Goal: Task Accomplishment & Management: Contribute content

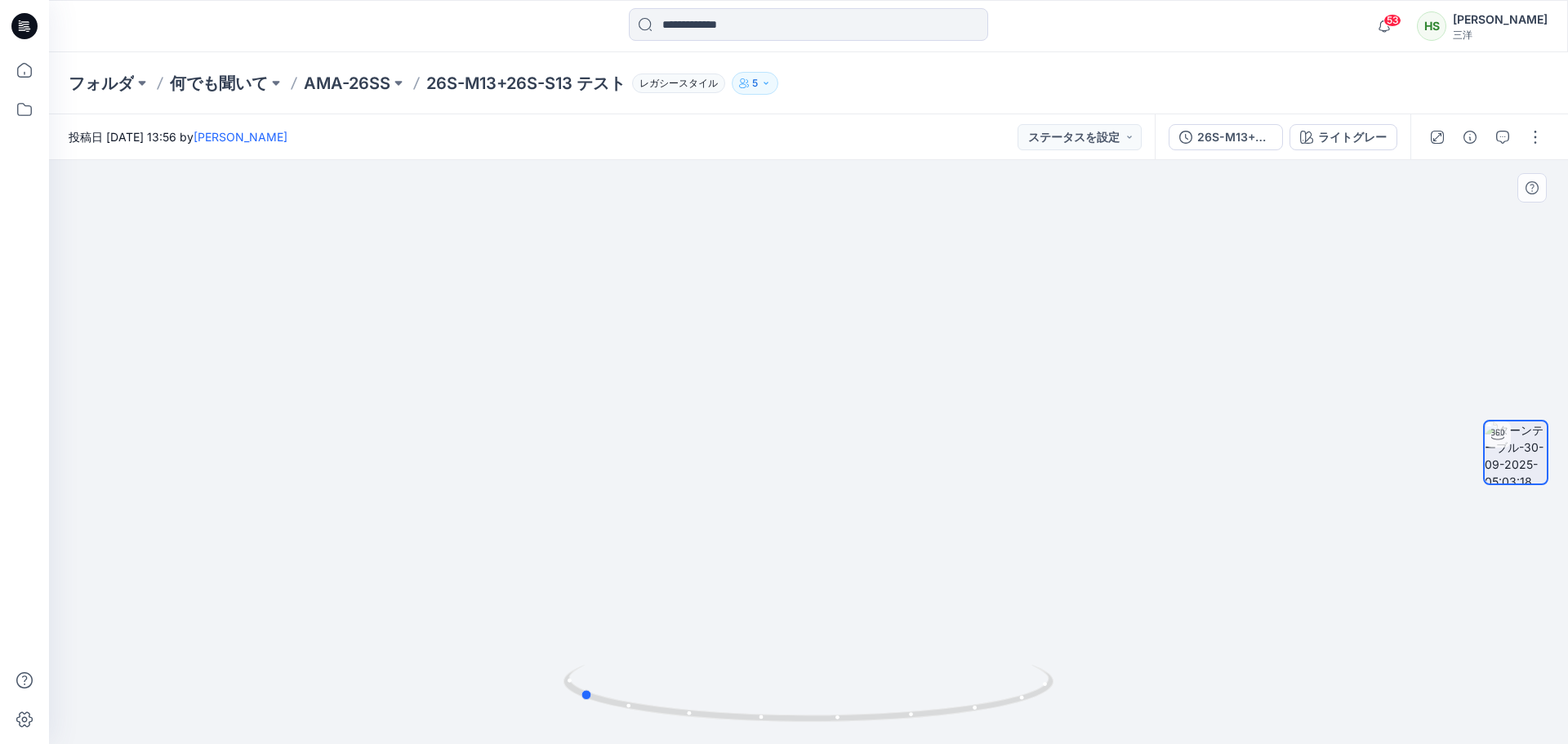
drag, startPoint x: 883, startPoint y: 729, endPoint x: 1093, endPoint y: 701, distance: 211.9
click at [1135, 743] on html "53 通知 スタイル 26S-M13+26S-S13 TESTが 26S-M13+26S-S13 バージョン に 更新されました 1つの新しいカラーウェイ 4…" at bounding box center [784, 372] width 1568 height 744
drag, startPoint x: 997, startPoint y: 534, endPoint x: 794, endPoint y: 529, distance: 203.1
click at [794, 529] on div at bounding box center [809, 452] width 1519 height 584
drag, startPoint x: 22, startPoint y: 66, endPoint x: 42, endPoint y: 70, distance: 20.4
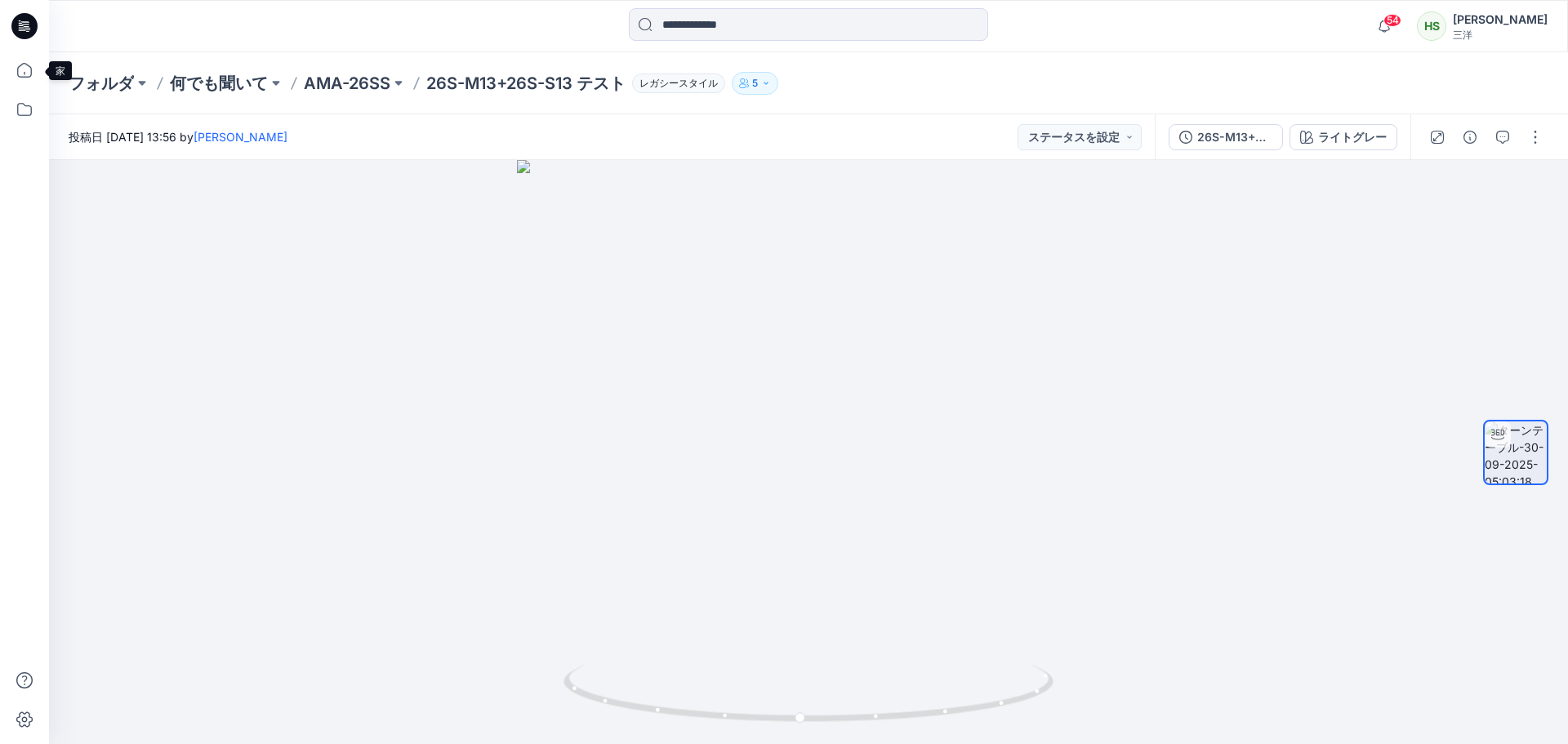
click at [22, 66] on icon at bounding box center [25, 70] width 36 height 36
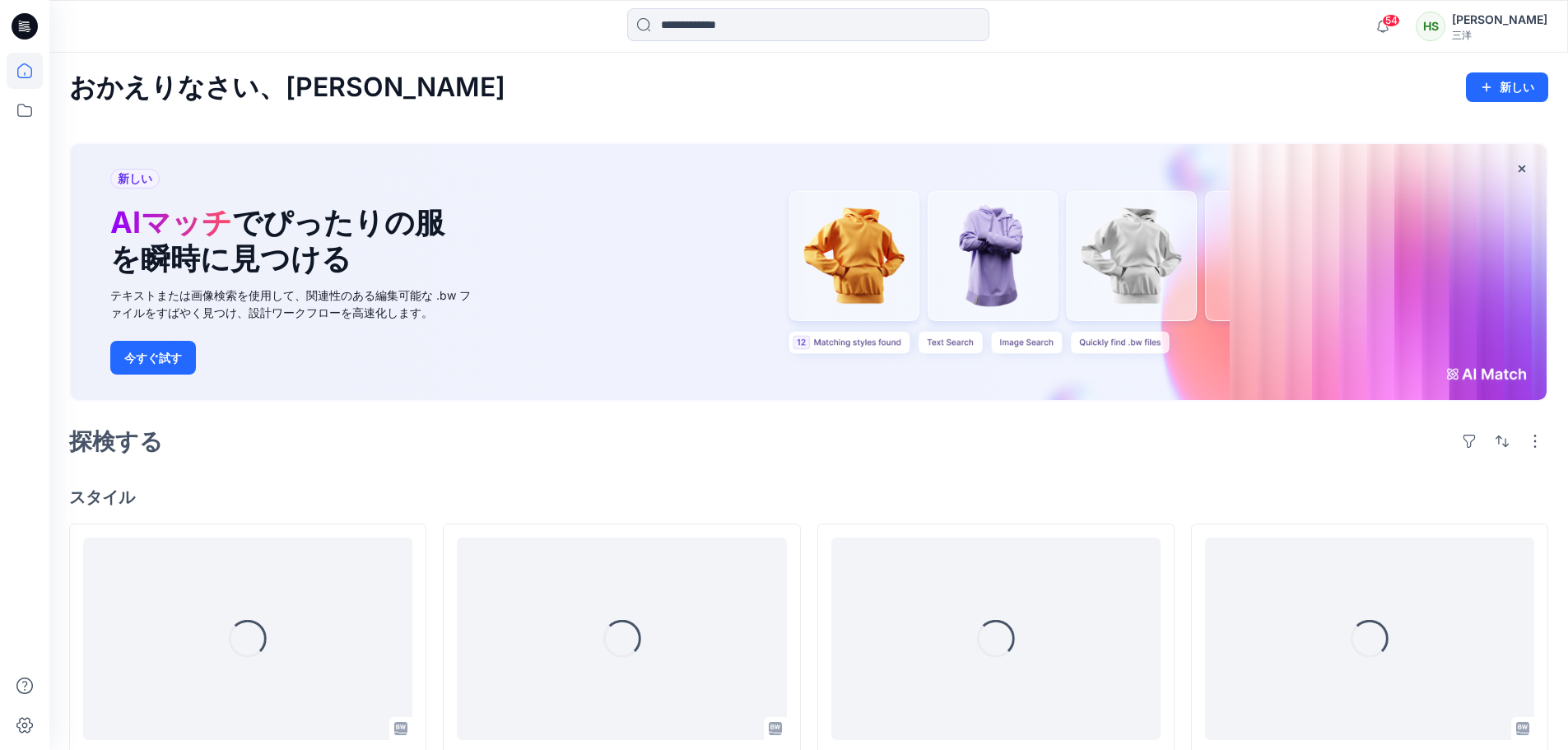
scroll to position [164, 0]
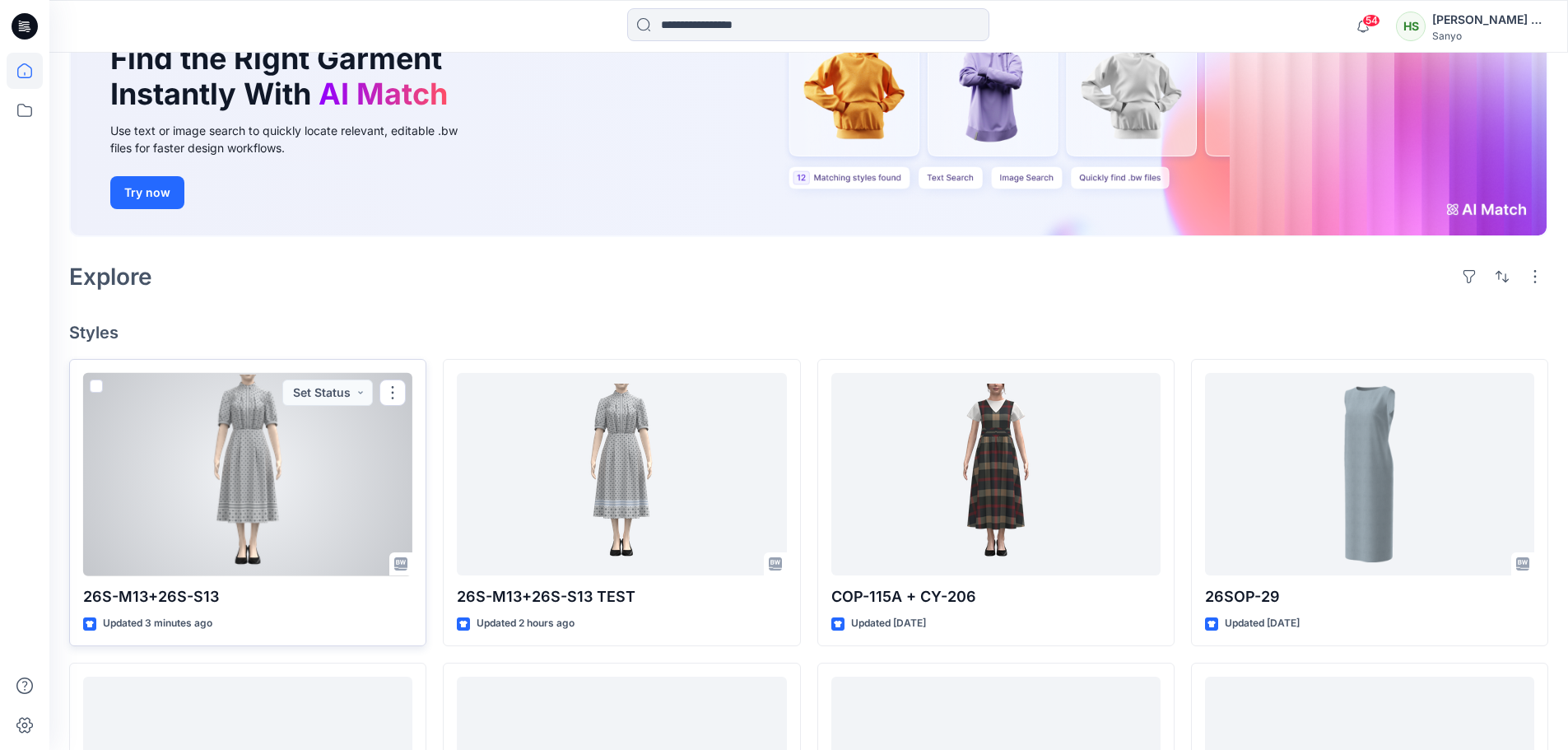
click at [309, 458] on div at bounding box center [247, 475] width 329 height 204
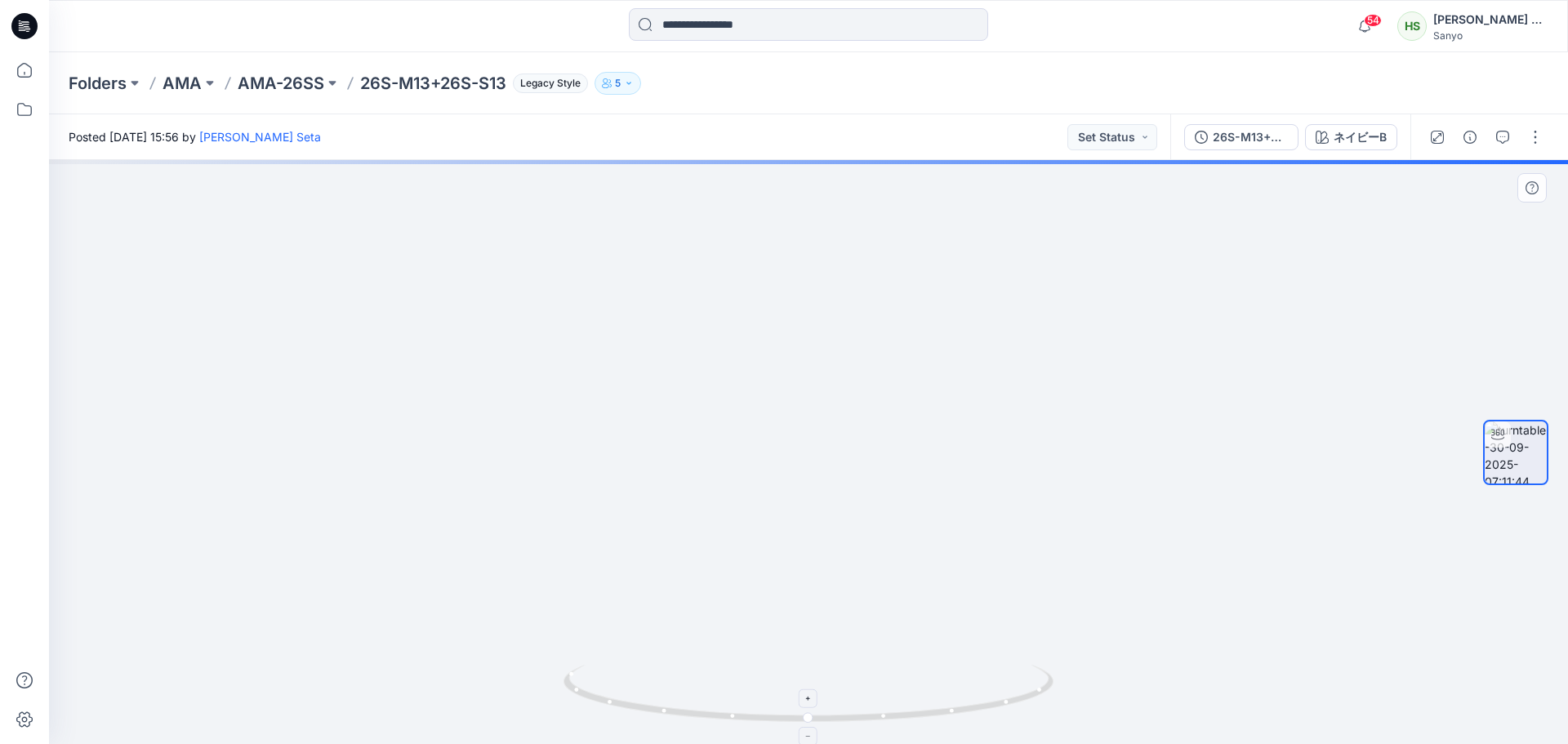
drag, startPoint x: 906, startPoint y: 299, endPoint x: 906, endPoint y: 664, distance: 365.0
drag, startPoint x: 865, startPoint y: 432, endPoint x: 865, endPoint y: 555, distance: 123.0
drag, startPoint x: 847, startPoint y: 724, endPoint x: 1133, endPoint y: 752, distance: 287.4
click at [1133, 743] on html "54 Notifications Your style 26S-M13+26S-S13 TEST has been updated with 26S-M13+…" at bounding box center [784, 372] width 1568 height 744
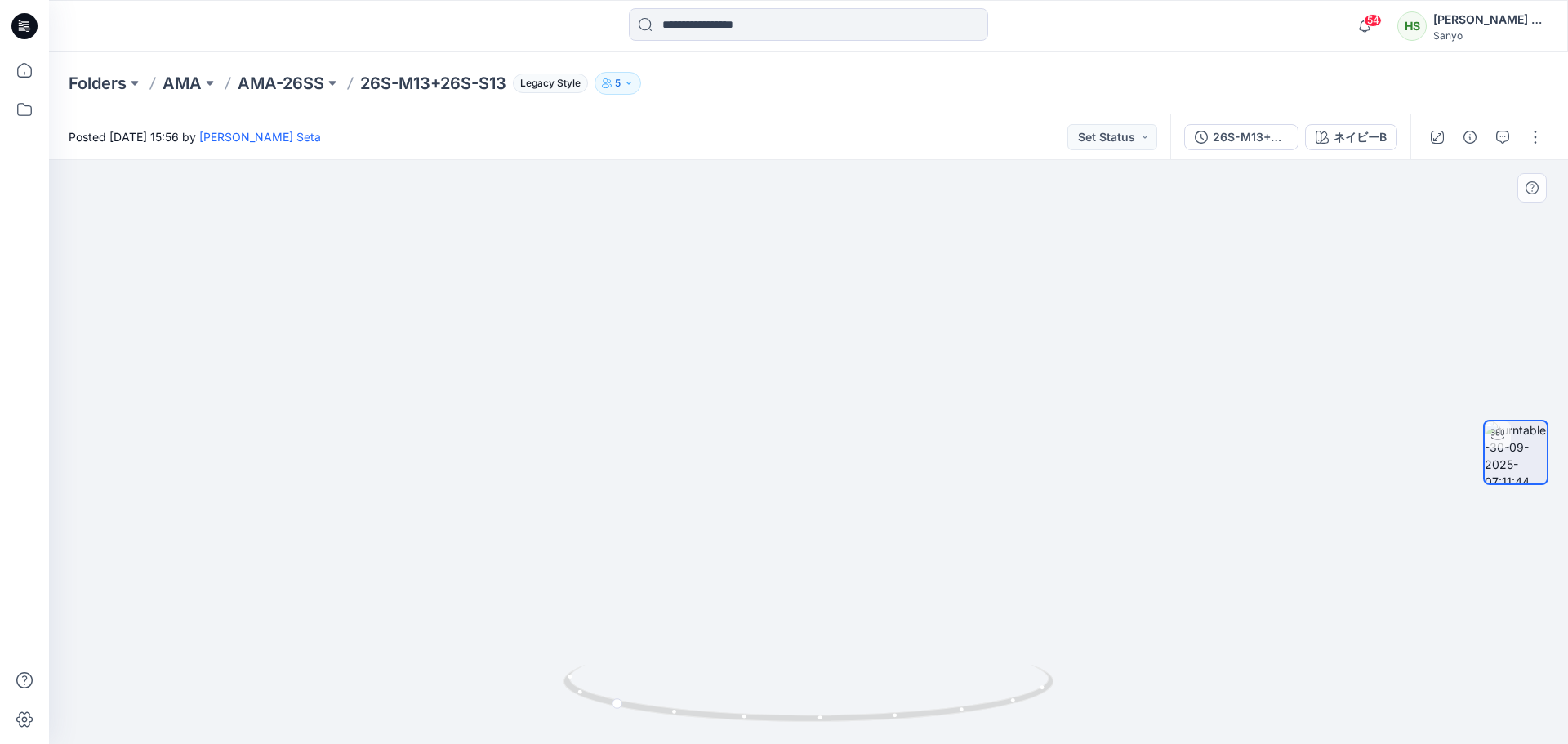
drag, startPoint x: 825, startPoint y: 596, endPoint x: 814, endPoint y: 255, distance: 341.2
drag, startPoint x: 738, startPoint y: 504, endPoint x: 808, endPoint y: 131, distance: 379.5
drag, startPoint x: 981, startPoint y: 478, endPoint x: 914, endPoint y: 479, distance: 67.0
drag, startPoint x: 911, startPoint y: 742, endPoint x: 868, endPoint y: 737, distance: 43.3
click at [868, 737] on img at bounding box center [808, 703] width 490 height 79
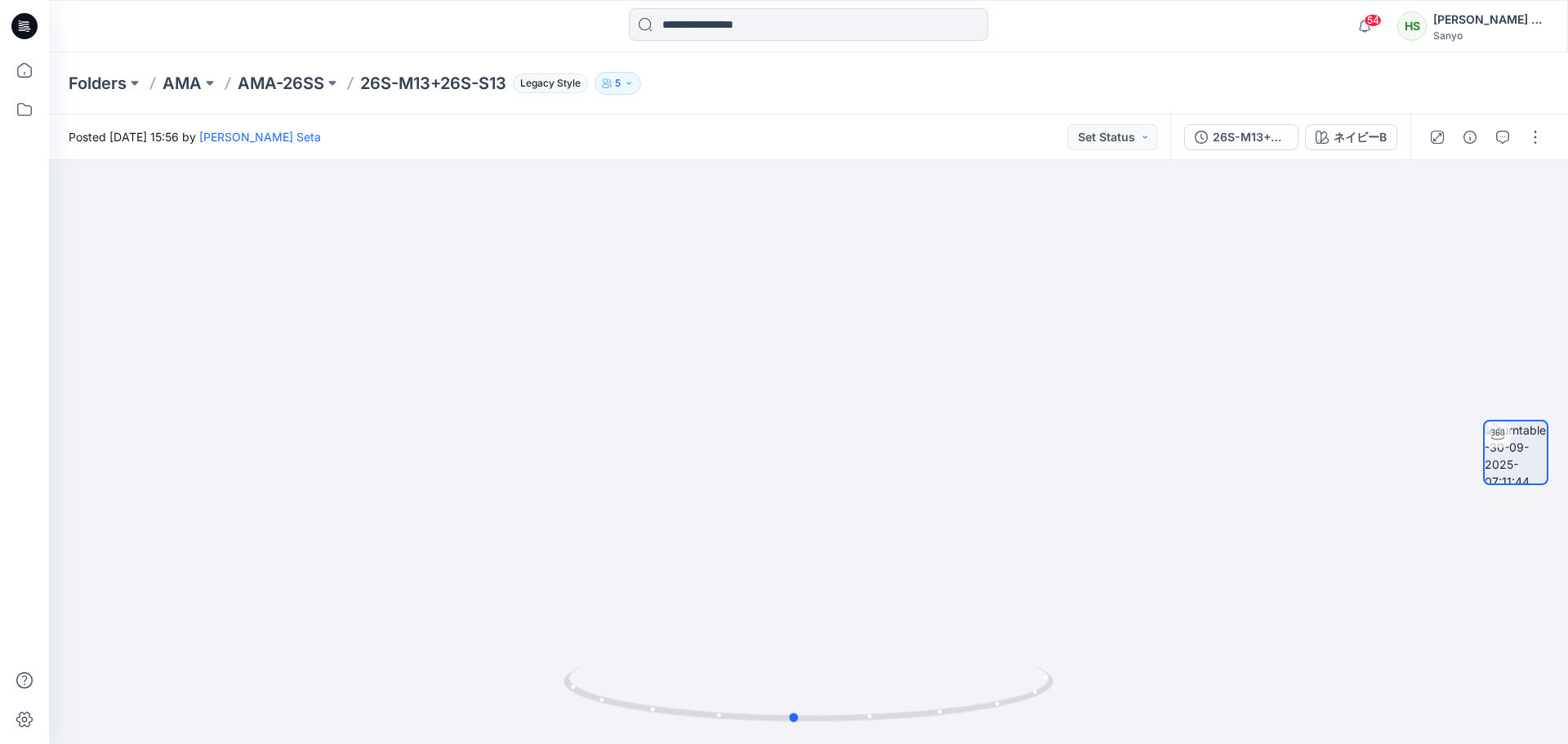
drag, startPoint x: 864, startPoint y: 732, endPoint x: 1090, endPoint y: 749, distance: 226.6
click at [1090, 743] on html "54 Notifications Your style 26S-M13+26S-S13 TEST has been updated with 26S-M13+…" at bounding box center [784, 372] width 1568 height 744
drag, startPoint x: 464, startPoint y: 500, endPoint x: 349, endPoint y: 494, distance: 115.2
drag, startPoint x: 307, startPoint y: 450, endPoint x: 572, endPoint y: 478, distance: 266.5
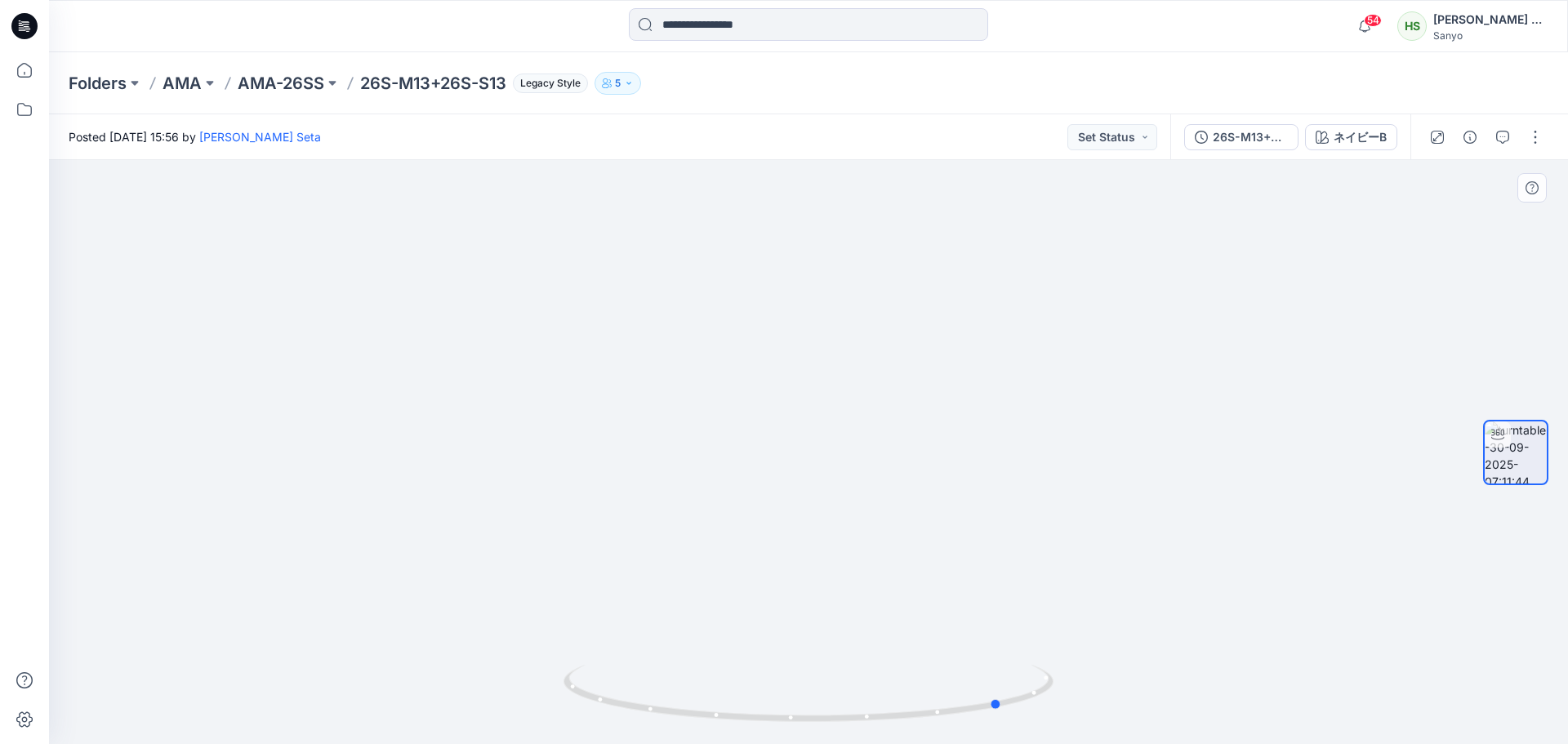
drag, startPoint x: 958, startPoint y: 714, endPoint x: 1167, endPoint y: 721, distance: 209.1
click at [1167, 721] on div at bounding box center [809, 452] width 1519 height 584
click at [973, 708] on icon at bounding box center [810, 695] width 494 height 61
drag, startPoint x: 951, startPoint y: 294, endPoint x: 926, endPoint y: 724, distance: 430.7
drag, startPoint x: 909, startPoint y: 501, endPoint x: 894, endPoint y: 782, distance: 281.4
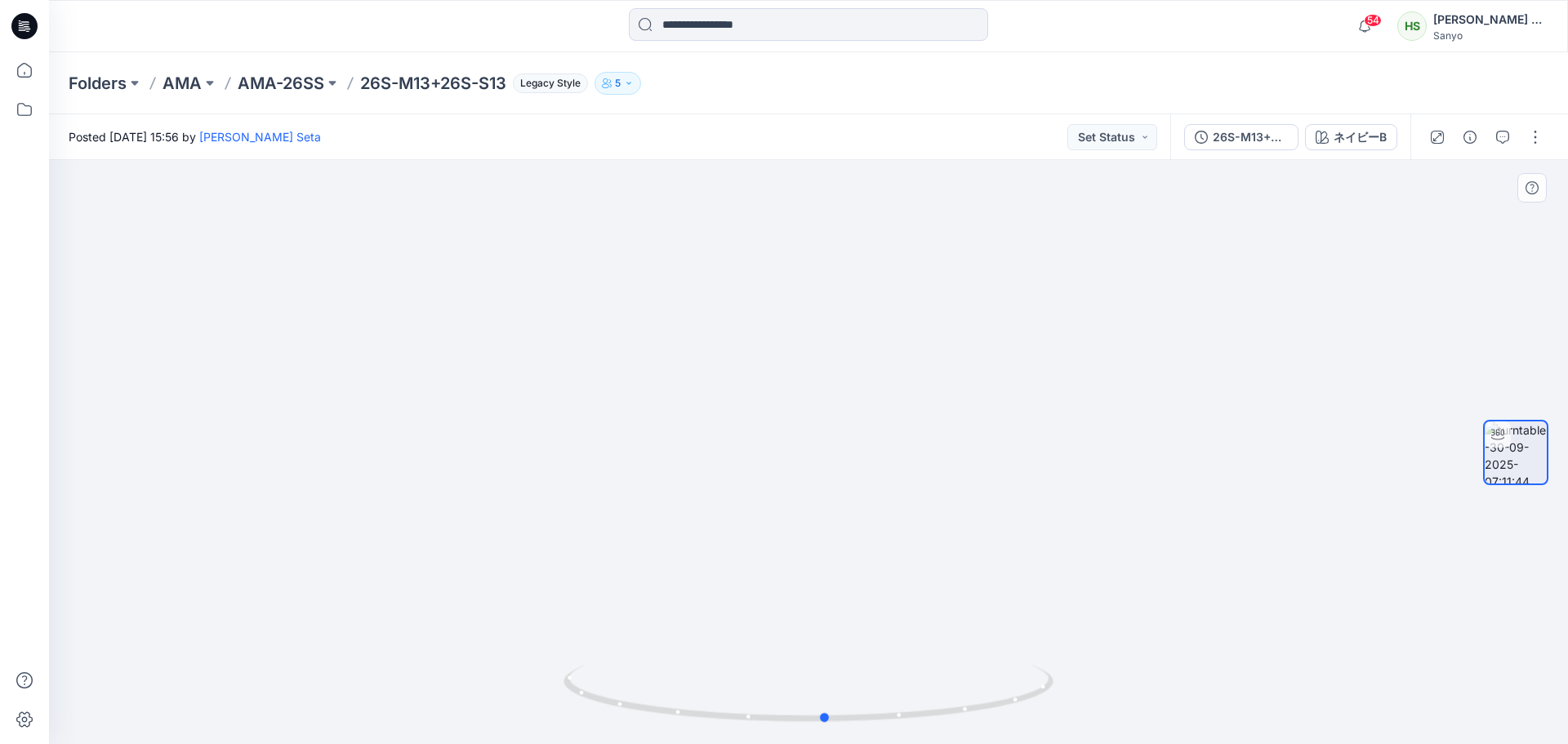
drag, startPoint x: 827, startPoint y: 717, endPoint x: 1134, endPoint y: 727, distance: 307.2
click at [1134, 727] on div at bounding box center [809, 452] width 1519 height 584
drag, startPoint x: 854, startPoint y: 508, endPoint x: 886, endPoint y: 782, distance: 275.9
drag, startPoint x: 709, startPoint y: 702, endPoint x: 941, endPoint y: 713, distance: 232.3
click at [941, 713] on icon at bounding box center [810, 695] width 494 height 61
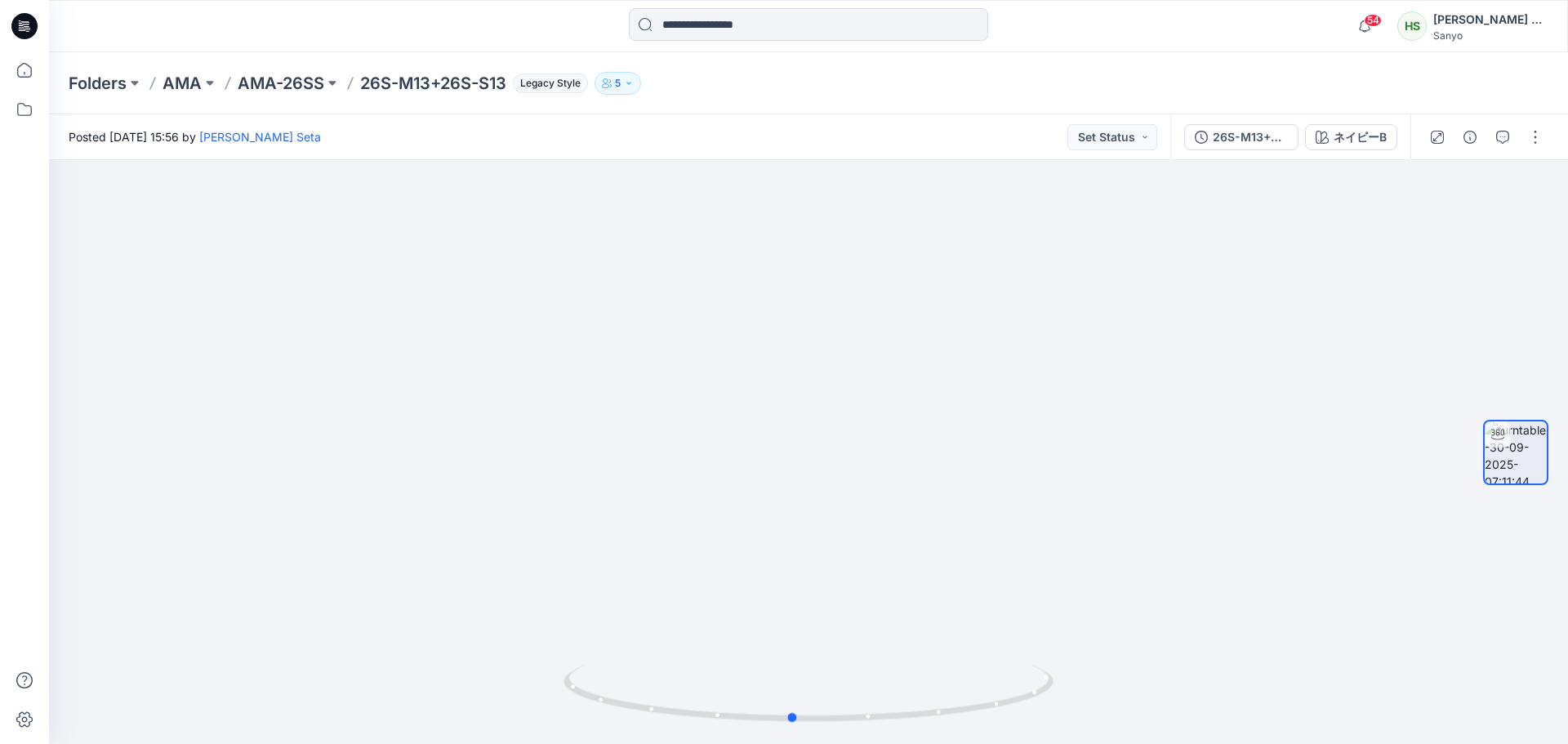
drag, startPoint x: 829, startPoint y: 725, endPoint x: 1054, endPoint y: 751, distance: 226.5
click at [1054, 743] on html "54 Notifications Your style 26S-M13+26S-S13 TEST has been updated with 26S-M13+…" at bounding box center [784, 372] width 1568 height 744
drag, startPoint x: 939, startPoint y: 557, endPoint x: 932, endPoint y: 468, distance: 89.3
drag, startPoint x: 927, startPoint y: 587, endPoint x: 941, endPoint y: 397, distance: 190.5
drag, startPoint x: 857, startPoint y: 722, endPoint x: 932, endPoint y: 752, distance: 80.8
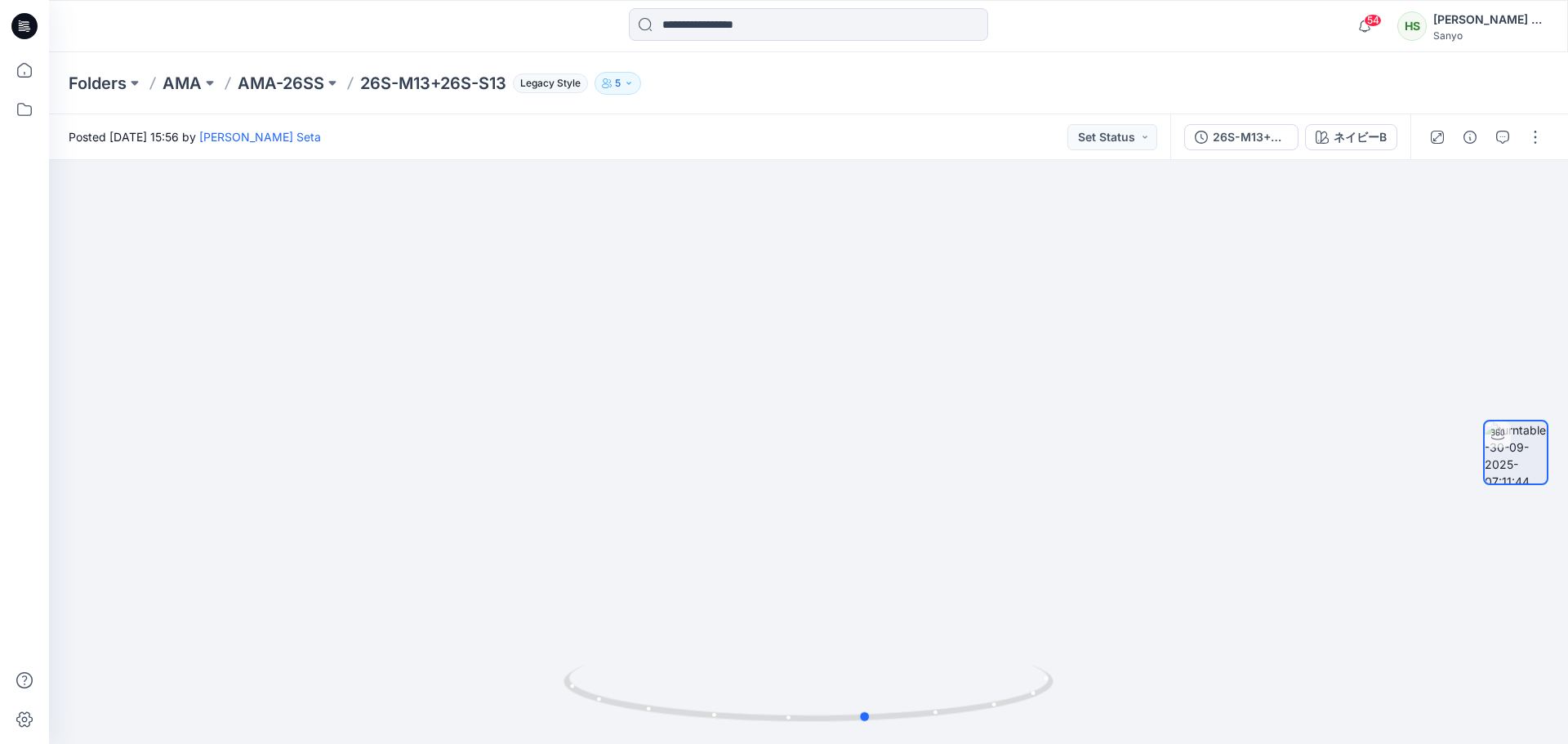
click at [932, 743] on html "54 Notifications Your style 26S-M13+26S-S13 TEST has been updated with 26S-M13+…" at bounding box center [784, 372] width 1568 height 744
drag, startPoint x: 971, startPoint y: 551, endPoint x: 1033, endPoint y: 137, distance: 418.6
drag, startPoint x: 926, startPoint y: 437, endPoint x: 955, endPoint y: 50, distance: 388.1
drag, startPoint x: 990, startPoint y: 708, endPoint x: 1418, endPoint y: 718, distance: 428.1
click at [1418, 718] on div at bounding box center [809, 452] width 1519 height 584
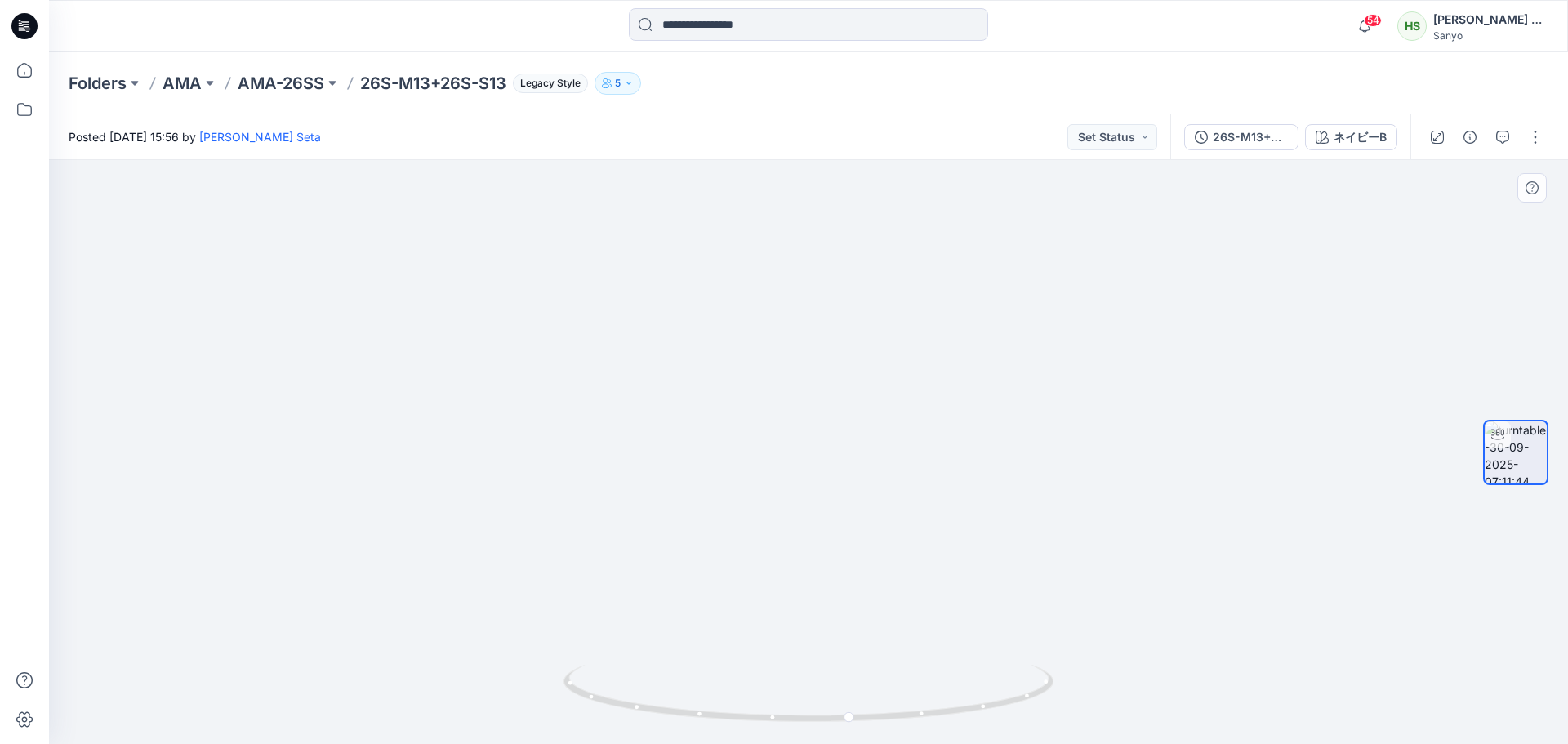
drag, startPoint x: 1001, startPoint y: 266, endPoint x: 1012, endPoint y: 621, distance: 355.2
drag, startPoint x: 994, startPoint y: 471, endPoint x: 995, endPoint y: 765, distance: 294.0
drag, startPoint x: 817, startPoint y: 733, endPoint x: 1067, endPoint y: 731, distance: 250.0
click at [1067, 731] on div at bounding box center [809, 452] width 1519 height 584
drag, startPoint x: 834, startPoint y: 593, endPoint x: 872, endPoint y: 680, distance: 94.9
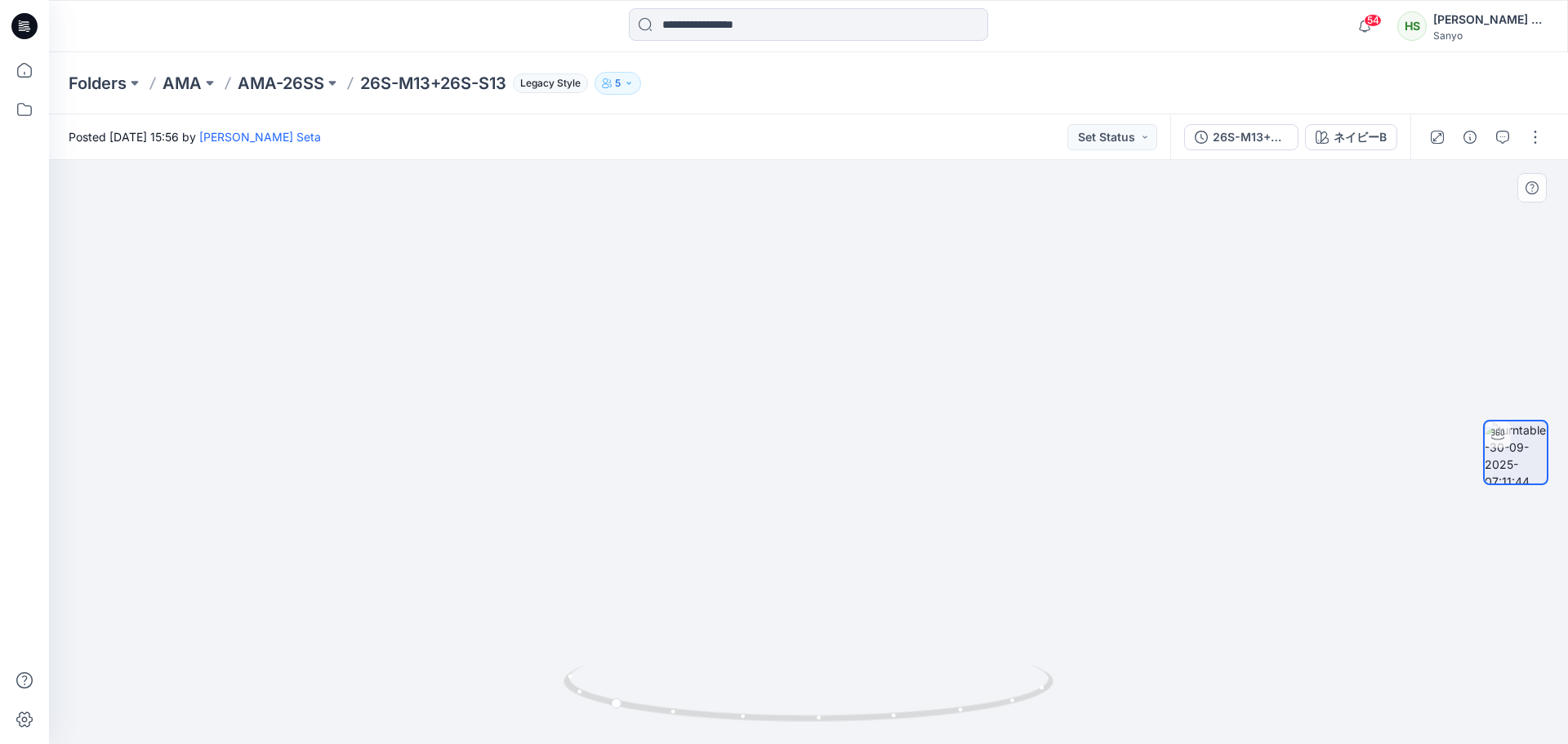
drag, startPoint x: 782, startPoint y: 639, endPoint x: 788, endPoint y: 298, distance: 341.1
drag, startPoint x: 807, startPoint y: 745, endPoint x: 981, endPoint y: 732, distance: 174.5
click at [1033, 743] on html "54 Notifications Your style 26S-M13+26S-S13 TEST has been updated with 26S-M13+…" at bounding box center [784, 372] width 1568 height 744
drag, startPoint x: 807, startPoint y: 336, endPoint x: 820, endPoint y: 782, distance: 446.2
drag, startPoint x: 861, startPoint y: 598, endPoint x: 934, endPoint y: 7, distance: 595.5
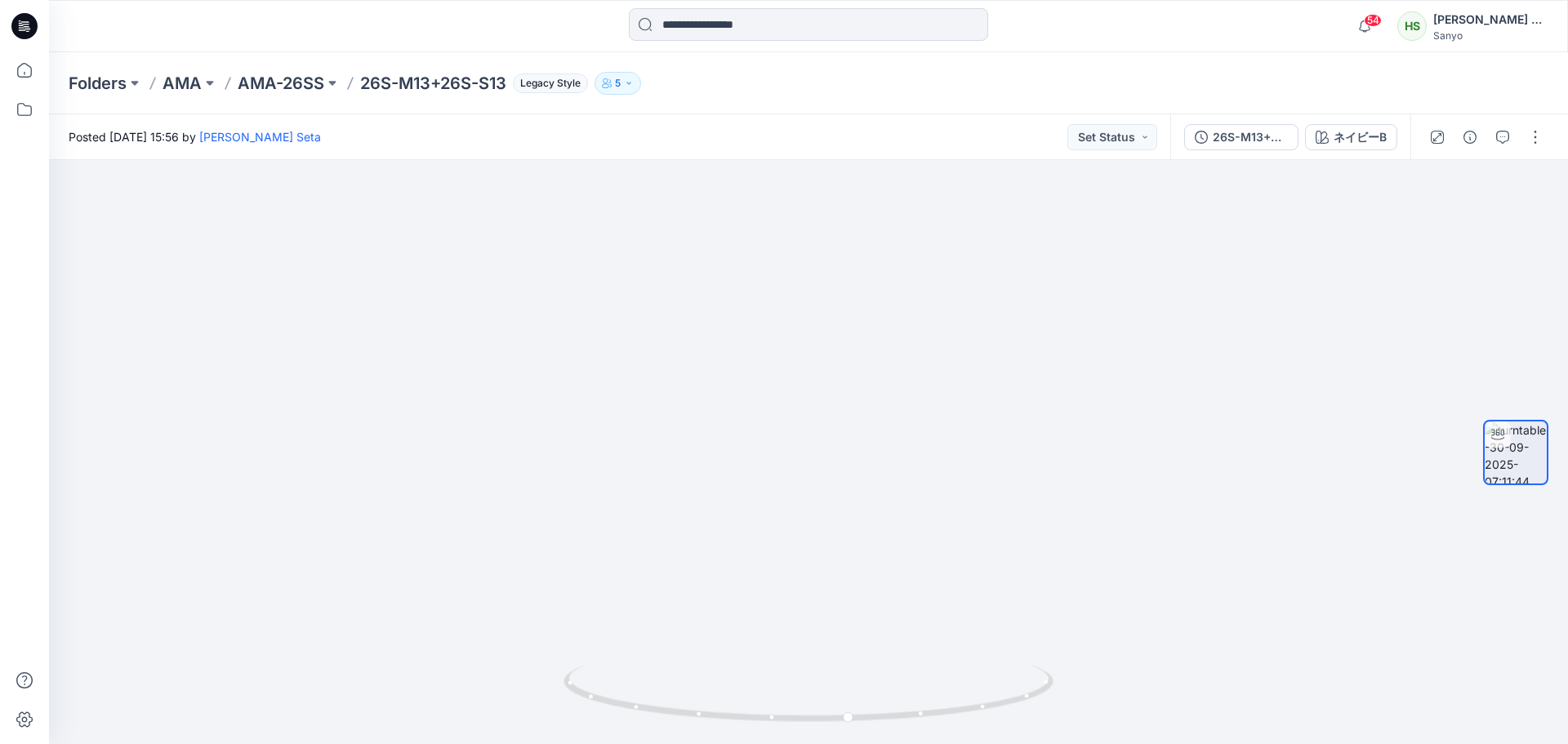
drag, startPoint x: 936, startPoint y: 285, endPoint x: 958, endPoint y: 139, distance: 147.6
drag, startPoint x: 841, startPoint y: 333, endPoint x: 864, endPoint y: 555, distance: 223.2
drag, startPoint x: 906, startPoint y: 545, endPoint x: 906, endPoint y: 608, distance: 63.0
drag, startPoint x: 906, startPoint y: 478, endPoint x: 898, endPoint y: 394, distance: 84.4
drag, startPoint x: 28, startPoint y: 59, endPoint x: 42, endPoint y: 63, distance: 14.6
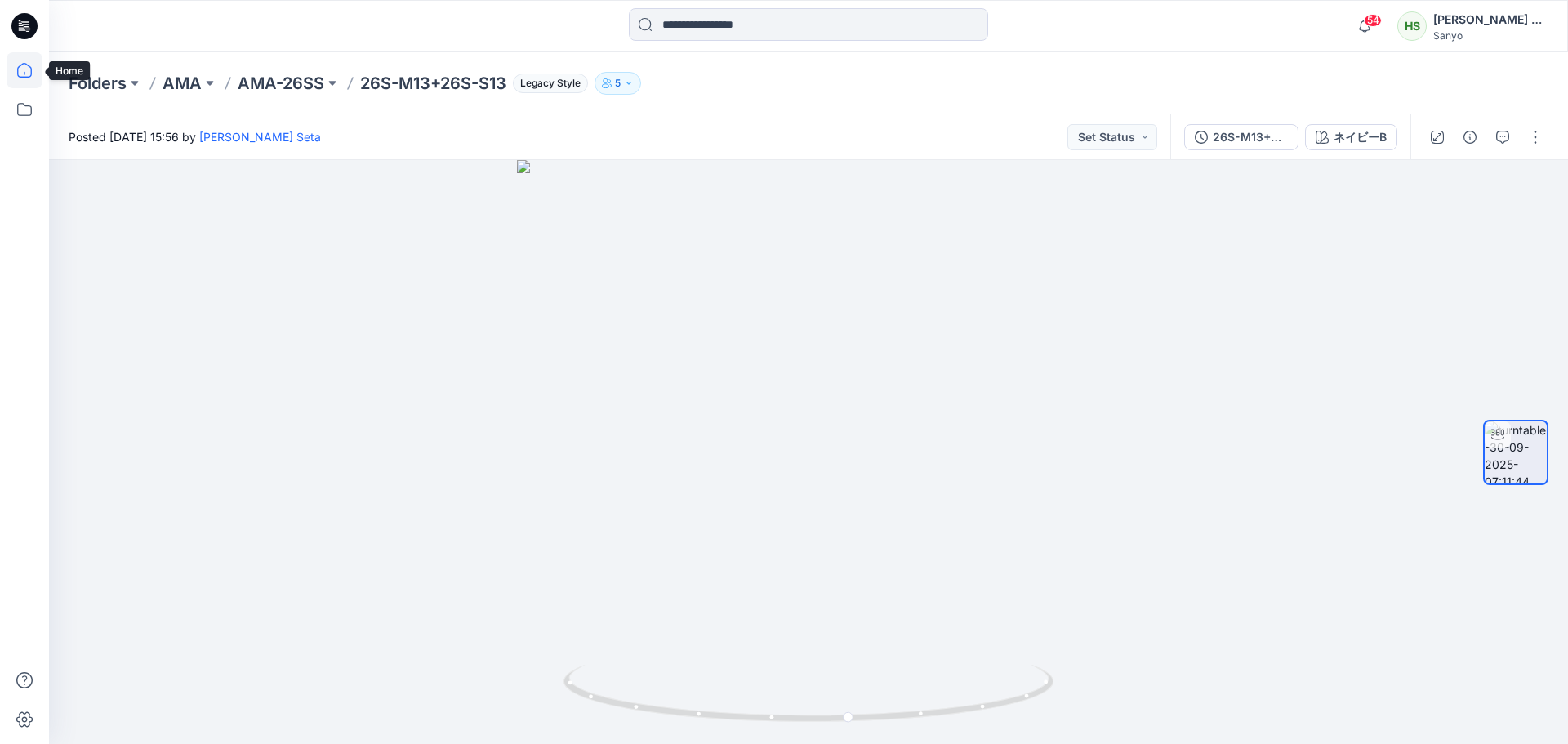
click at [28, 60] on icon at bounding box center [25, 70] width 36 height 36
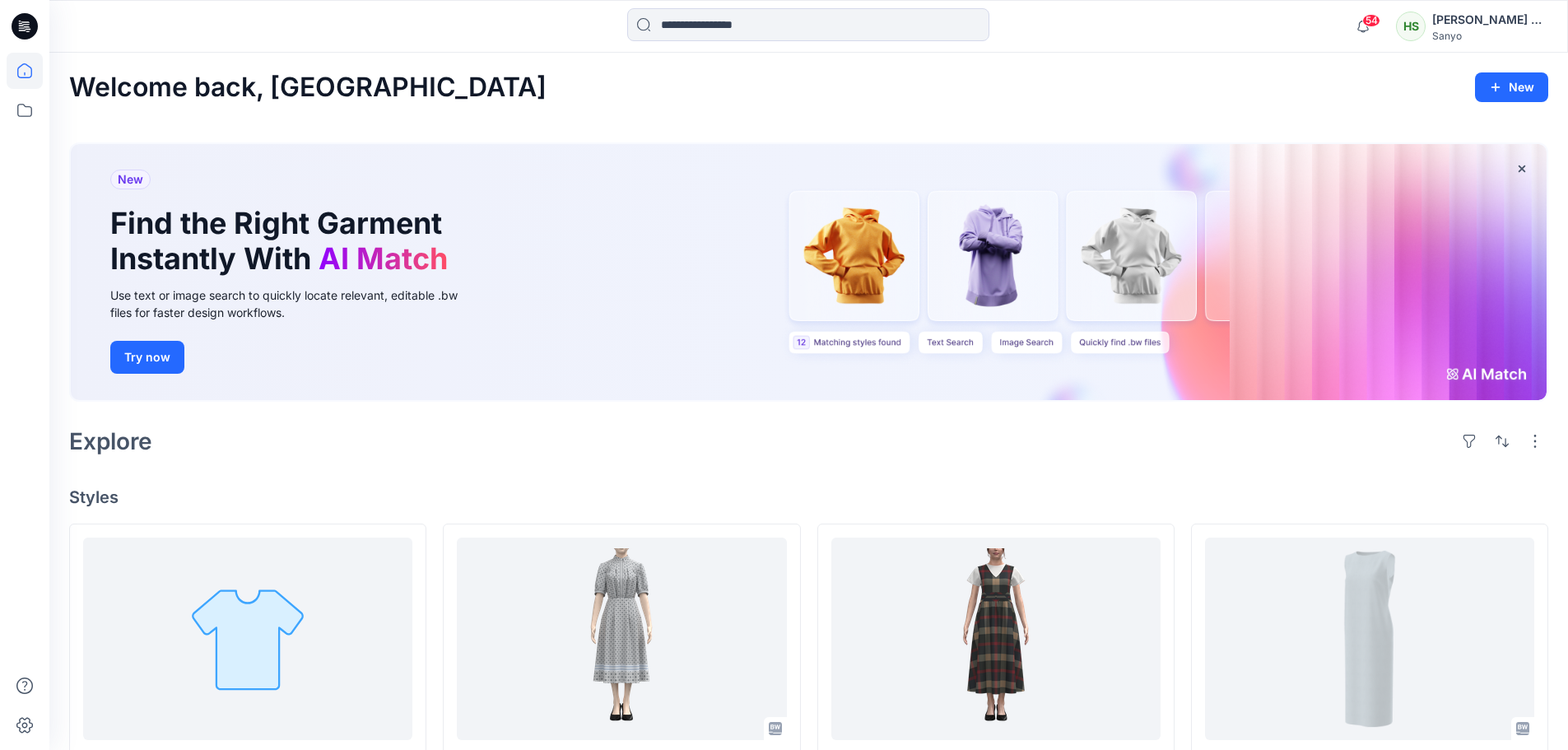
scroll to position [164, 0]
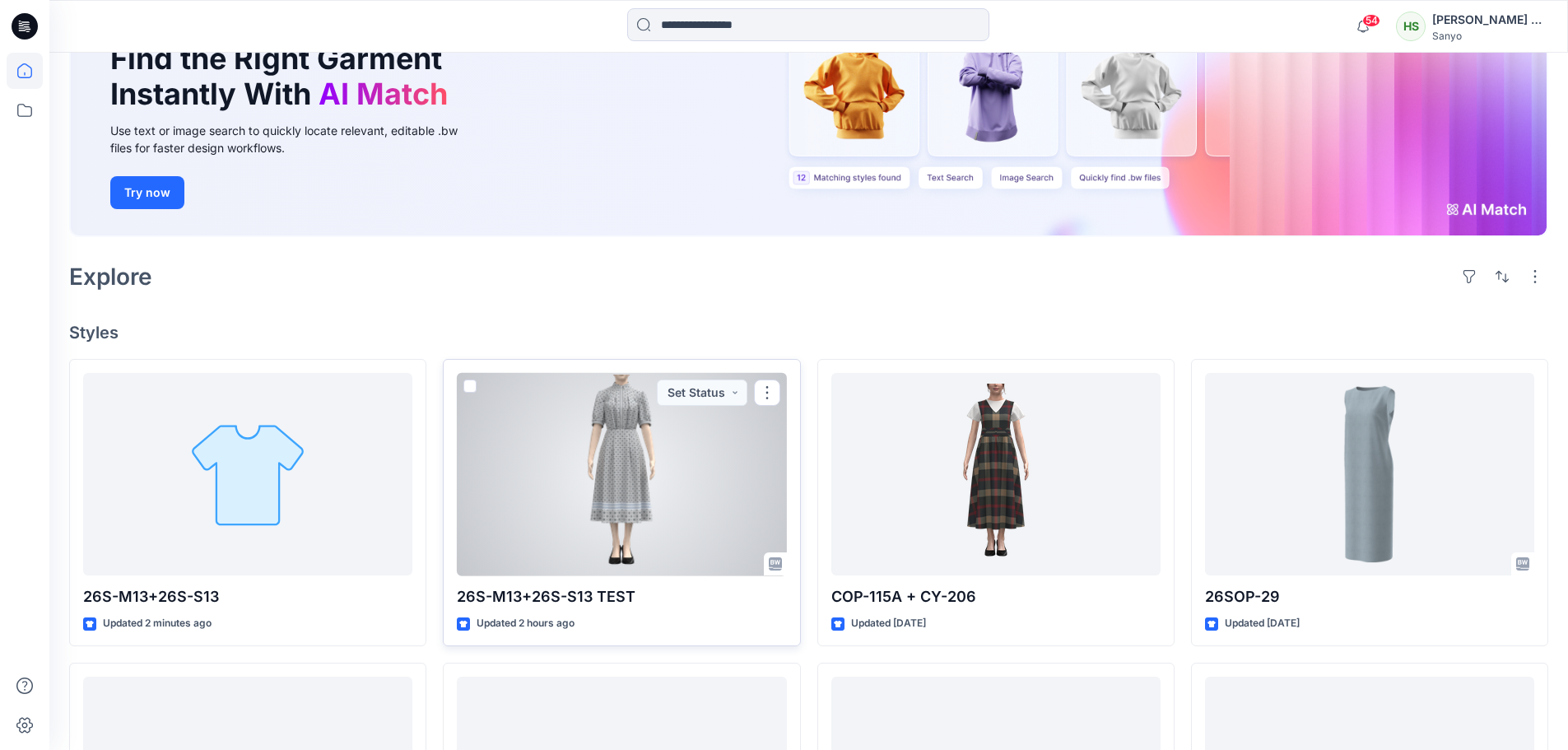
click at [725, 449] on div at bounding box center [621, 475] width 329 height 204
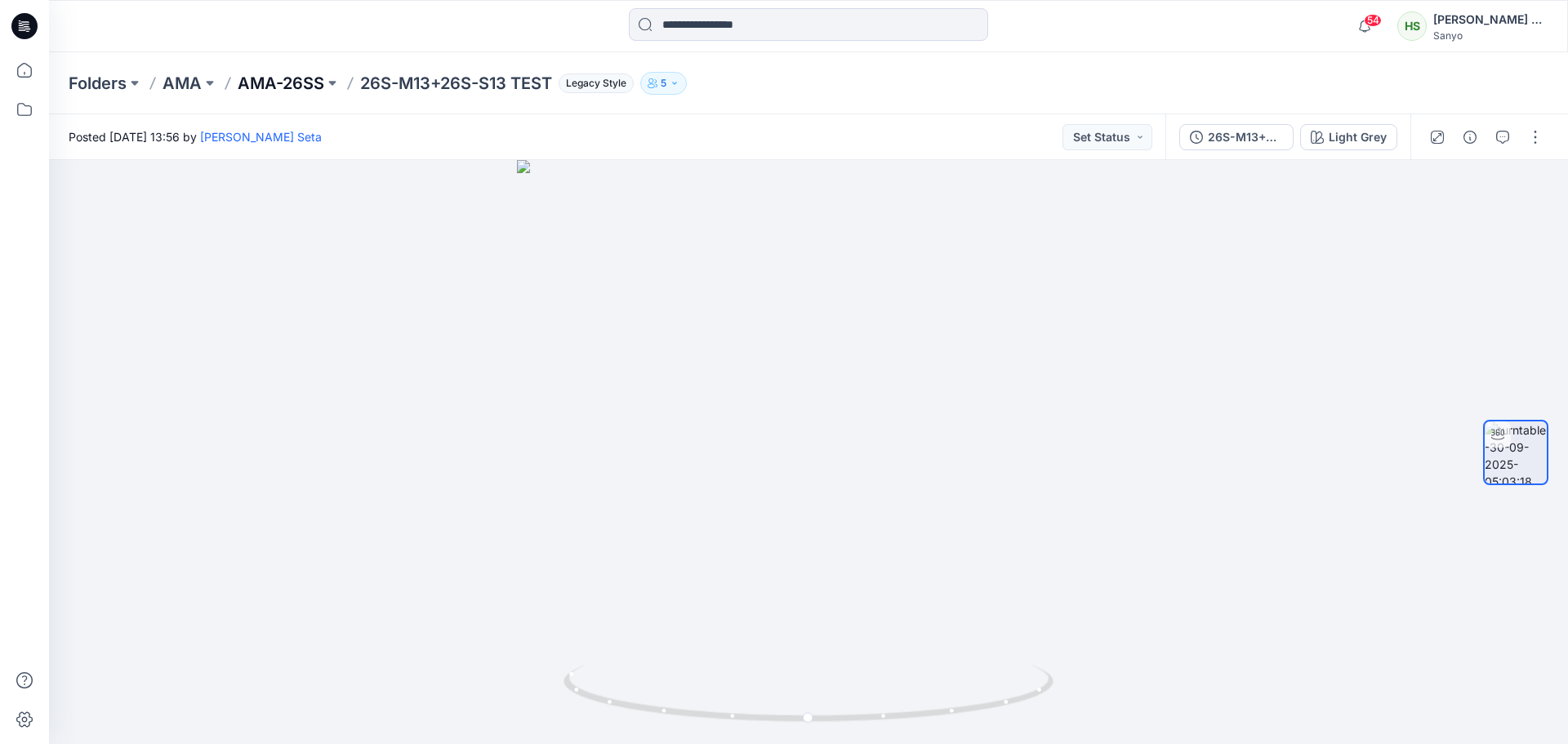
click at [265, 76] on p "AMA-26SS" at bounding box center [281, 83] width 87 height 23
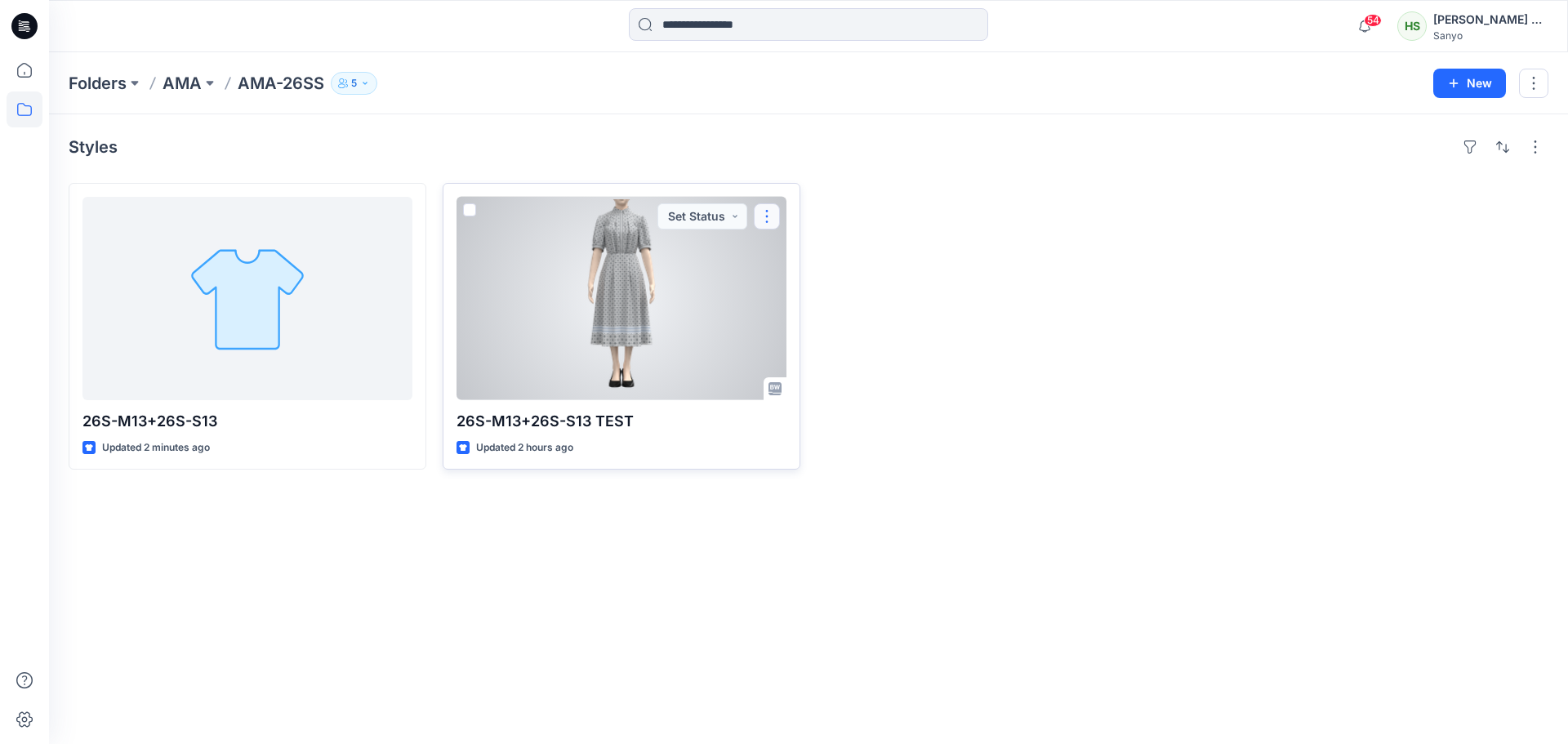
click at [760, 212] on button "button" at bounding box center [766, 216] width 26 height 26
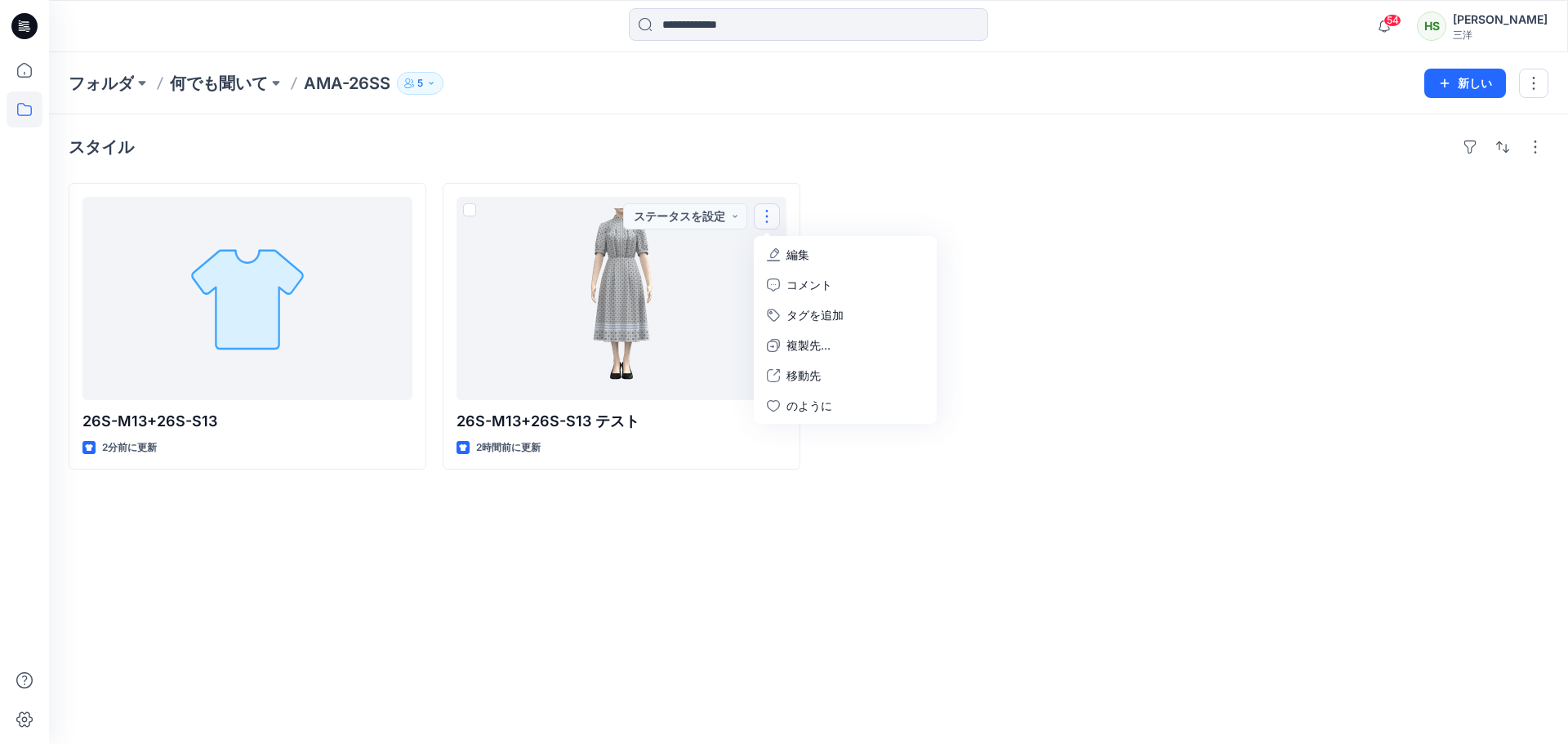
drag, startPoint x: 1168, startPoint y: 355, endPoint x: 1107, endPoint y: 335, distance: 64.2
click at [1168, 356] on div at bounding box center [994, 327] width 357 height 287
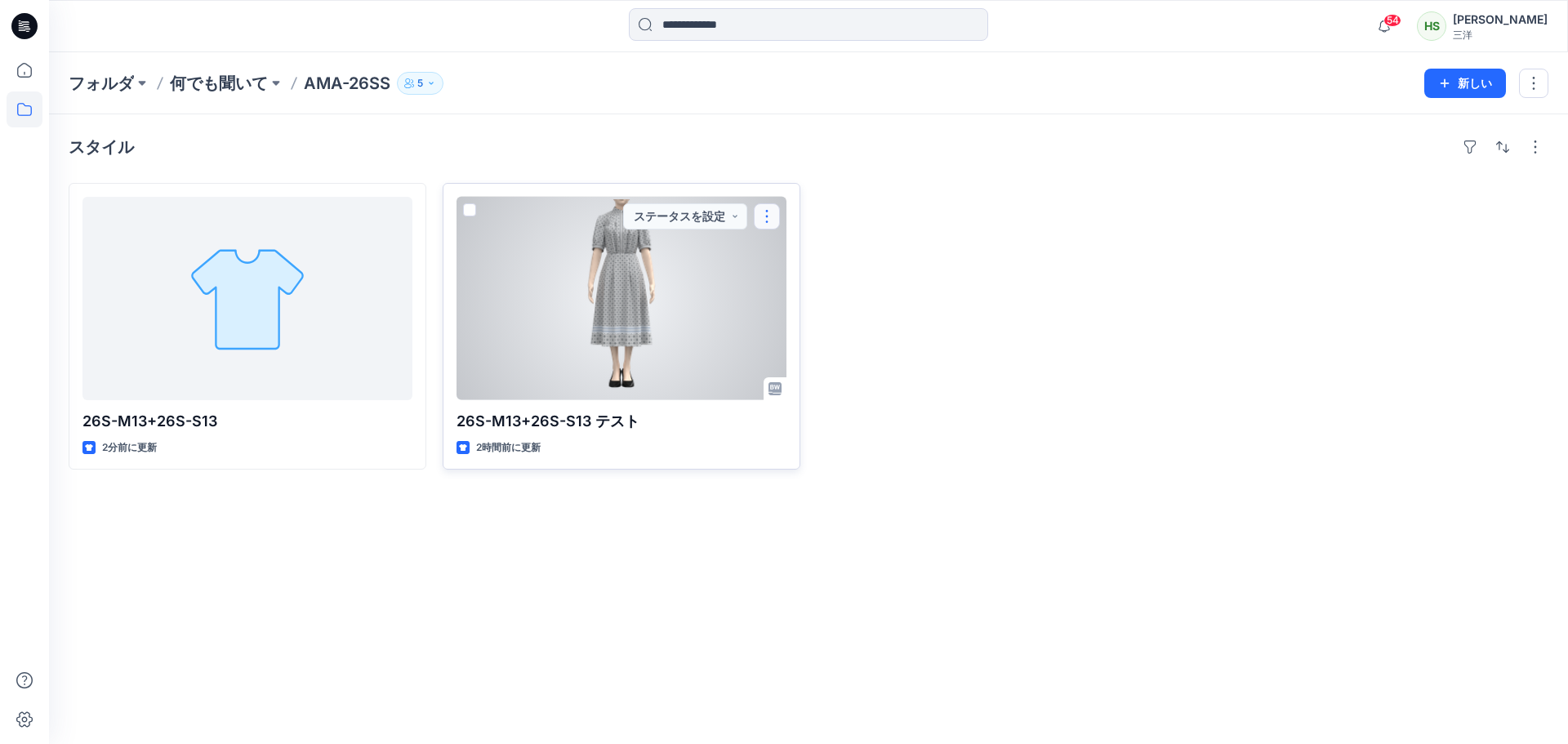
click at [760, 218] on button "button" at bounding box center [766, 216] width 26 height 26
click at [804, 251] on font "編集" at bounding box center [798, 255] width 23 height 14
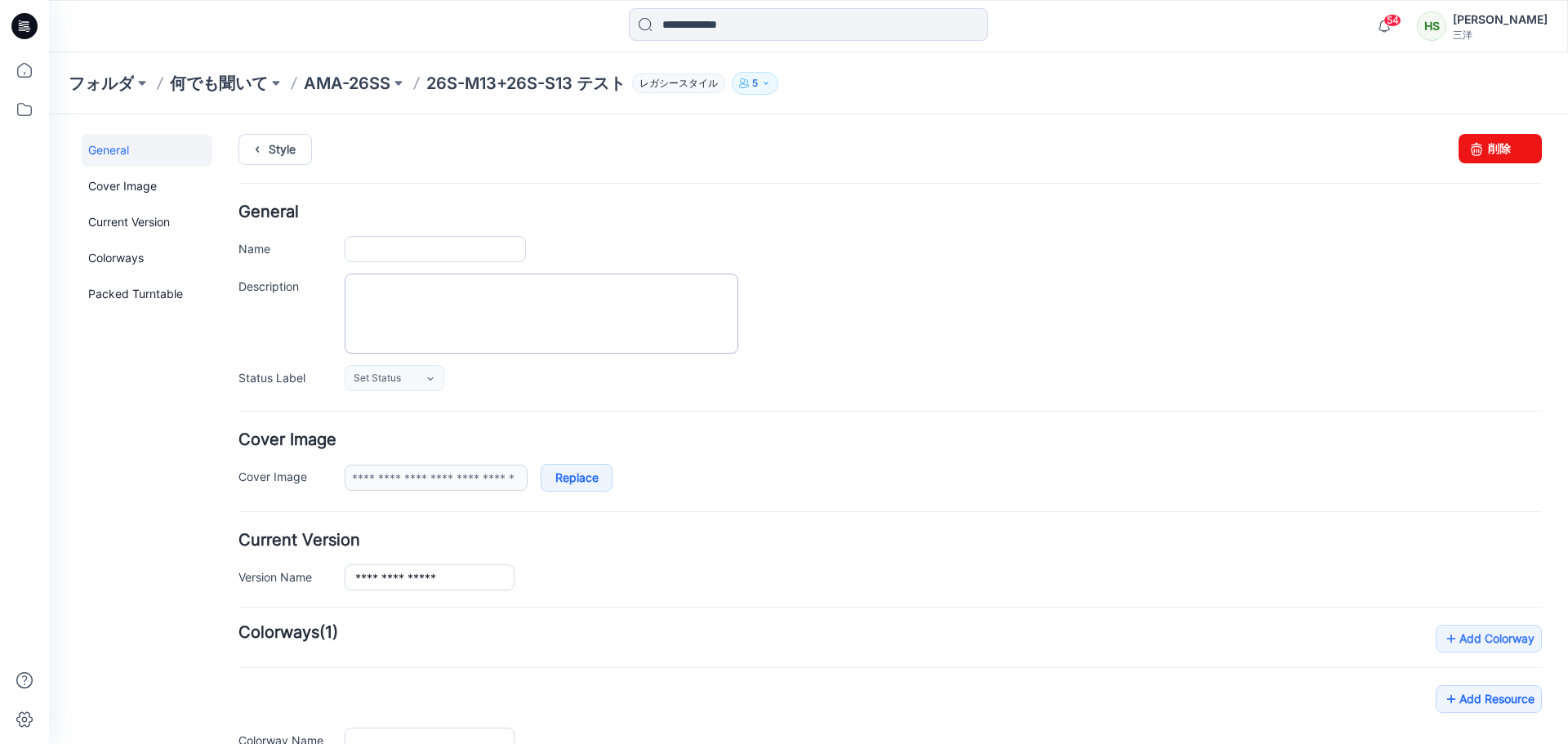
type input "**********"
click at [1509, 151] on link "削除" at bounding box center [1500, 148] width 83 height 30
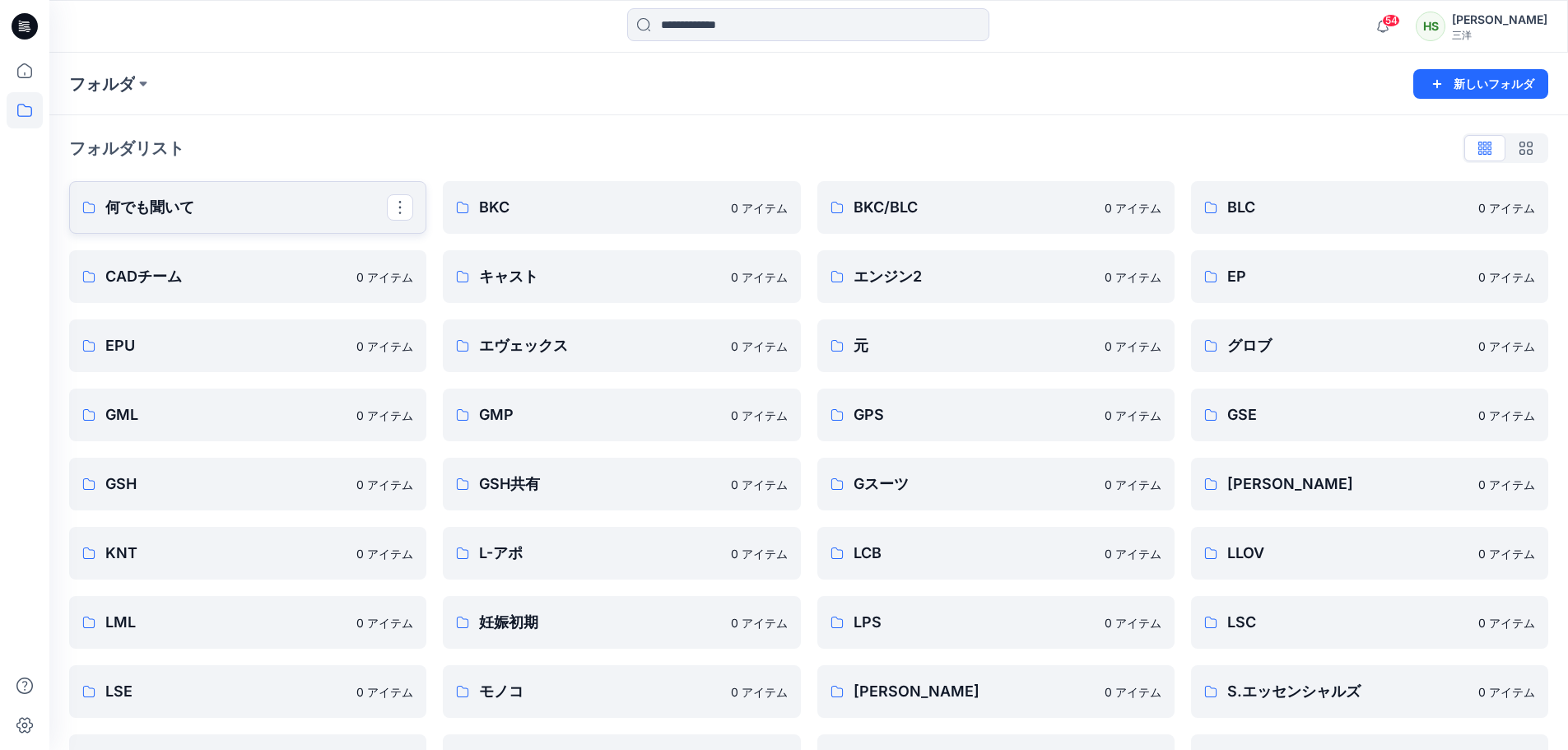
click at [311, 216] on p "何でも聞いて" at bounding box center [246, 207] width 281 height 23
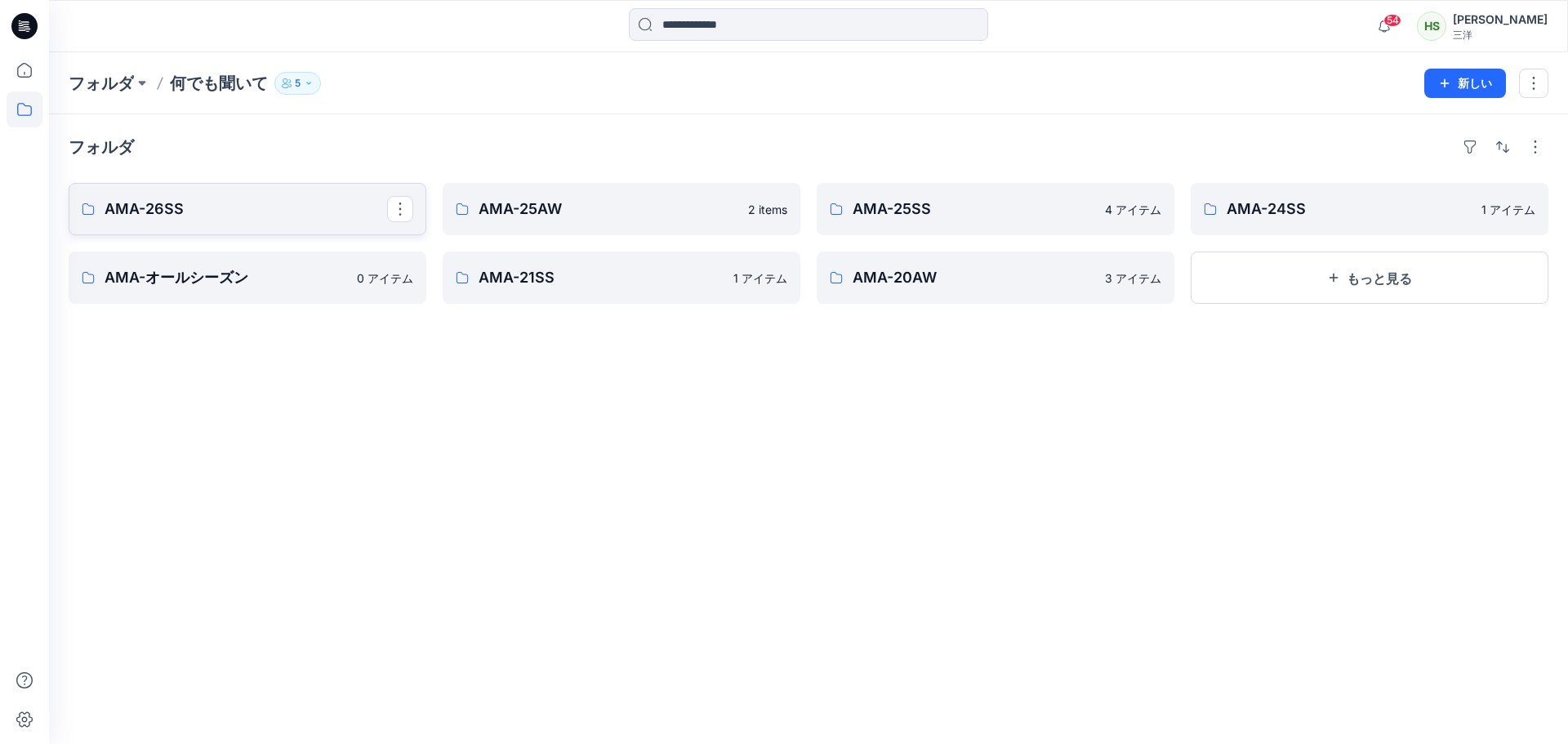
click at [333, 219] on p "AMA-26SS" at bounding box center [245, 209] width 283 height 23
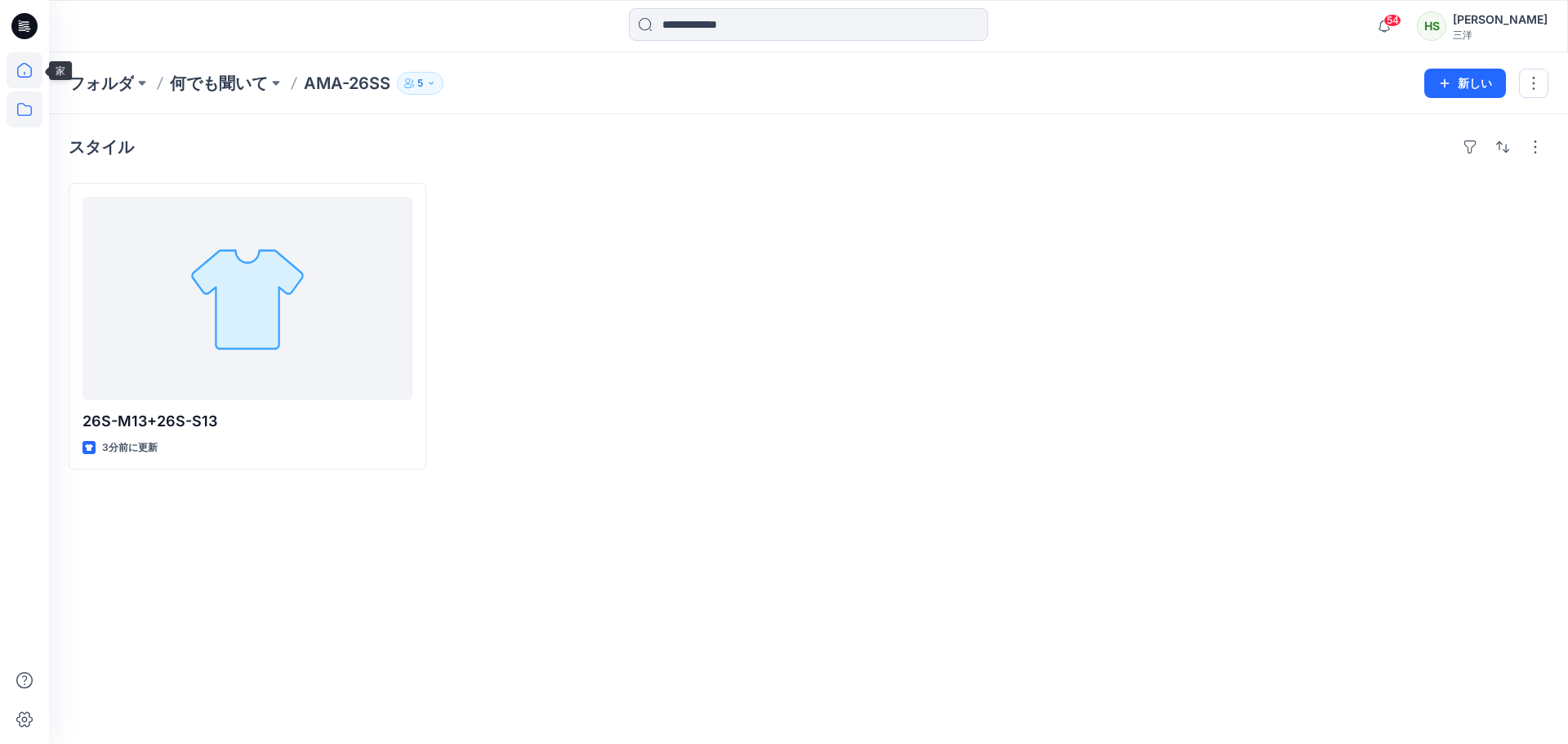
click at [33, 76] on icon at bounding box center [25, 70] width 36 height 36
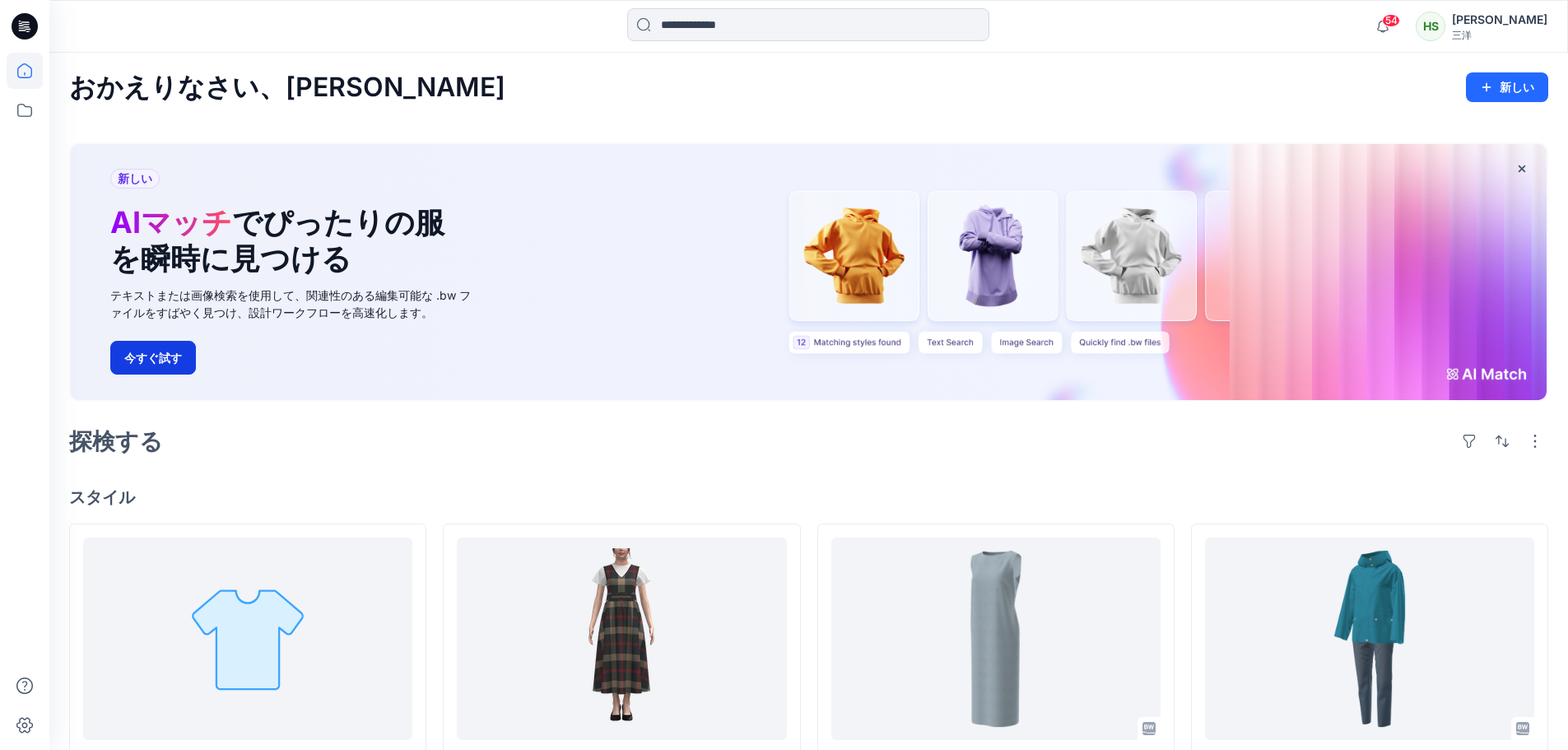
click at [180, 349] on font "今すぐ試す" at bounding box center [152, 357] width 57 height 19
click at [135, 357] on font "今すぐ試す" at bounding box center [152, 357] width 57 height 14
click at [144, 356] on font "今すぐ試す" at bounding box center [152, 357] width 57 height 14
click at [1441, 342] on div "新しい AIマッチ でぴったりの服を瞬時に見つける テキストまたは画像検索を使用して、関連性のある編集可能な .bw ファイルをすばやく見つけ、設計ワークフロ…" at bounding box center [808, 271] width 1476 height 256
click at [818, 21] on input at bounding box center [808, 25] width 362 height 32
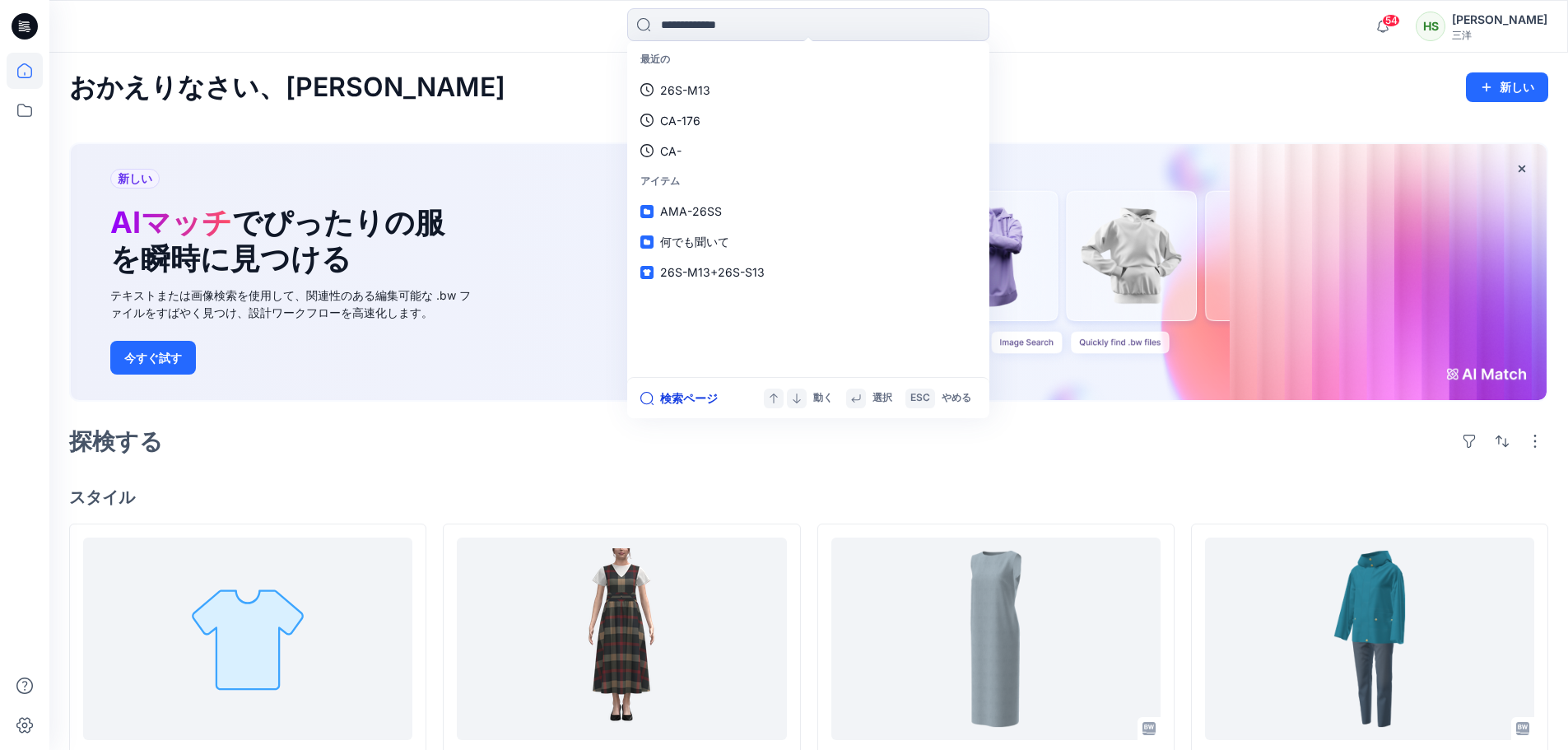
click at [666, 393] on font "検索ページ" at bounding box center [689, 398] width 57 height 14
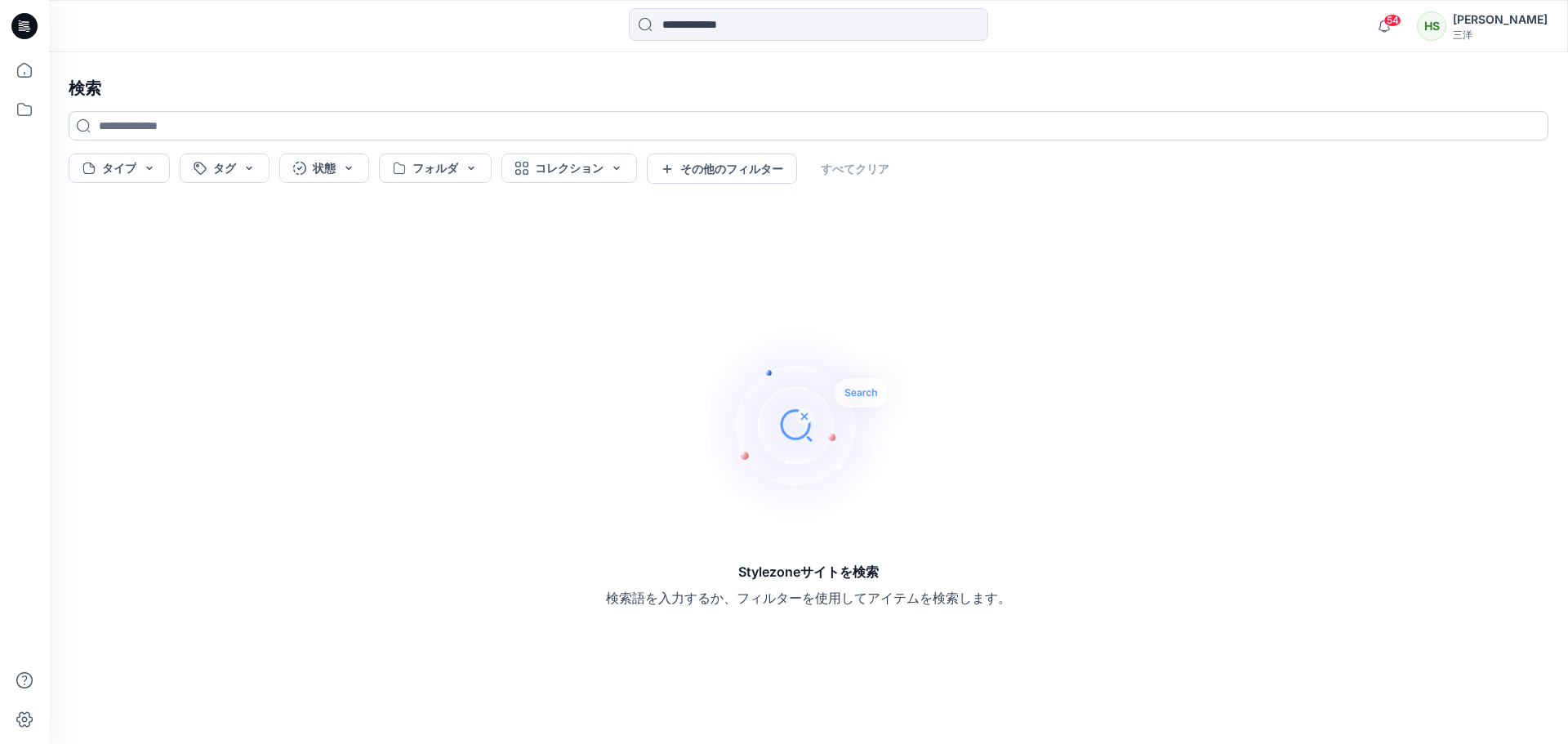
click at [238, 124] on input at bounding box center [809, 126] width 1480 height 30
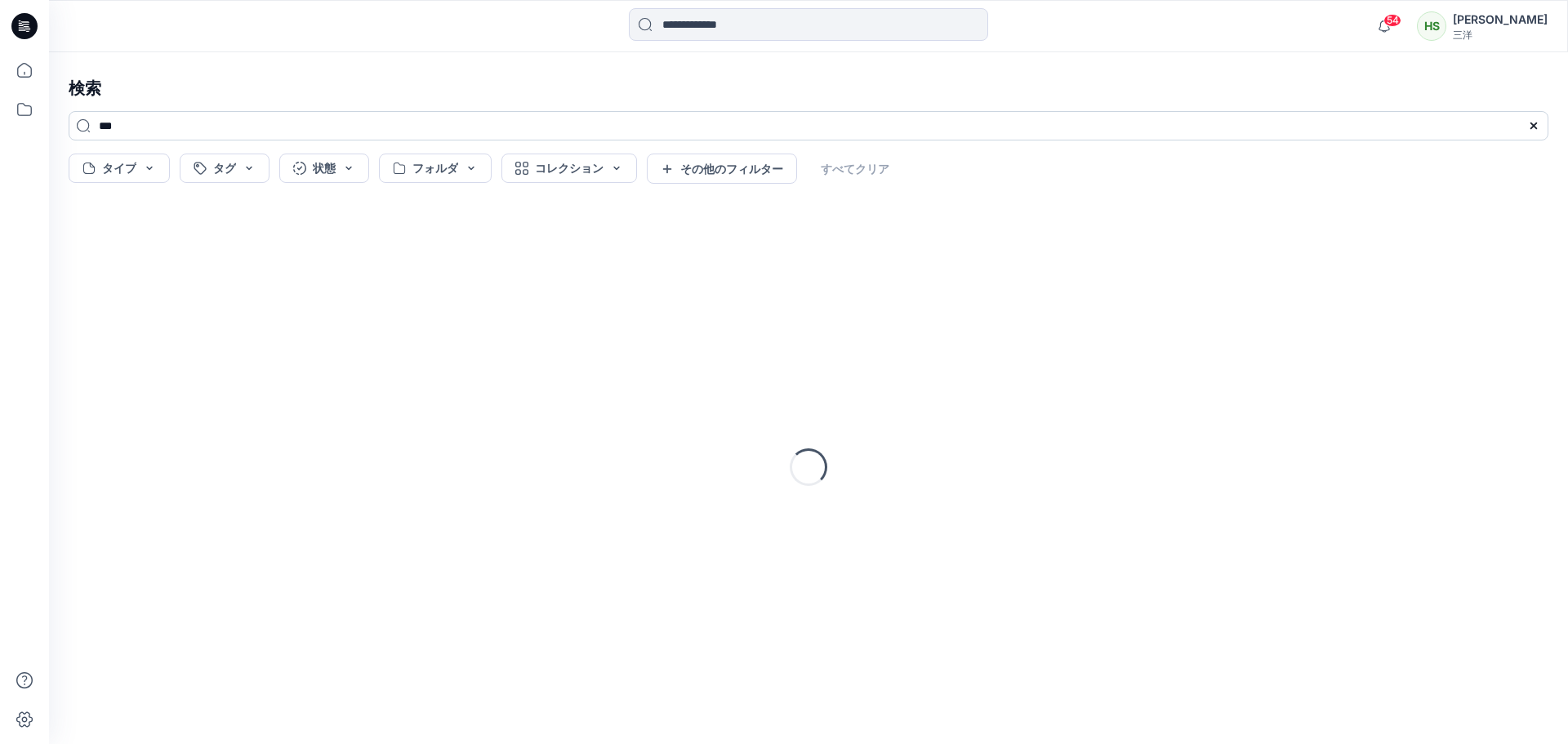
type input "***"
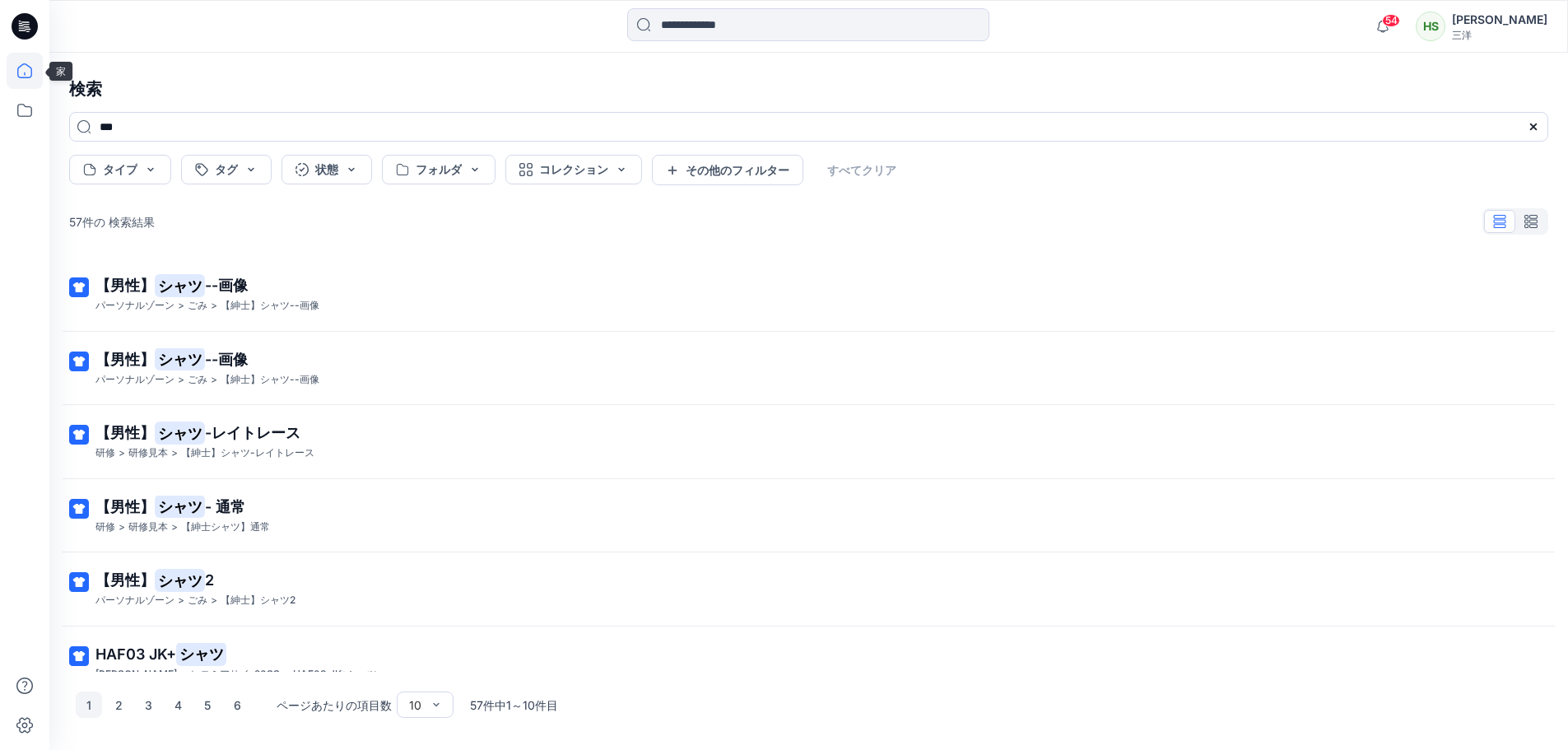
click at [28, 77] on icon at bounding box center [24, 70] width 15 height 15
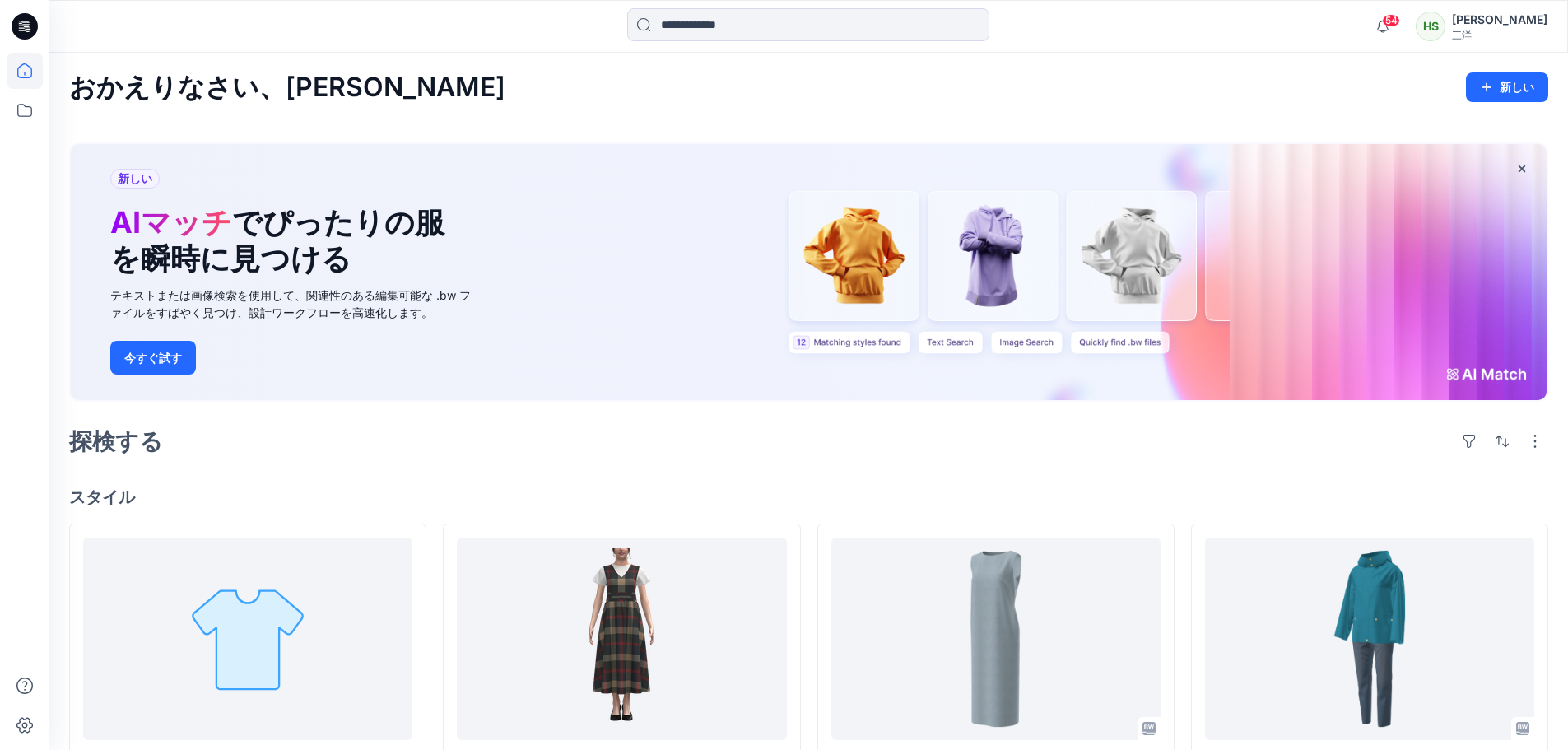
click at [1175, 28] on div at bounding box center [808, 27] width 759 height 36
drag, startPoint x: 460, startPoint y: 321, endPoint x: 105, endPoint y: 290, distance: 356.4
click at [105, 290] on div "新しい AIマッチ でぴったりの服を瞬時に見つける テキストまたは画像検索を使用して、関連性のある編集可能な .bw ファイルをすばやく見つけ、設計ワークフロ…" at bounding box center [296, 271] width 397 height 256
click at [343, 422] on div "探検する" at bounding box center [808, 441] width 1479 height 39
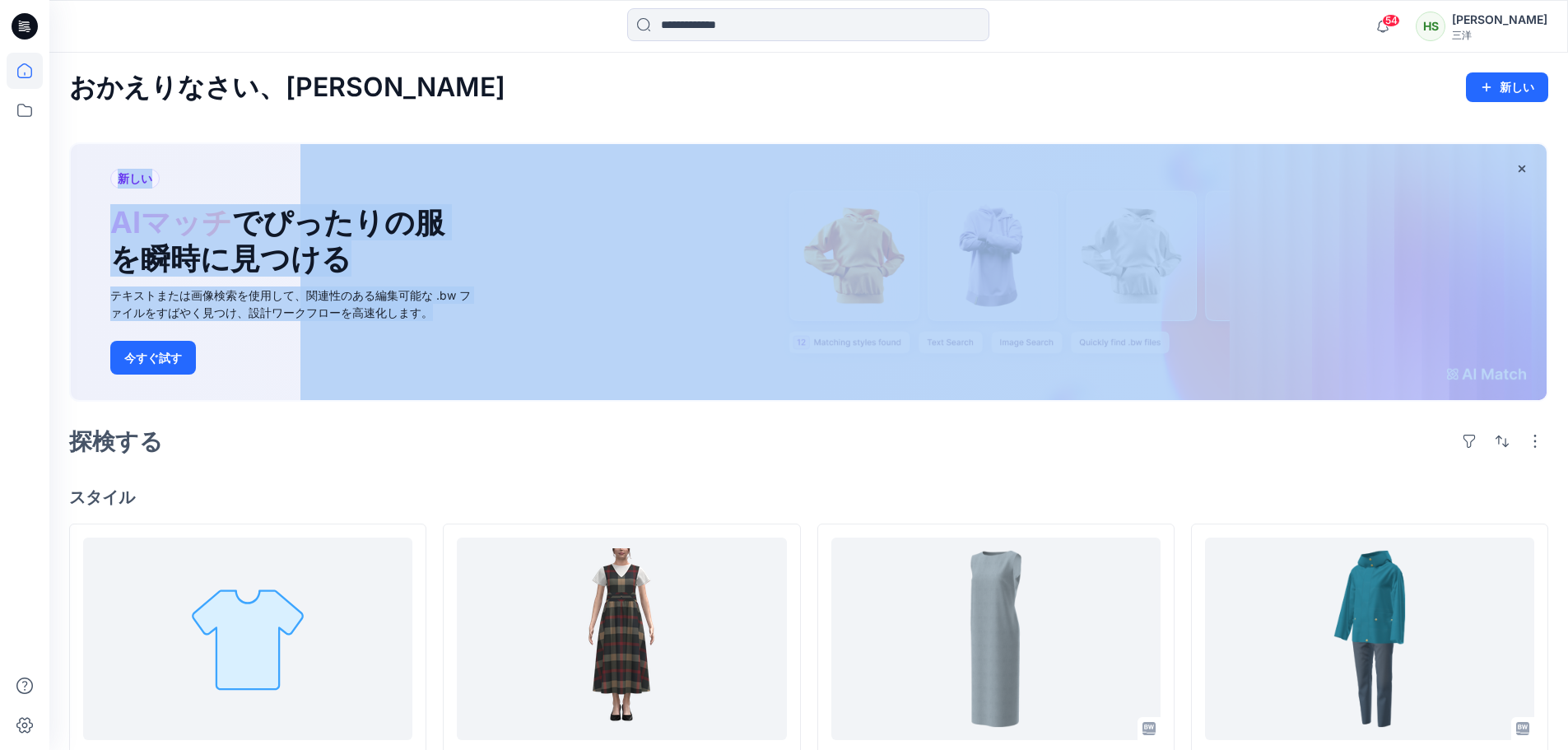
drag, startPoint x: 428, startPoint y: 316, endPoint x: 66, endPoint y: 213, distance: 376.4
click at [301, 455] on div "探検する" at bounding box center [808, 441] width 1479 height 39
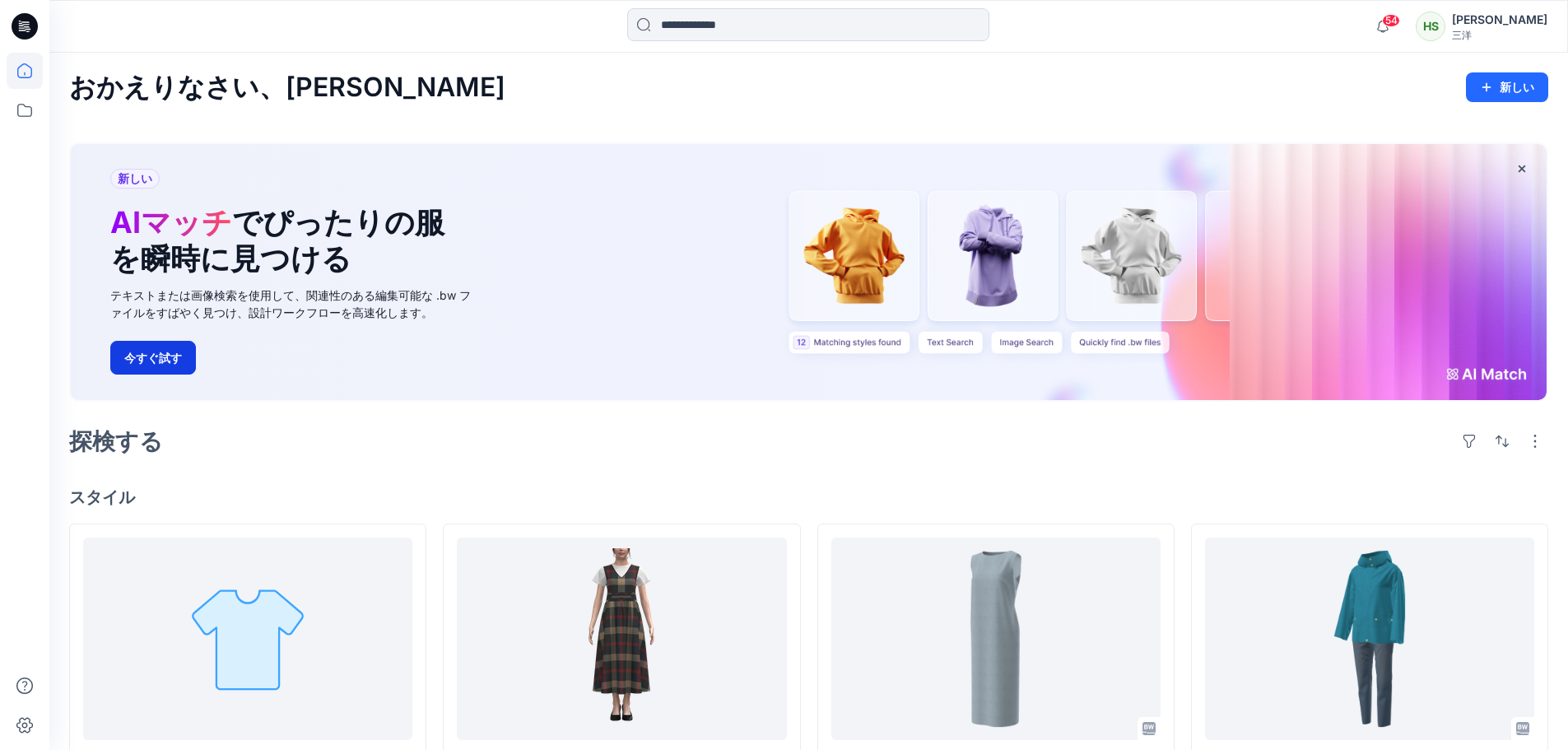
click at [144, 362] on font "今すぐ試す" at bounding box center [152, 357] width 57 height 14
click at [161, 357] on font "今すぐ試す" at bounding box center [152, 357] width 57 height 14
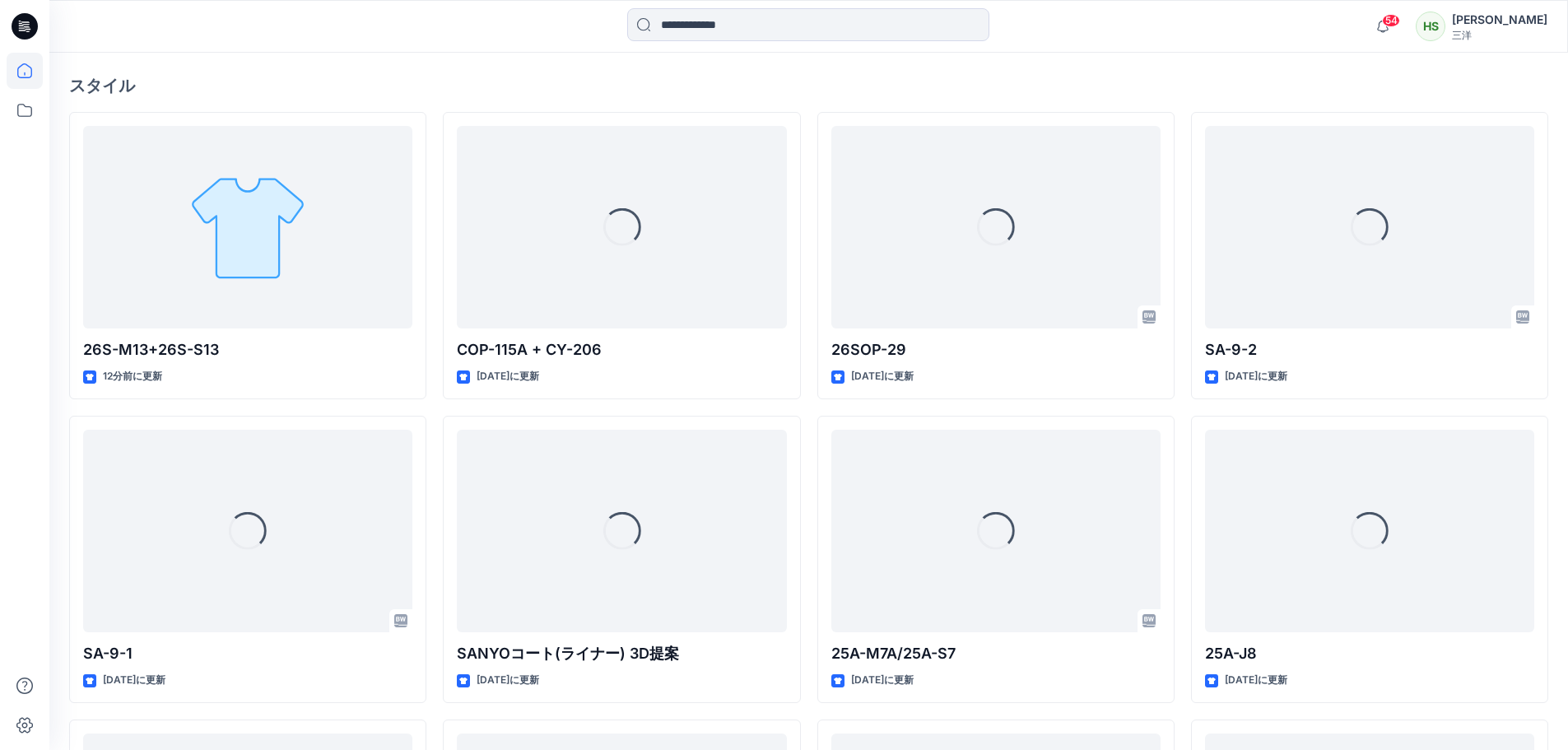
scroll to position [82, 0]
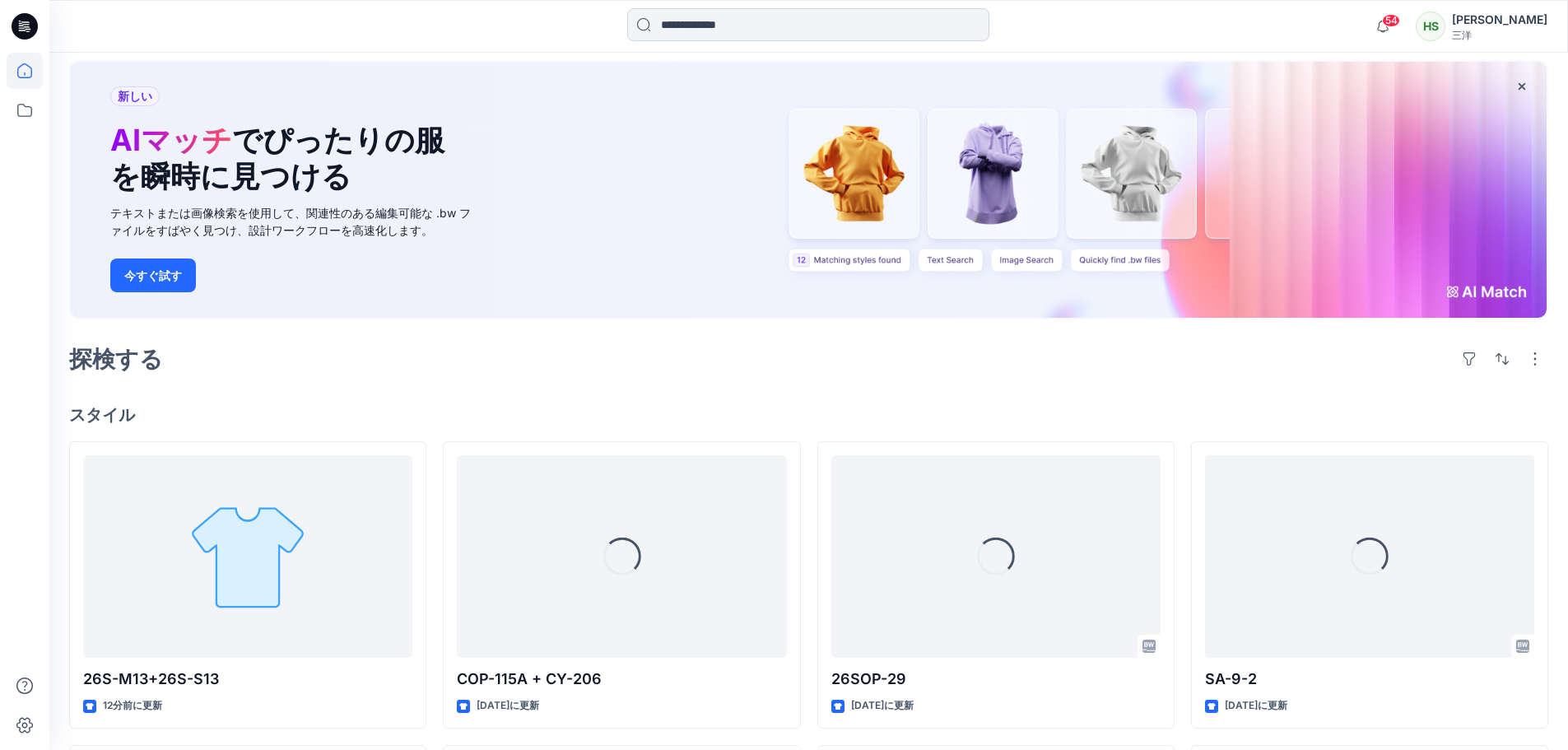
click at [697, 38] on input at bounding box center [808, 25] width 362 height 32
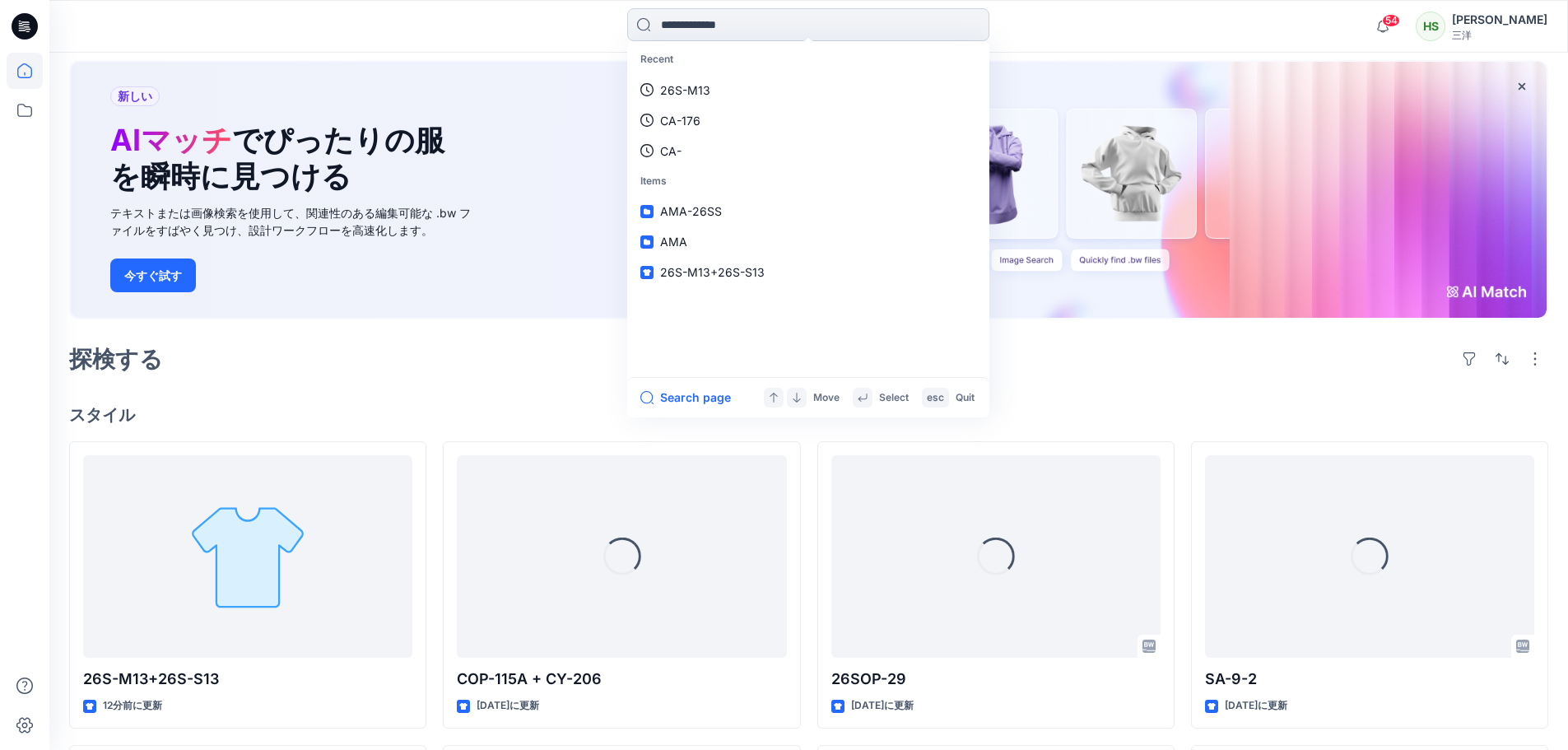
click at [693, 30] on input at bounding box center [808, 25] width 362 height 32
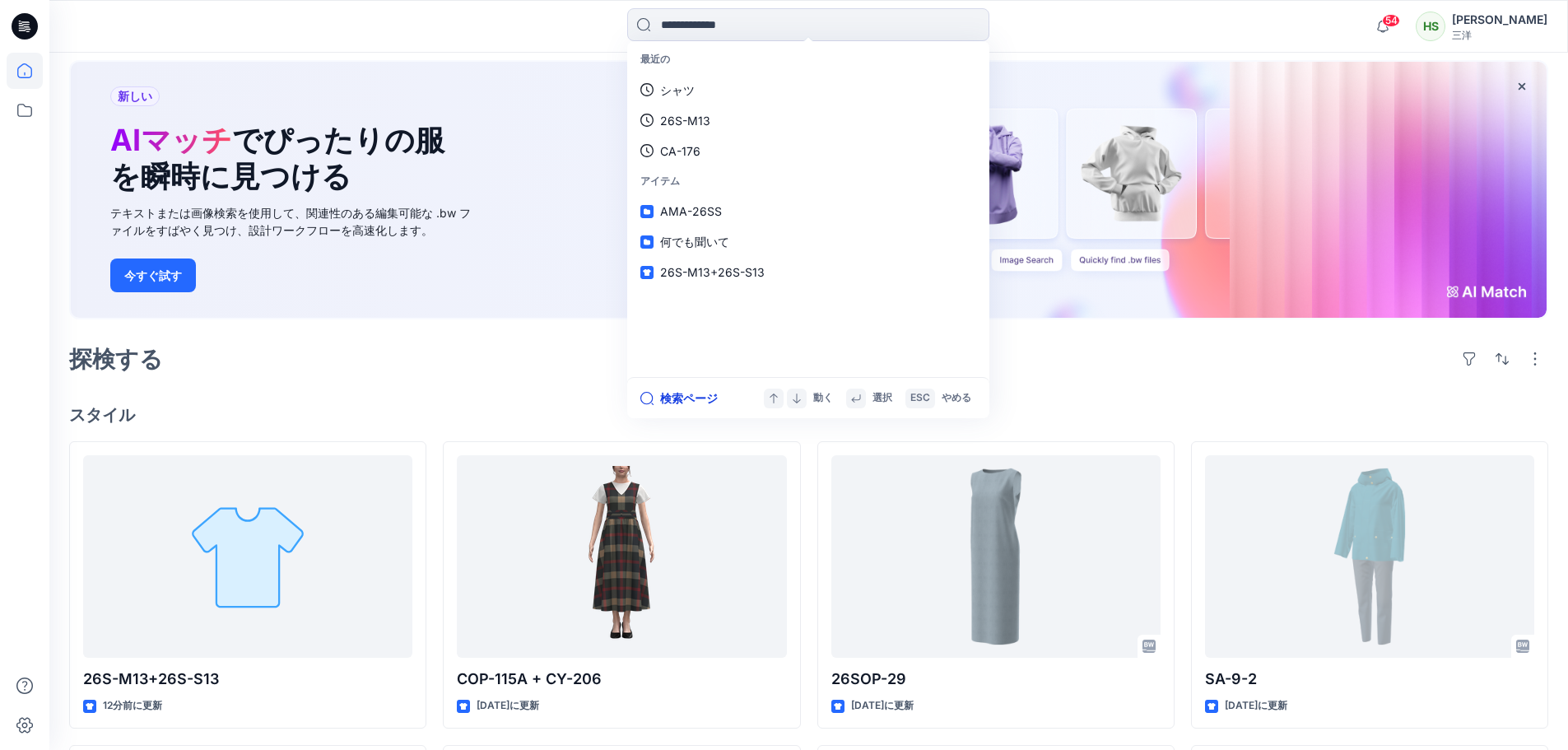
click at [714, 400] on font "検索ページ" at bounding box center [689, 398] width 57 height 14
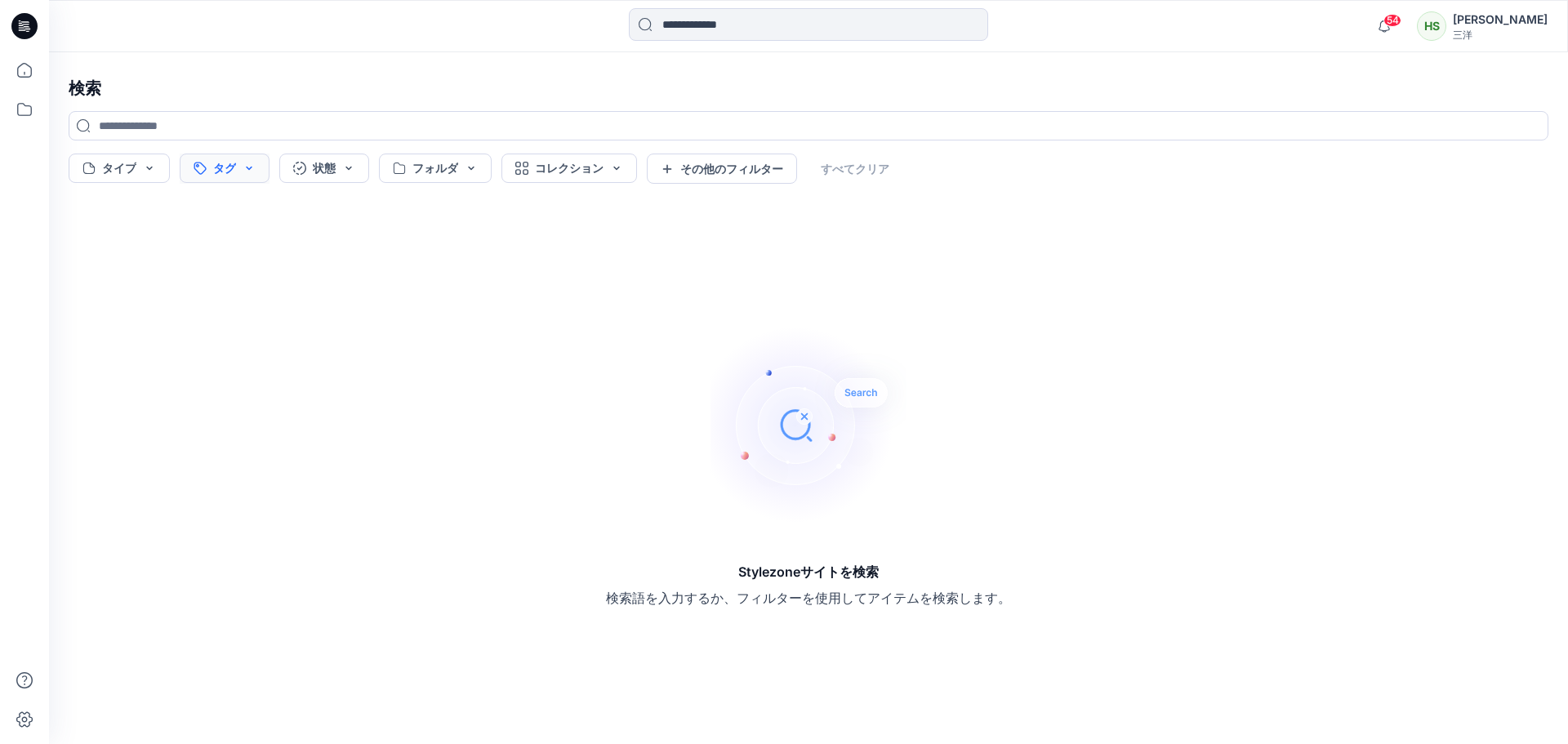
click at [246, 158] on button "タグ" at bounding box center [225, 168] width 90 height 30
click at [254, 163] on button "タグ" at bounding box center [225, 168] width 90 height 30
click at [148, 122] on input at bounding box center [809, 126] width 1480 height 30
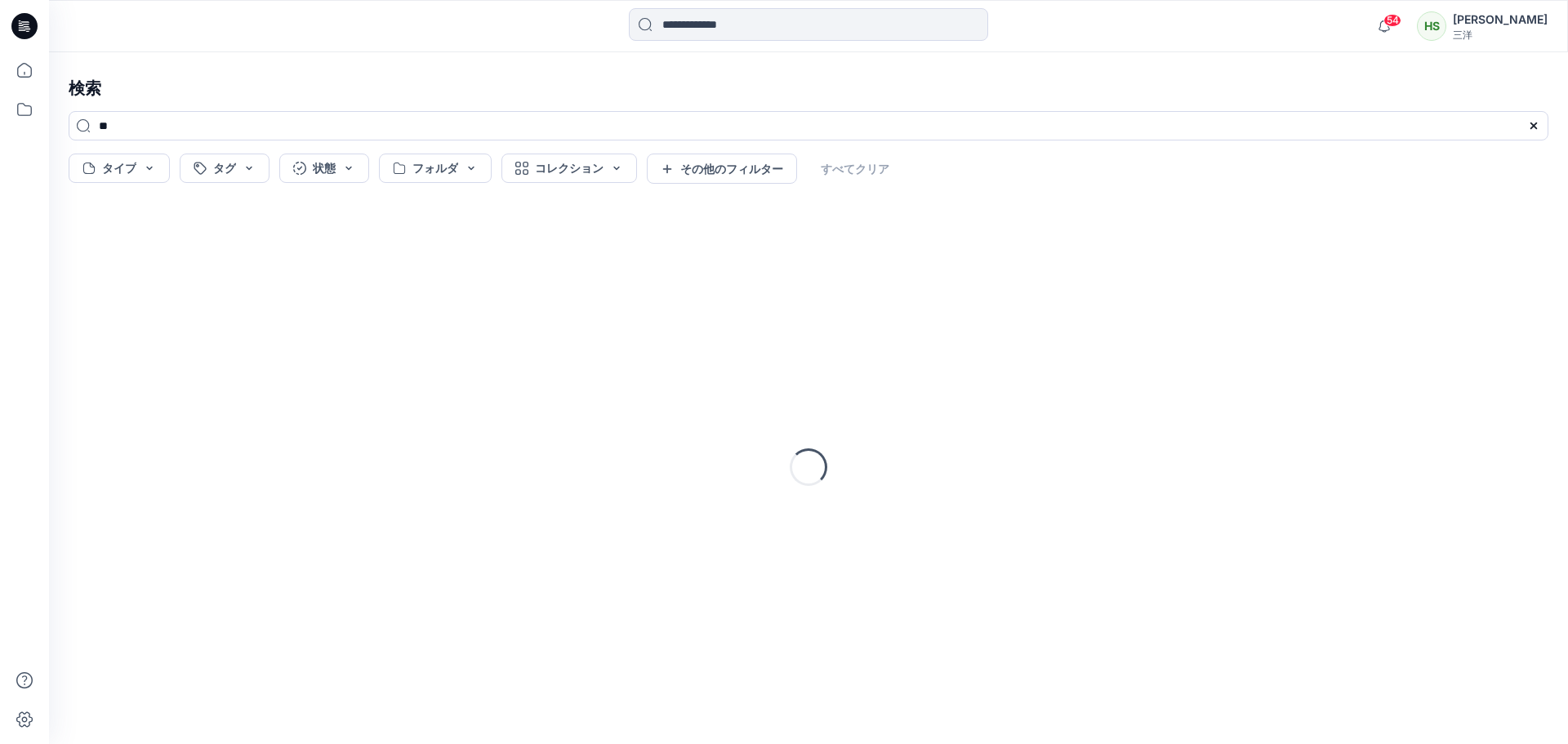
type input "*"
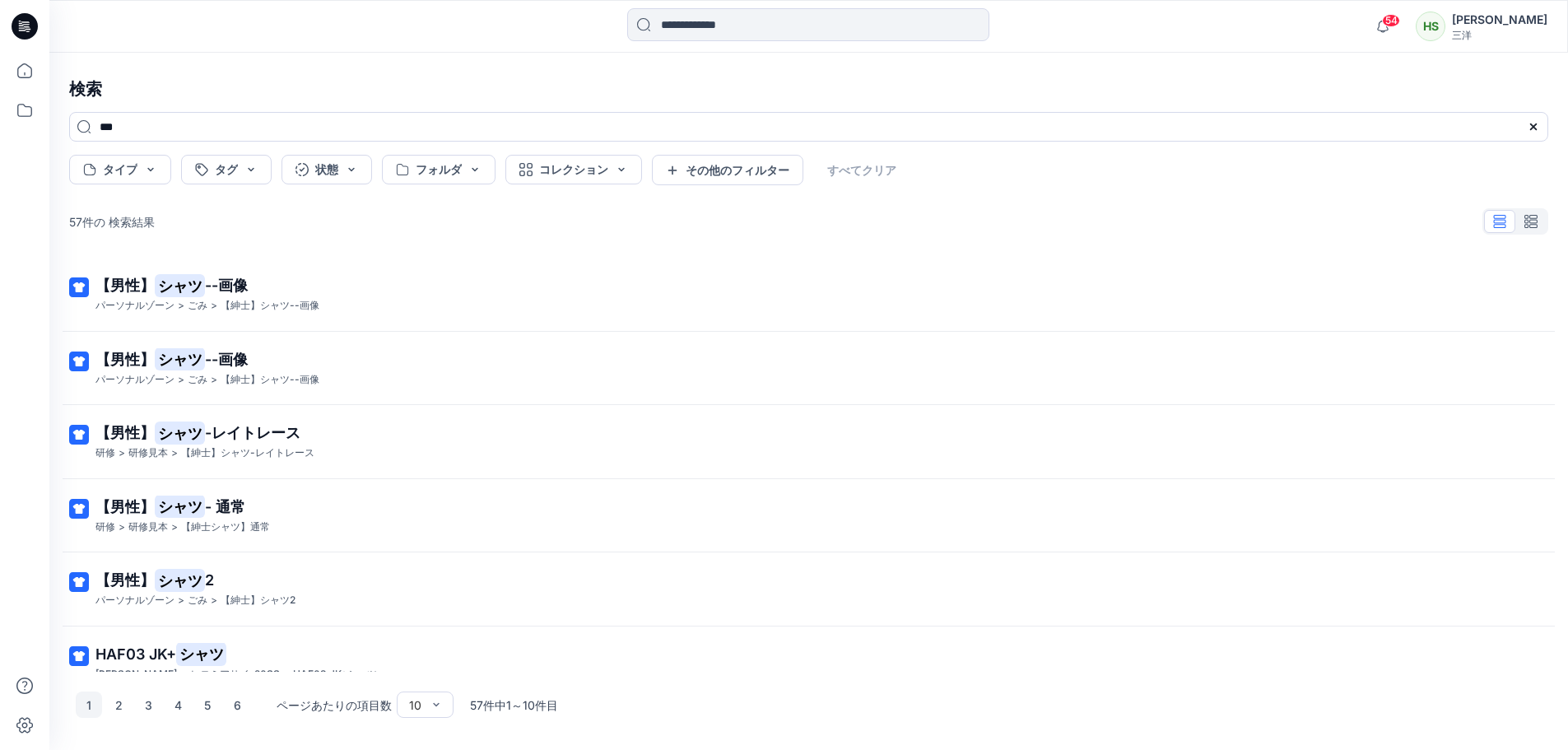
type input "***"
click at [1532, 223] on icon "button" at bounding box center [1534, 221] width 9 height 13
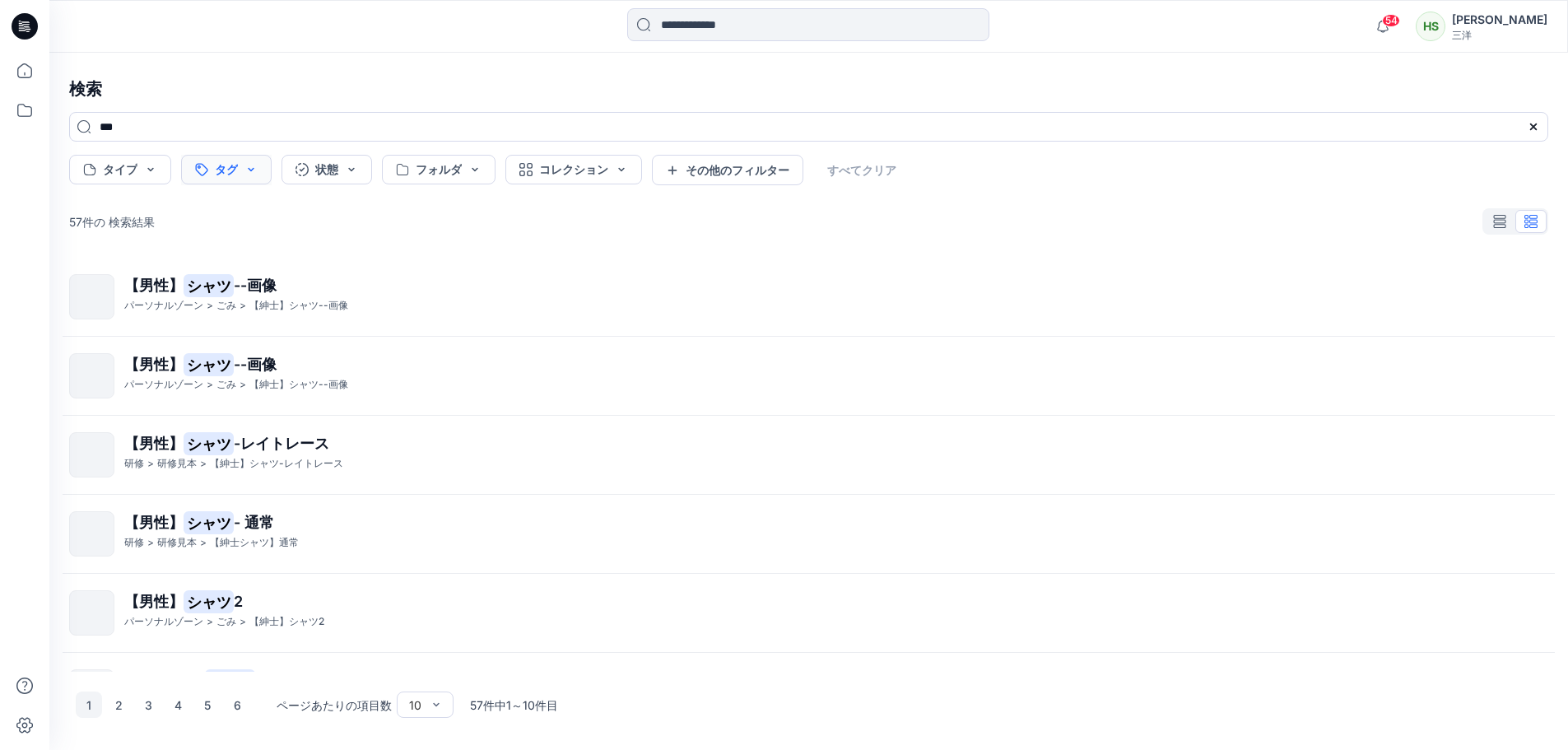
click at [237, 176] on button "タグ" at bounding box center [227, 169] width 91 height 30
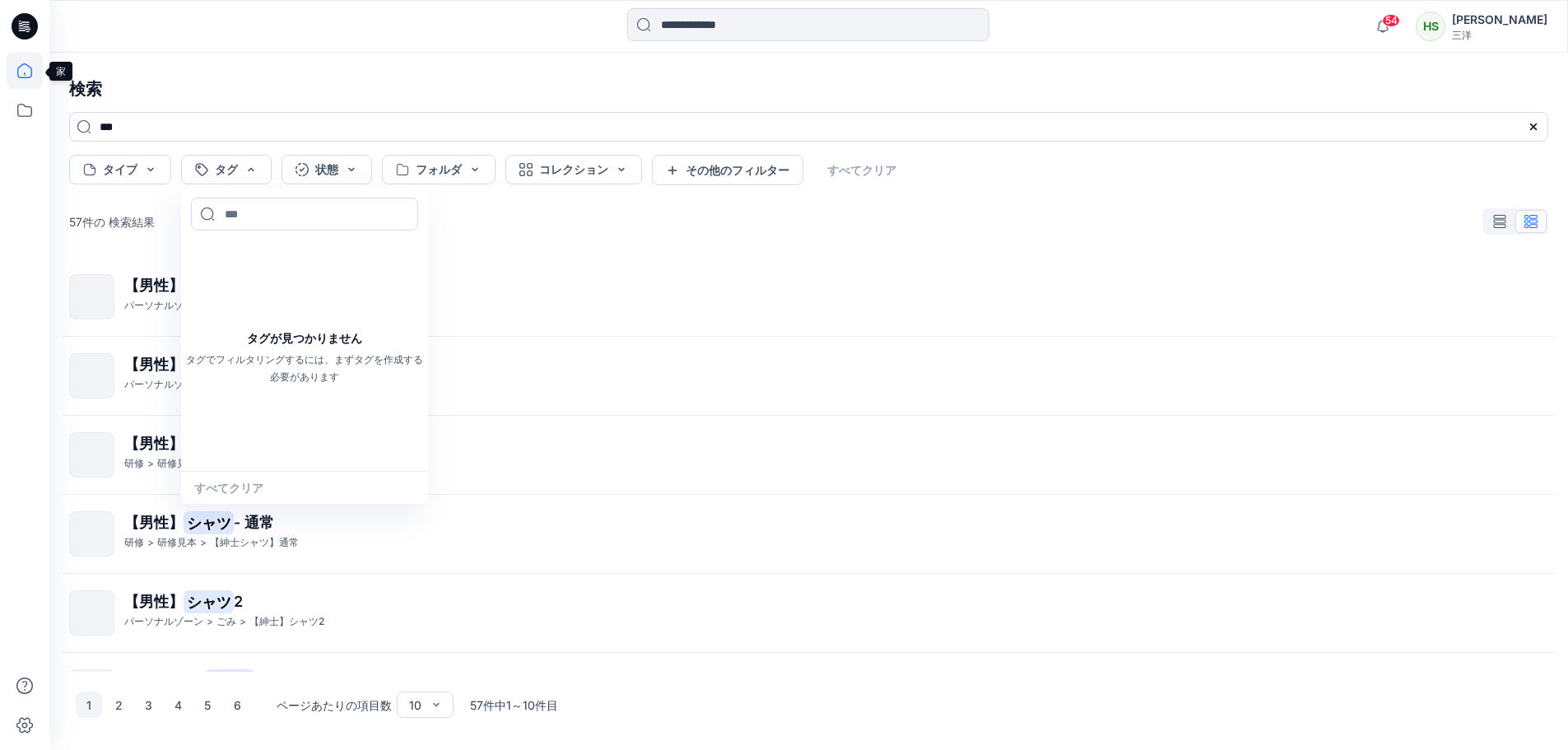
click at [26, 76] on icon at bounding box center [25, 71] width 36 height 36
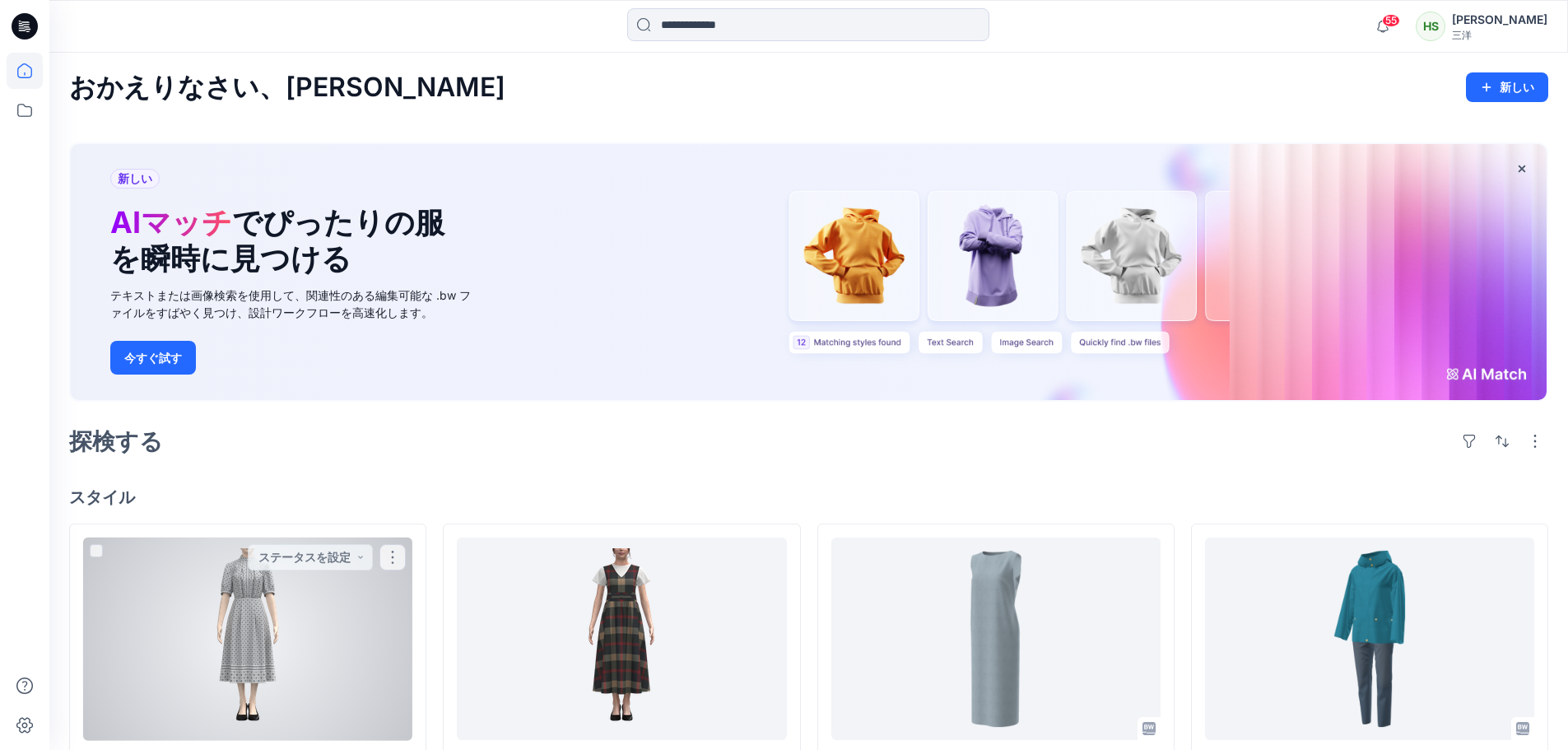
click at [294, 598] on div at bounding box center [247, 639] width 329 height 204
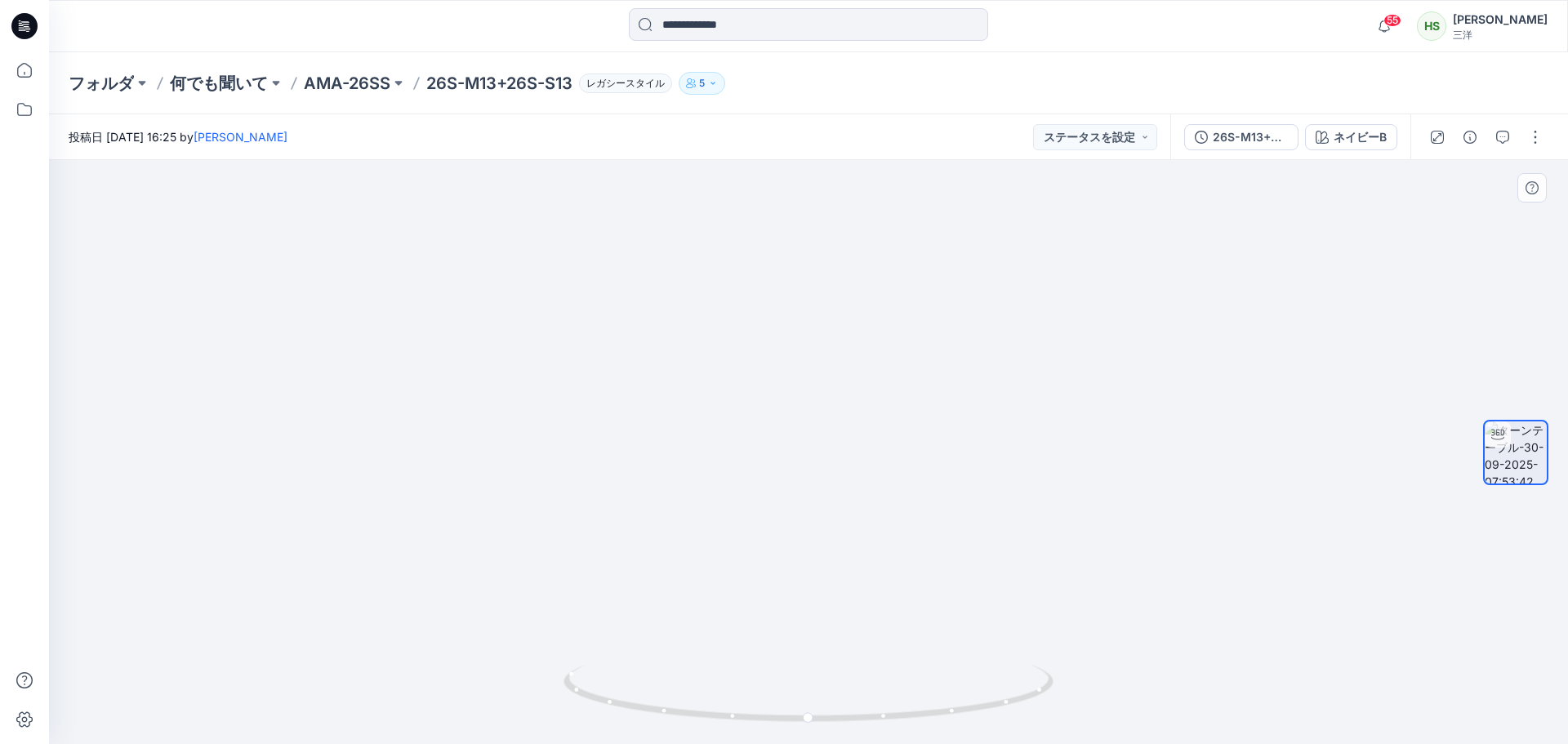
drag, startPoint x: 841, startPoint y: 321, endPoint x: 865, endPoint y: 650, distance: 329.9
drag, startPoint x: 852, startPoint y: 248, endPoint x: 832, endPoint y: 492, distance: 244.8
drag, startPoint x: 913, startPoint y: 464, endPoint x: 895, endPoint y: 524, distance: 62.6
click at [718, 82] on icon "button" at bounding box center [713, 83] width 10 height 10
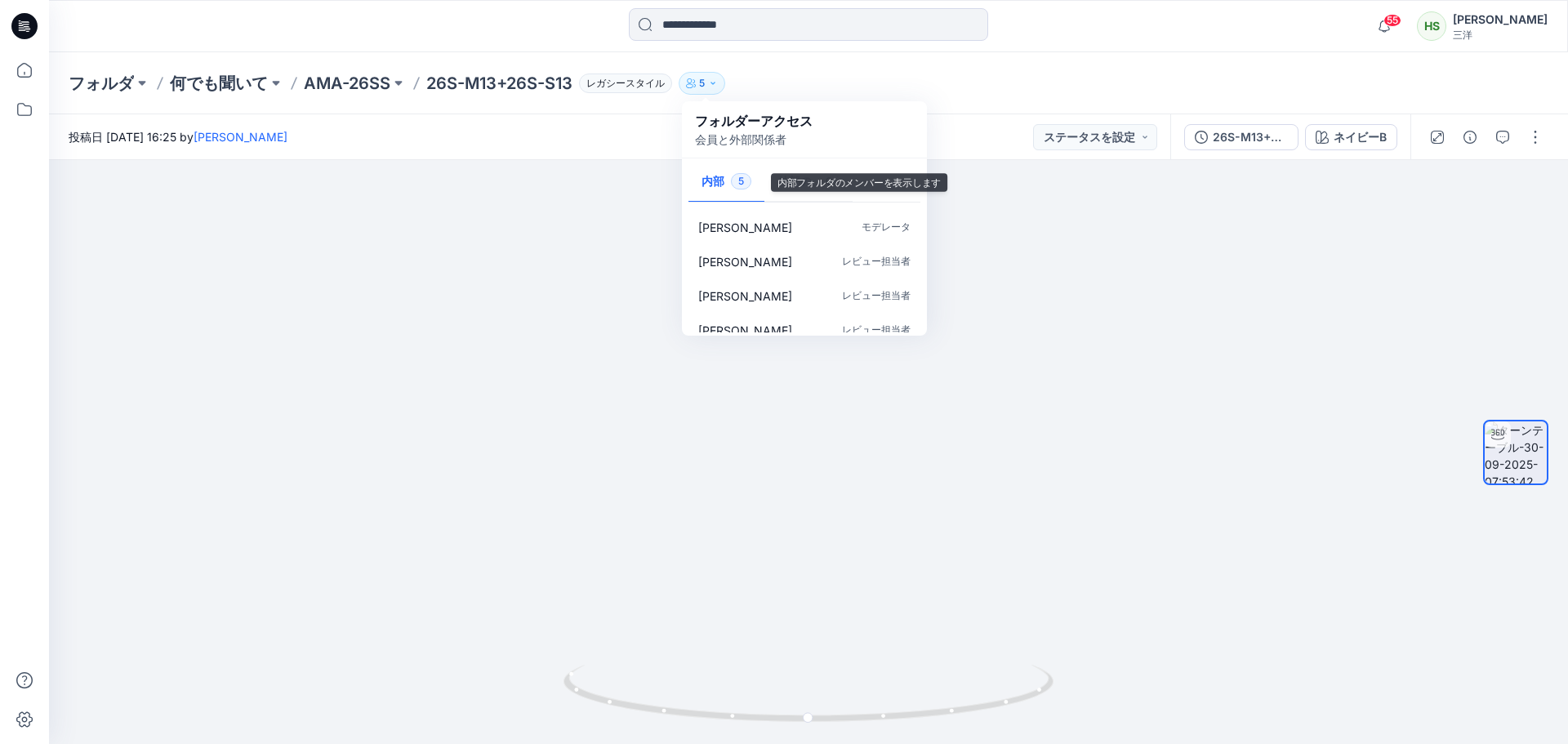
click at [726, 143] on font "会員と外部関係者" at bounding box center [741, 139] width 92 height 14
drag, startPoint x: 732, startPoint y: 139, endPoint x: 795, endPoint y: 147, distance: 63.5
click at [795, 147] on p "会員と外部関係者" at bounding box center [753, 139] width 118 height 17
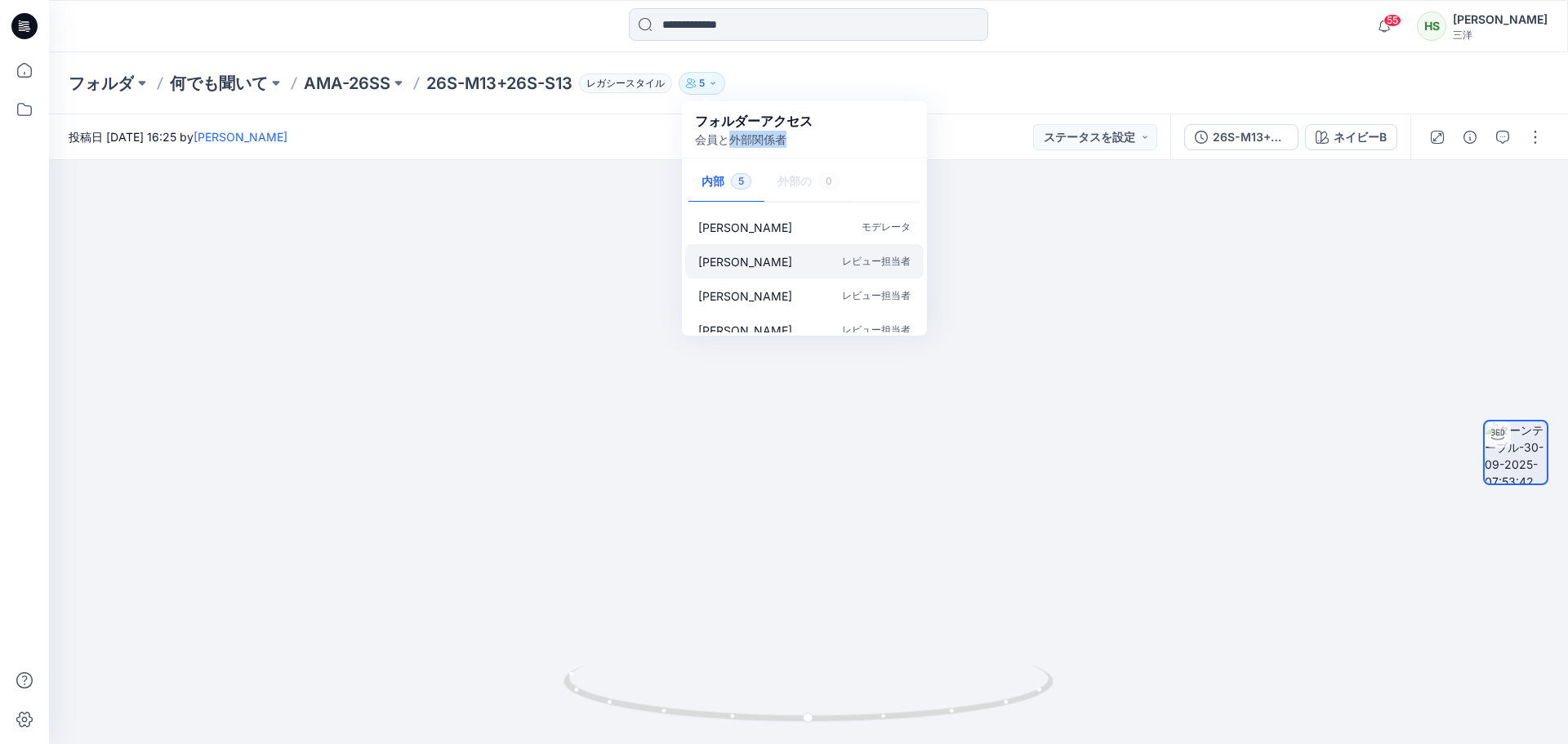
click at [742, 264] on div "[PERSON_NAME] レビュー担当者" at bounding box center [804, 261] width 238 height 34
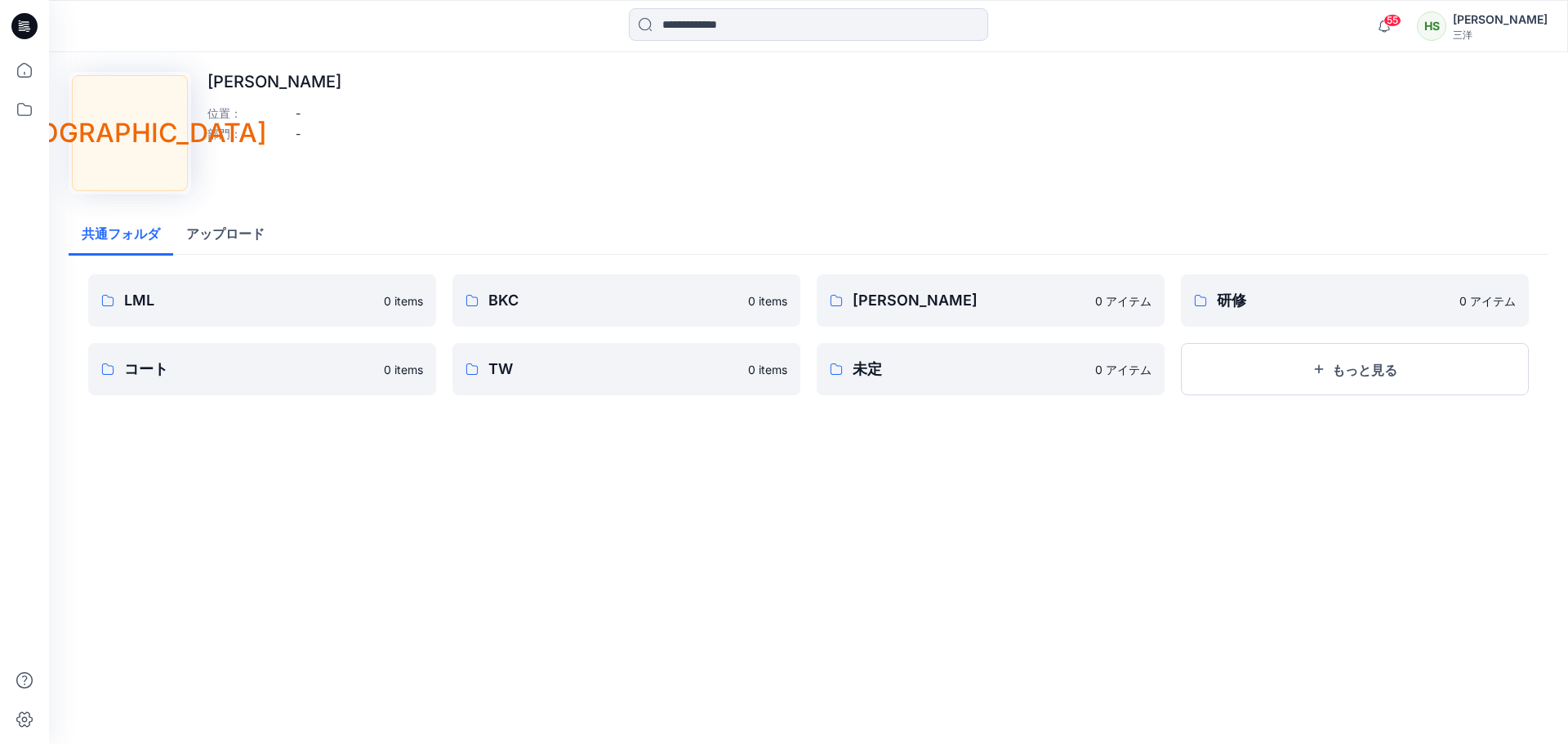
drag, startPoint x: 238, startPoint y: 89, endPoint x: 311, endPoint y: 116, distance: 77.8
click at [286, 112] on div "[PERSON_NAME] 位置 ： - 部門 ： -" at bounding box center [274, 133] width 134 height 122
click at [1092, 574] on div "[GEOGRAPHIC_DATA] [PERSON_NAME] 位置 ： - 部門 ： - 共通フォルダ アップロード LML 0 items コート 0 i…" at bounding box center [809, 398] width 1519 height 691
click at [27, 72] on icon at bounding box center [25, 70] width 36 height 36
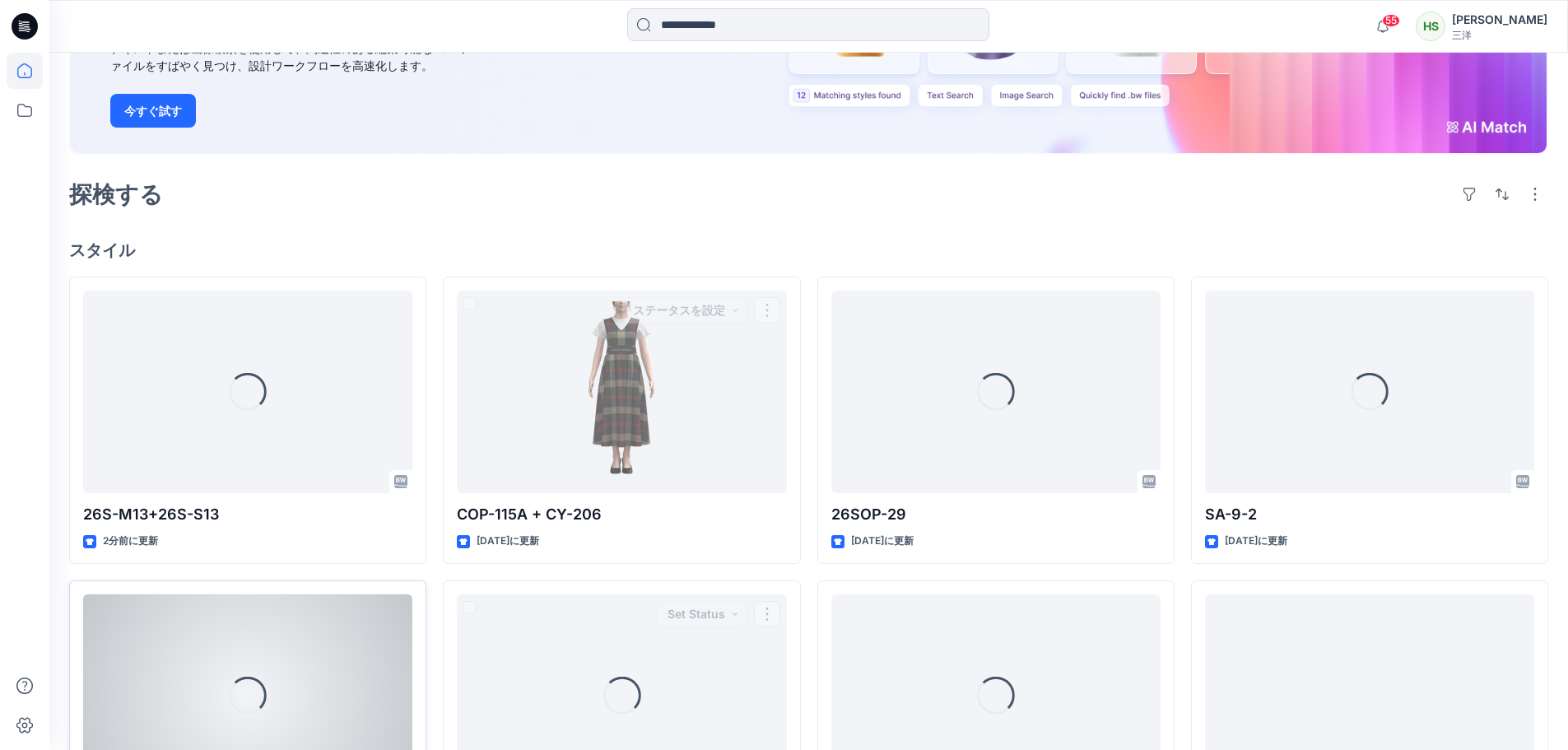
scroll to position [411, 0]
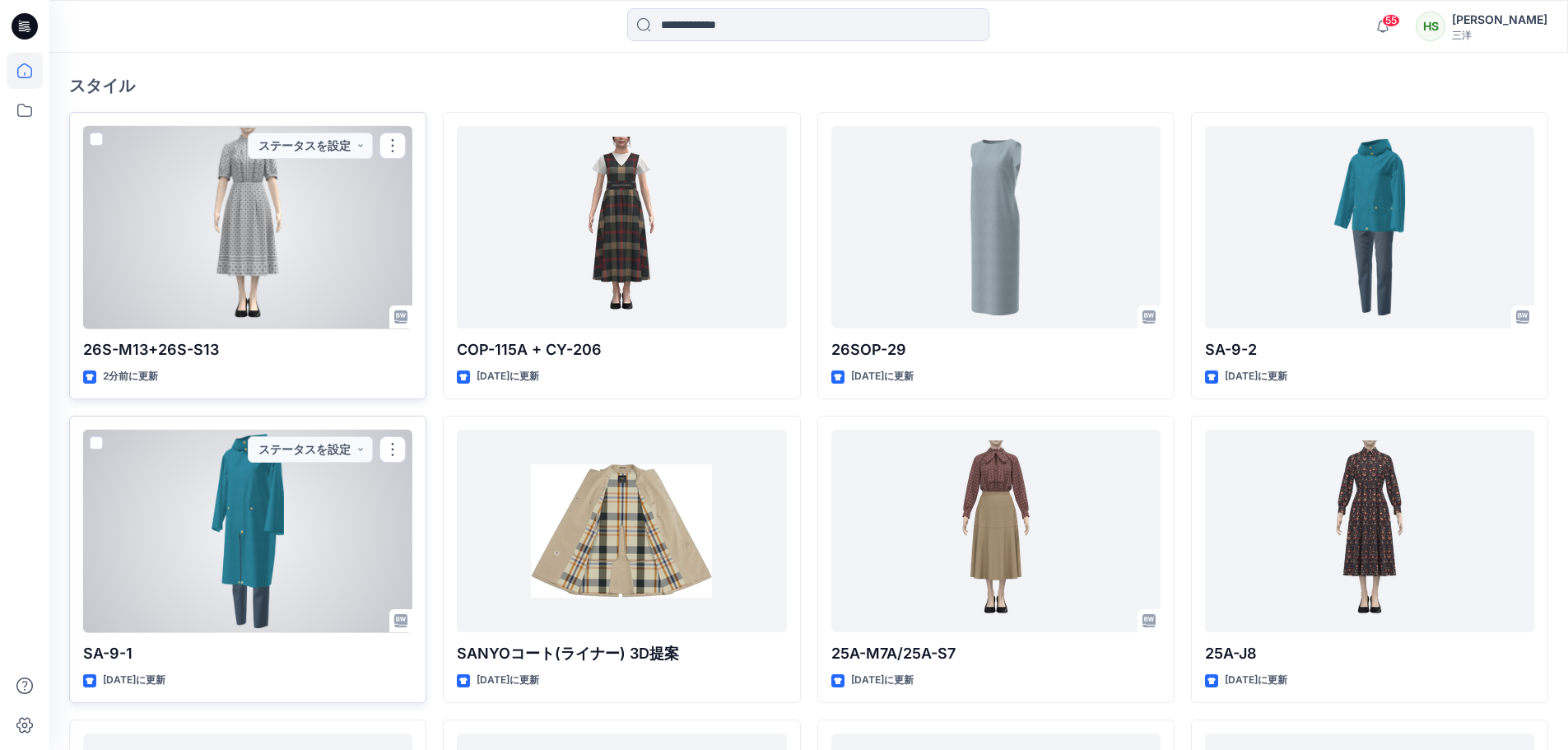
click at [301, 186] on div at bounding box center [247, 227] width 329 height 204
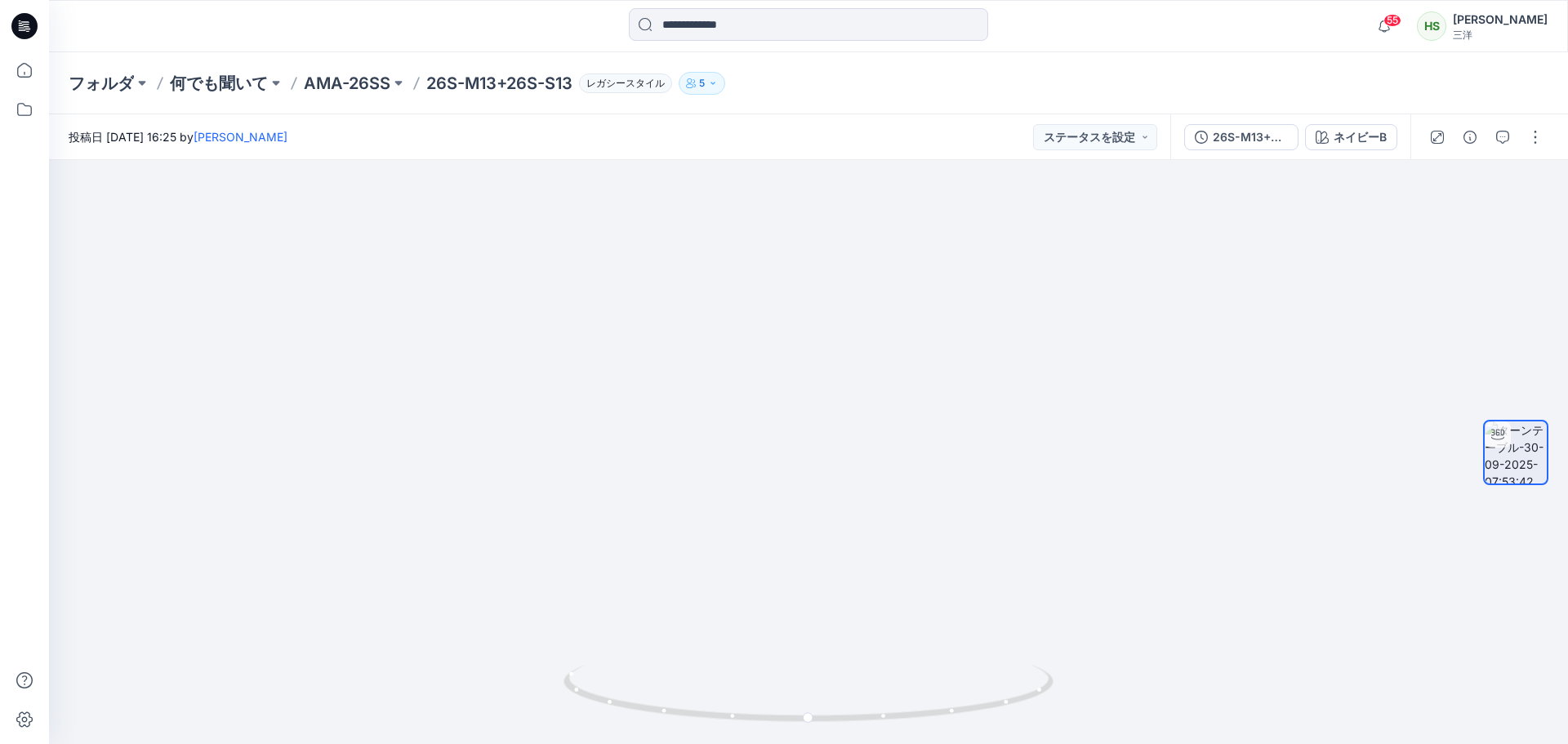
drag, startPoint x: 911, startPoint y: 307, endPoint x: 929, endPoint y: 782, distance: 475.3
drag, startPoint x: 962, startPoint y: 557, endPoint x: 966, endPoint y: 698, distance: 141.1
drag, startPoint x: 820, startPoint y: 730, endPoint x: 1065, endPoint y: 750, distance: 245.8
click at [1065, 743] on html "55 通知 スタイル 26S-M13+26S-S13が 26S-M13+26S-S13 バージョン に 更新されました 2つの新しいカラーウェイ 1分前 あな…" at bounding box center [784, 372] width 1568 height 744
drag, startPoint x: 997, startPoint y: 361, endPoint x: 882, endPoint y: 395, distance: 119.9
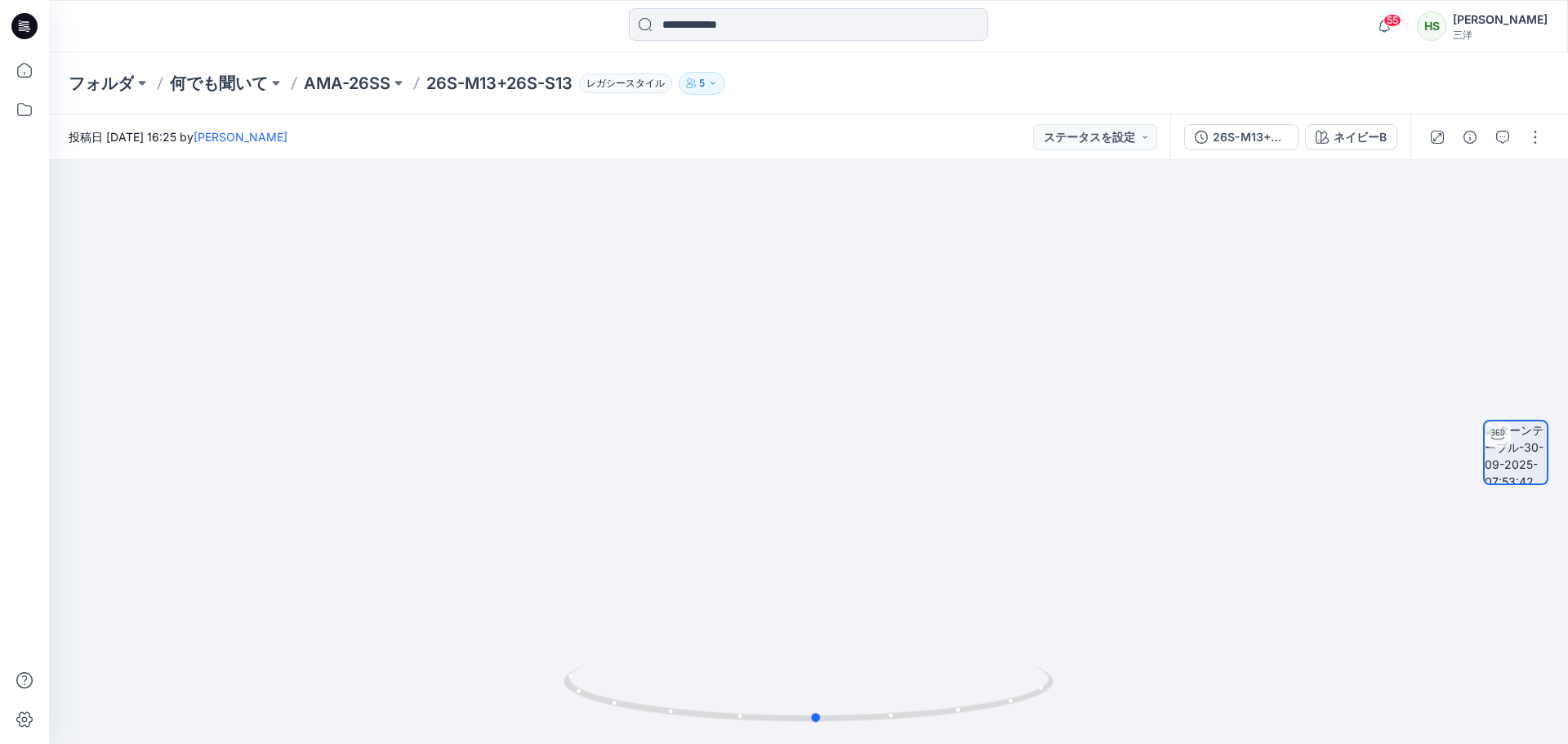
drag, startPoint x: 786, startPoint y: 741, endPoint x: 1039, endPoint y: 765, distance: 254.1
click at [1039, 743] on html "55 通知 スタイル 26S-M13+26S-S13が 26S-M13+26S-S13 バージョン に 更新されました 2つの新しいカラーウェイ 1分前 あな…" at bounding box center [784, 372] width 1568 height 744
drag, startPoint x: 843, startPoint y: 529, endPoint x: 910, endPoint y: 584, distance: 86.7
drag, startPoint x: 831, startPoint y: 464, endPoint x: 894, endPoint y: 223, distance: 249.1
drag, startPoint x: 889, startPoint y: 268, endPoint x: 876, endPoint y: 583, distance: 315.3
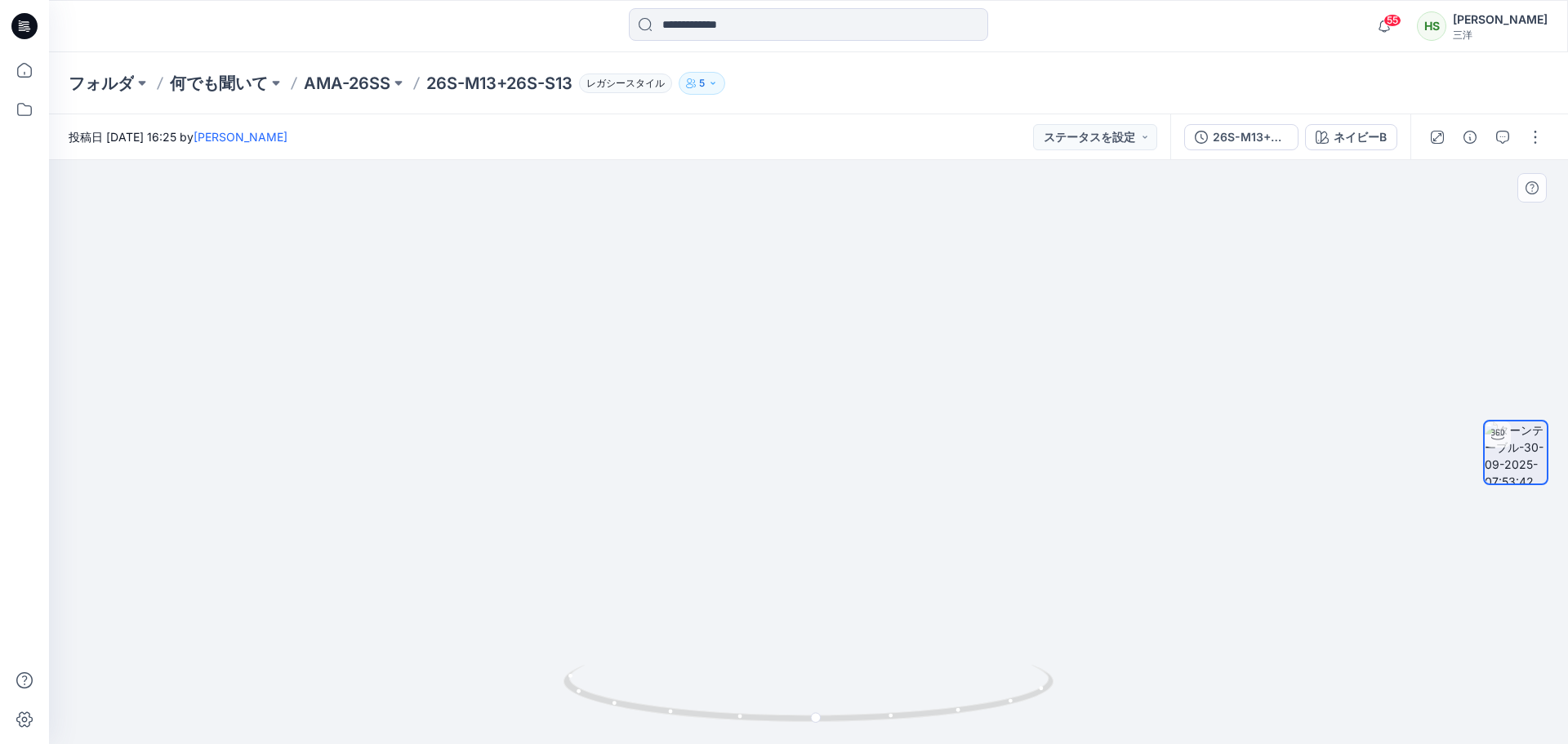
drag, startPoint x: 785, startPoint y: 416, endPoint x: 789, endPoint y: 733, distance: 317.0
drag, startPoint x: 760, startPoint y: 590, endPoint x: 768, endPoint y: 782, distance: 192.2
drag, startPoint x: 766, startPoint y: 436, endPoint x: 785, endPoint y: 712, distance: 276.7
drag, startPoint x: 841, startPoint y: 724, endPoint x: 1257, endPoint y: 748, distance: 416.7
click at [1257, 743] on html "55 通知 スタイル 26S-M13+26S-S13が 26S-M13+26S-S13 バージョン に 更新されました 2つの新しいカラーウェイ 1分前 あな…" at bounding box center [784, 372] width 1568 height 744
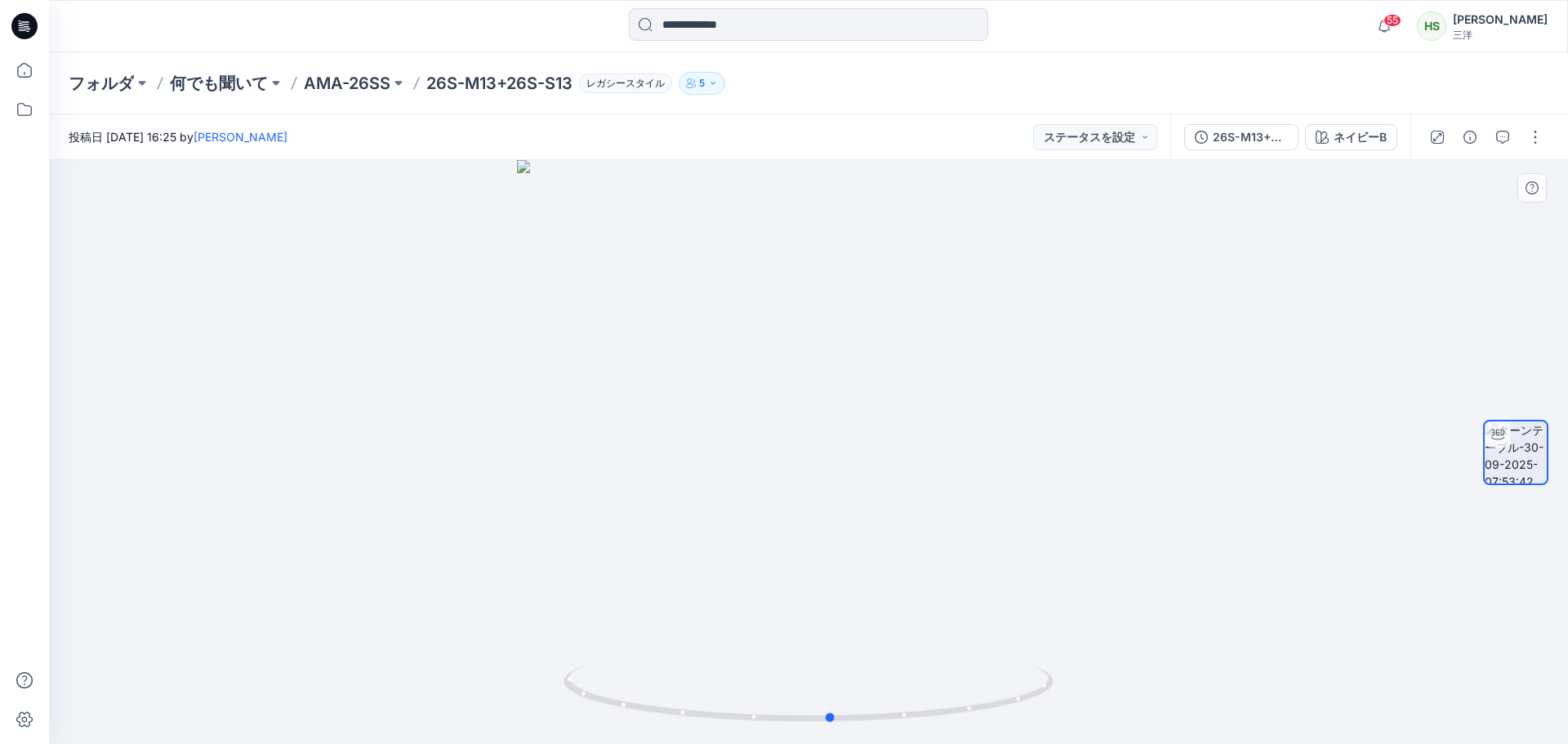
drag, startPoint x: 896, startPoint y: 741, endPoint x: 922, endPoint y: 741, distance: 26.0
click at [922, 741] on img at bounding box center [808, 703] width 490 height 79
drag, startPoint x: 887, startPoint y: 623, endPoint x: 877, endPoint y: 129, distance: 494.1
drag, startPoint x: 834, startPoint y: 570, endPoint x: 853, endPoint y: 158, distance: 412.4
drag, startPoint x: 865, startPoint y: 478, endPoint x: 885, endPoint y: 369, distance: 110.8
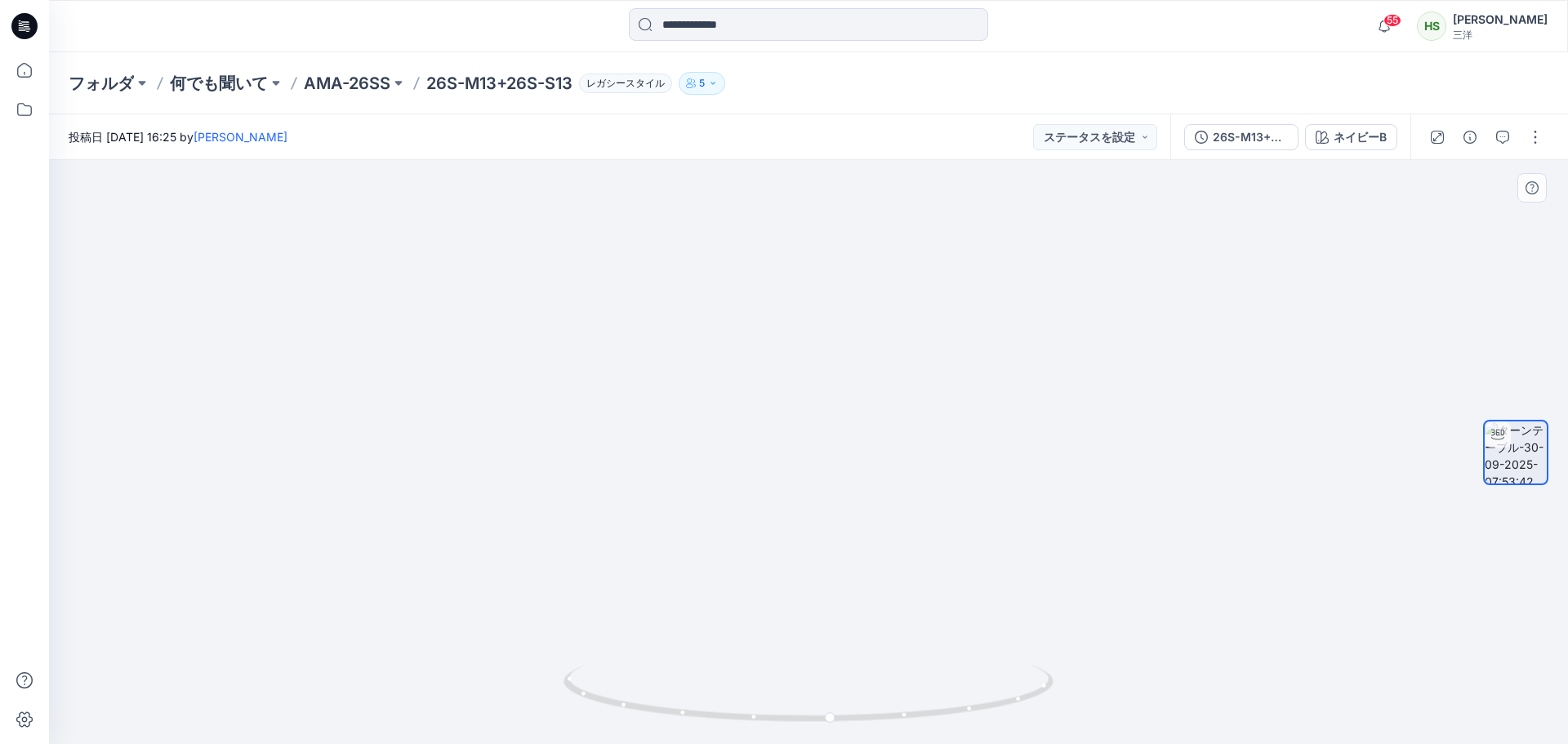
drag, startPoint x: 873, startPoint y: 627, endPoint x: 766, endPoint y: 610, distance: 108.3
drag, startPoint x: 850, startPoint y: 717, endPoint x: 968, endPoint y: 664, distance: 129.4
click at [968, 664] on icon at bounding box center [810, 695] width 494 height 61
drag, startPoint x: 871, startPoint y: 708, endPoint x: 941, endPoint y: 708, distance: 70.0
click at [941, 708] on icon at bounding box center [810, 695] width 494 height 61
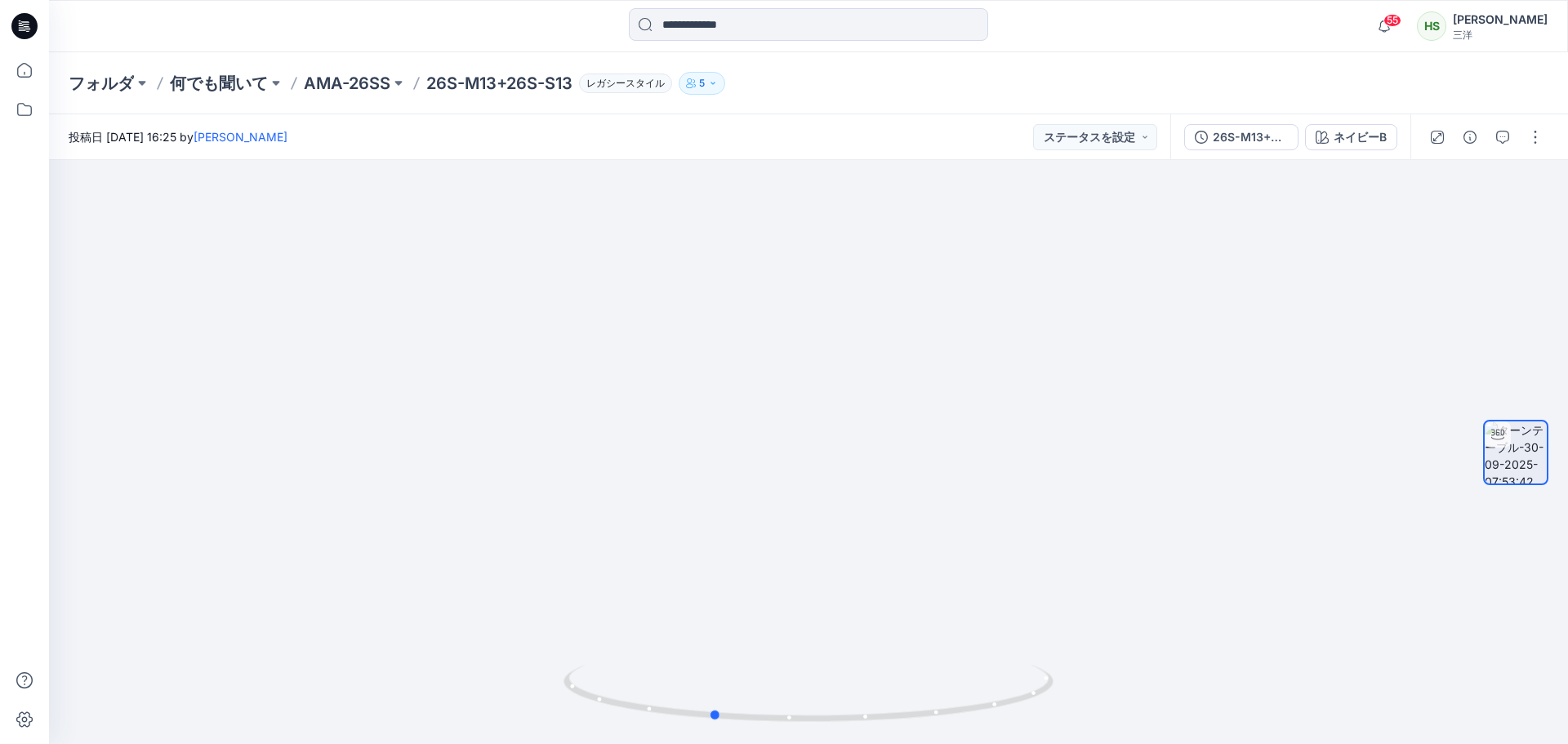
drag, startPoint x: 820, startPoint y: 728, endPoint x: 510, endPoint y: 769, distance: 312.7
click at [510, 743] on html "55 通知 スタイル 26S-M13+26S-S13が 26S-M13+26S-S13 バージョン に 更新されました 2つの新しいカラーウェイ 1分前 あな…" at bounding box center [784, 372] width 1568 height 744
drag, startPoint x: 785, startPoint y: 725, endPoint x: 897, endPoint y: 755, distance: 115.9
click at [897, 743] on html "55 通知 スタイル 26S-M13+26S-S13が 26S-M13+26S-S13 バージョン に 更新されました 2つの新しいカラーウェイ 1分前 あな…" at bounding box center [784, 372] width 1568 height 744
click at [1362, 133] on font "ネイビーB" at bounding box center [1359, 137] width 53 height 14
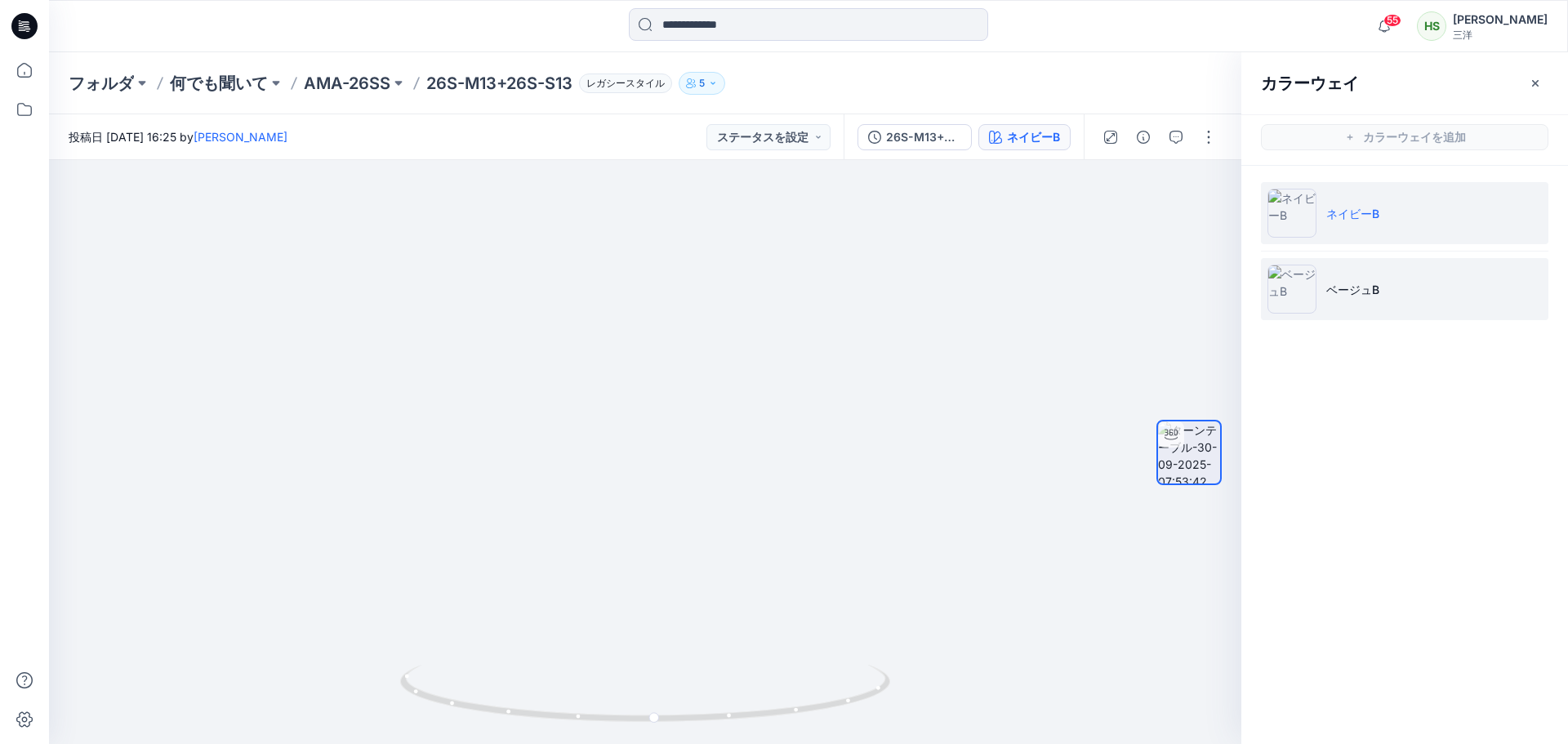
click at [1431, 271] on li "ベージュB" at bounding box center [1404, 288] width 288 height 62
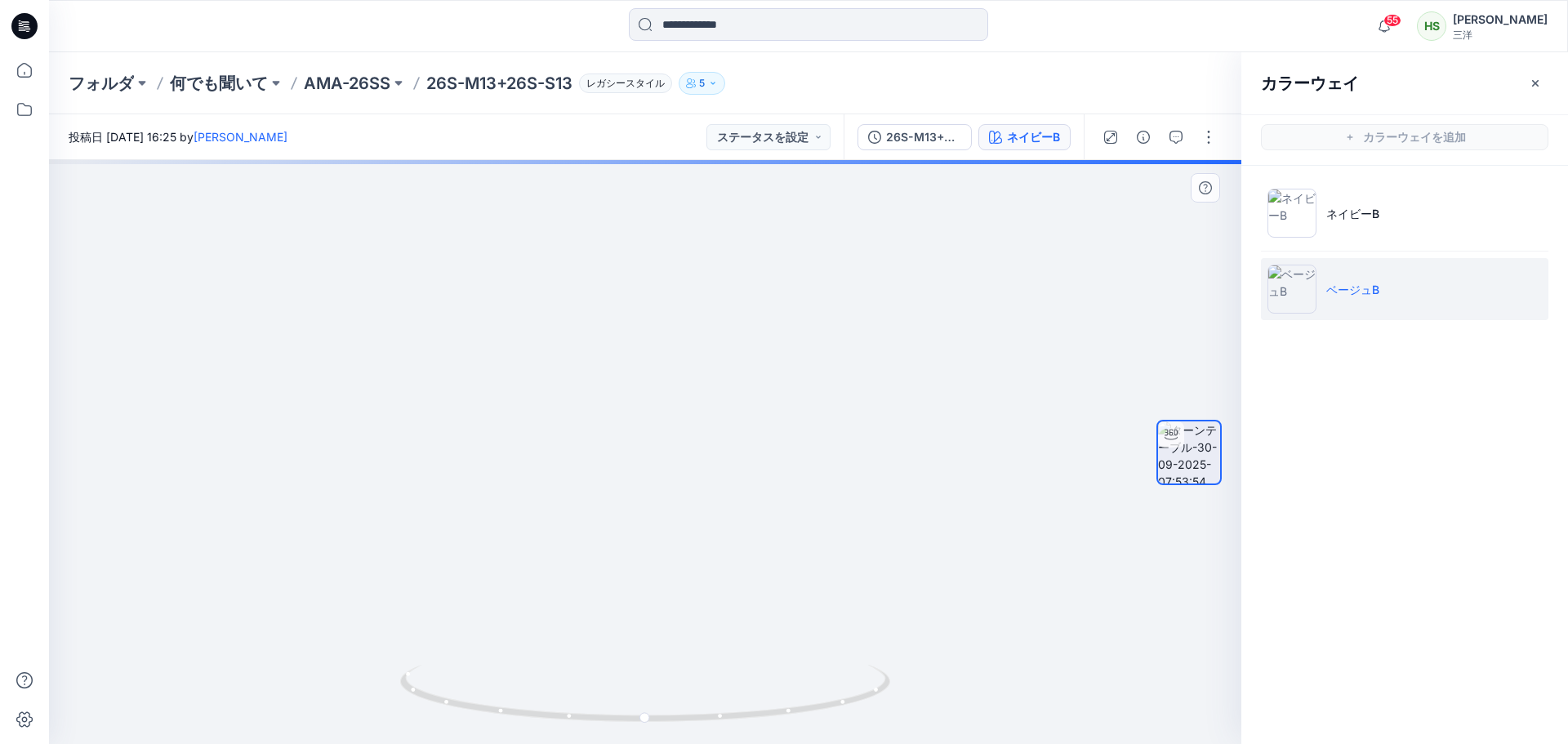
drag, startPoint x: 738, startPoint y: 271, endPoint x: 662, endPoint y: 507, distance: 247.9
drag, startPoint x: 652, startPoint y: 435, endPoint x: 672, endPoint y: 735, distance: 300.7
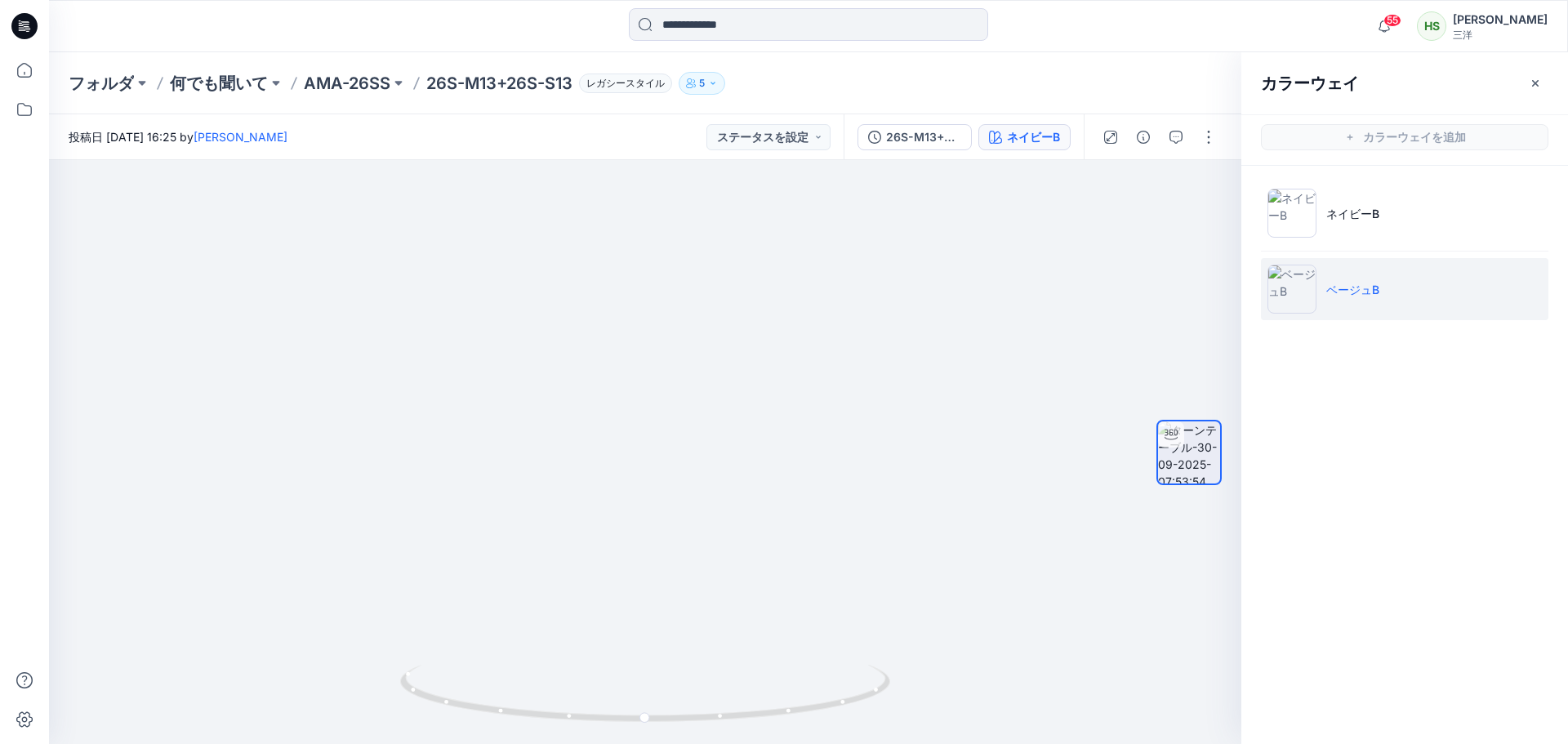
drag, startPoint x: 638, startPoint y: 595, endPoint x: 819, endPoint y: -98, distance: 716.2
drag, startPoint x: 717, startPoint y: 324, endPoint x: 574, endPoint y: -86, distance: 434.2
drag, startPoint x: 814, startPoint y: 681, endPoint x: 1027, endPoint y: 518, distance: 268.2
click at [1000, 557] on div at bounding box center [645, 452] width 1192 height 584
click at [1534, 82] on icon "button" at bounding box center [1535, 82] width 7 height 7
